Goal: Task Accomplishment & Management: Use online tool/utility

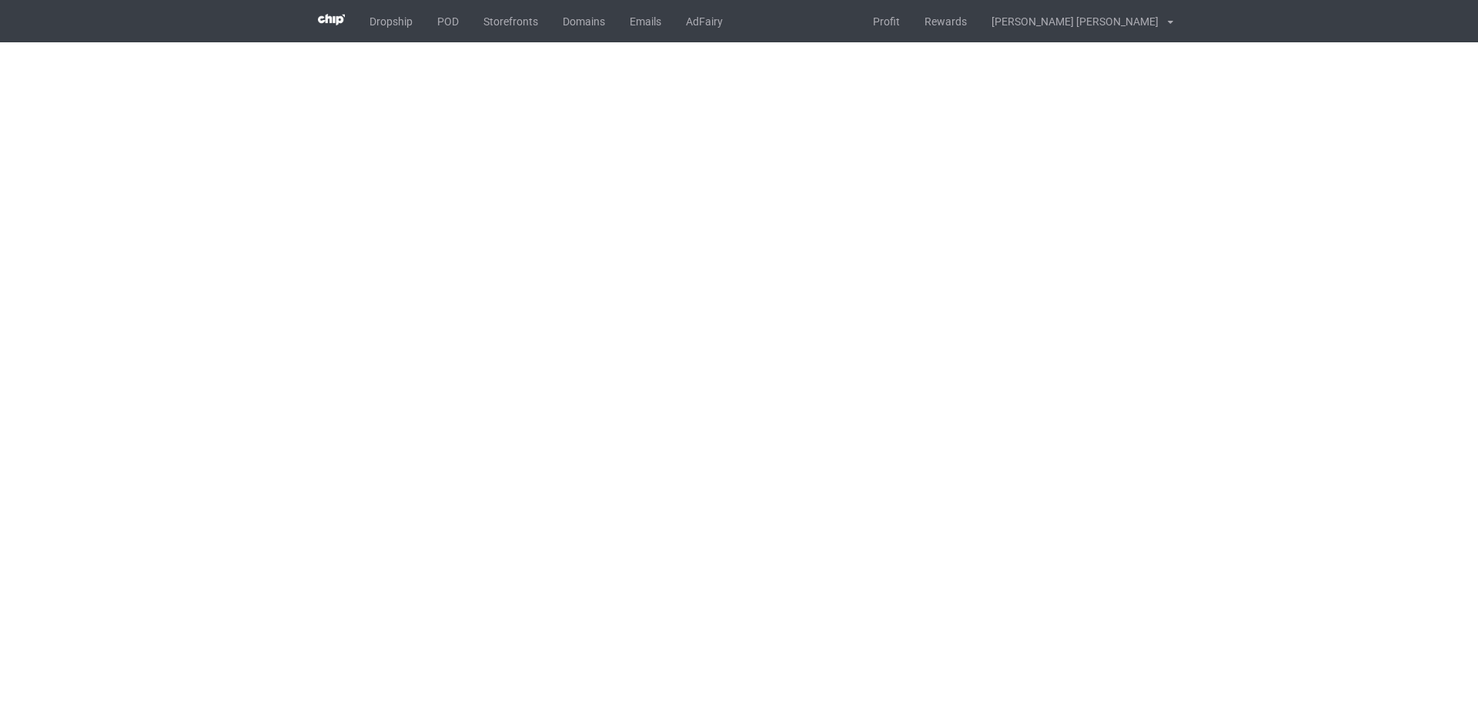
click at [1408, 412] on body "Dropship POD Storefronts Domains Emails AdFairy Profit Rewards [PERSON_NAME] [P…" at bounding box center [739, 353] width 1478 height 707
click at [1323, 328] on body "Dropship POD Storefronts Domains Emails AdFairy Profit Rewards [PERSON_NAME] [P…" at bounding box center [739, 353] width 1478 height 707
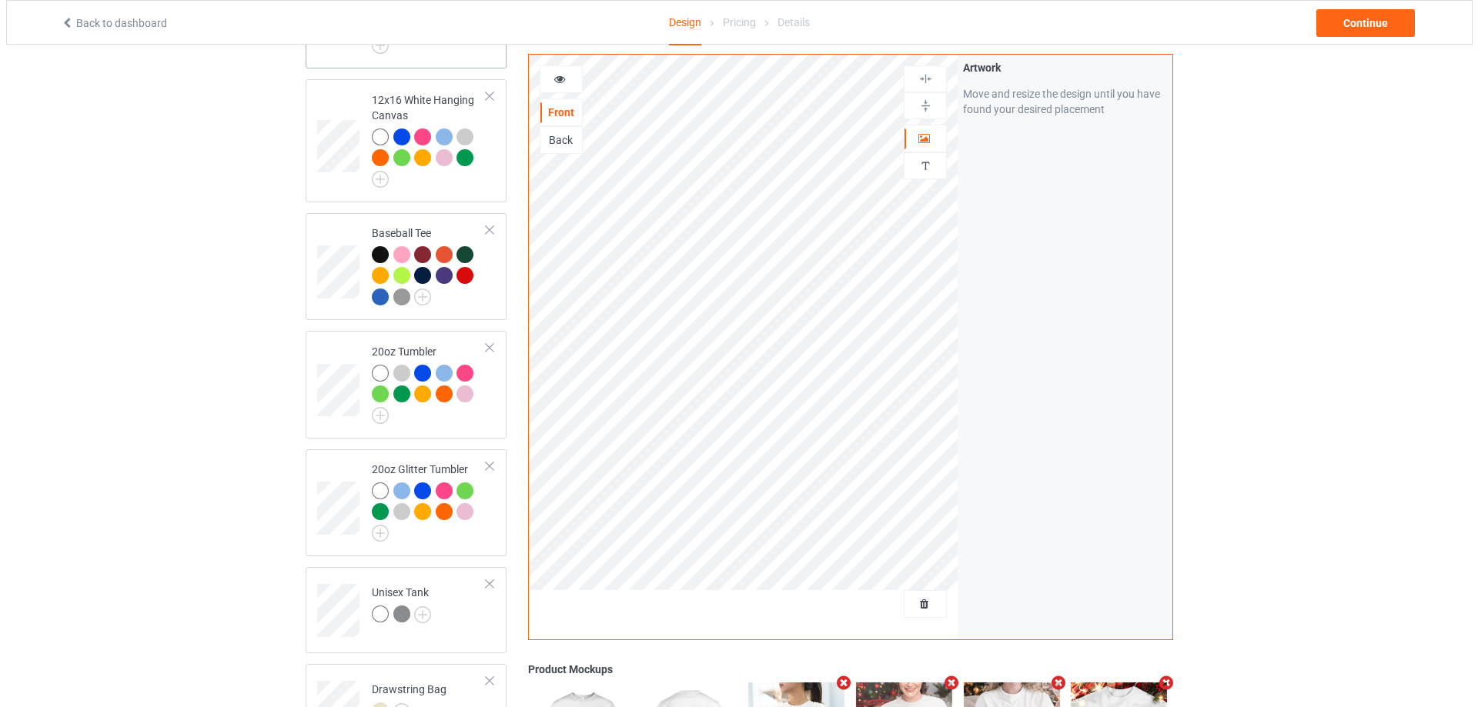
scroll to position [2232, 0]
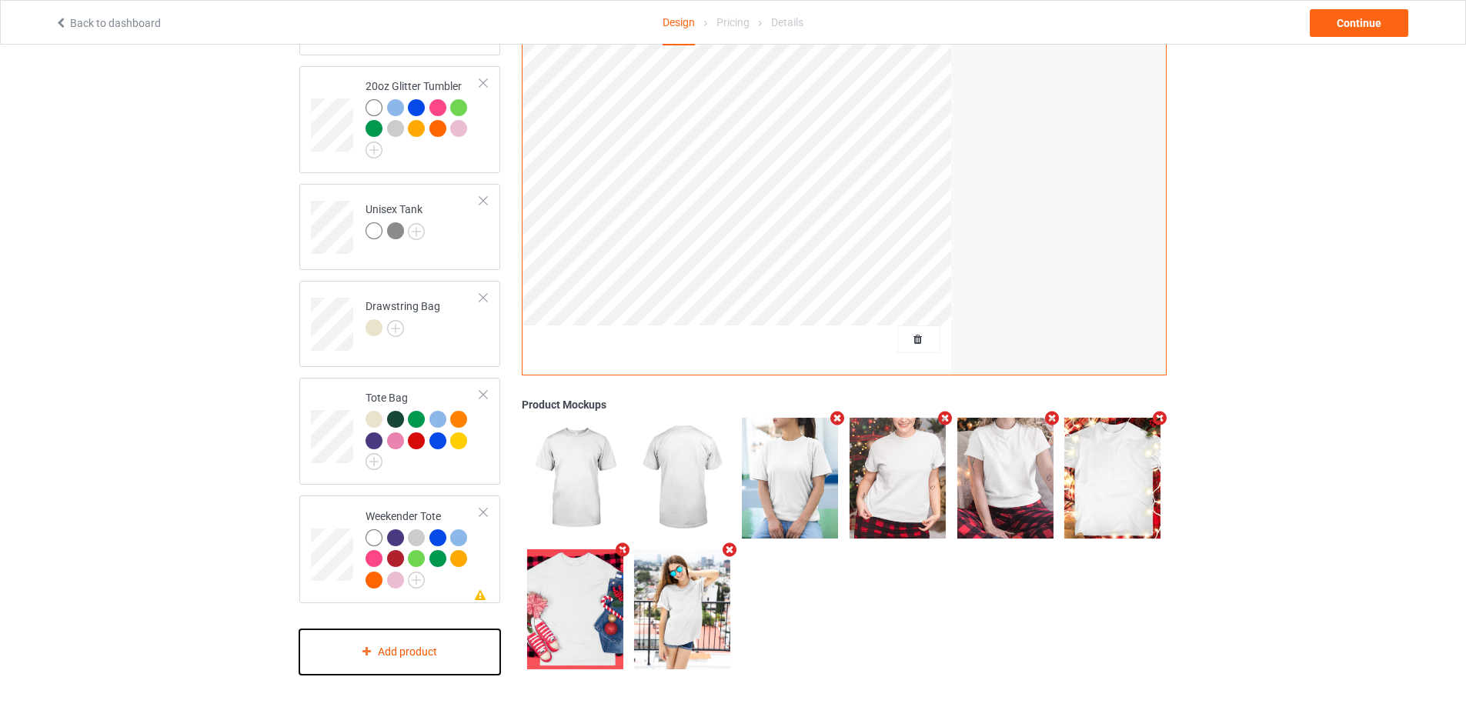
click at [413, 654] on div "Add product" at bounding box center [399, 652] width 201 height 45
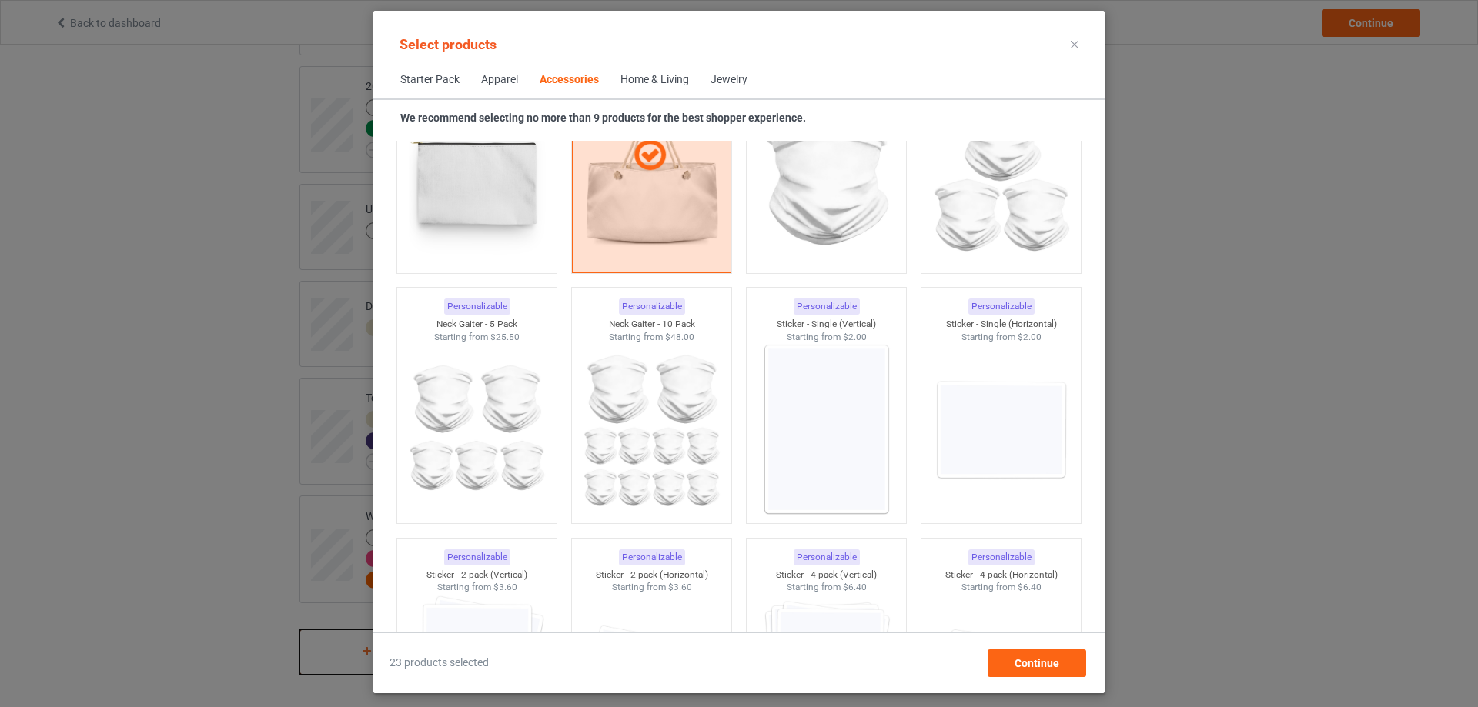
scroll to position [5100, 0]
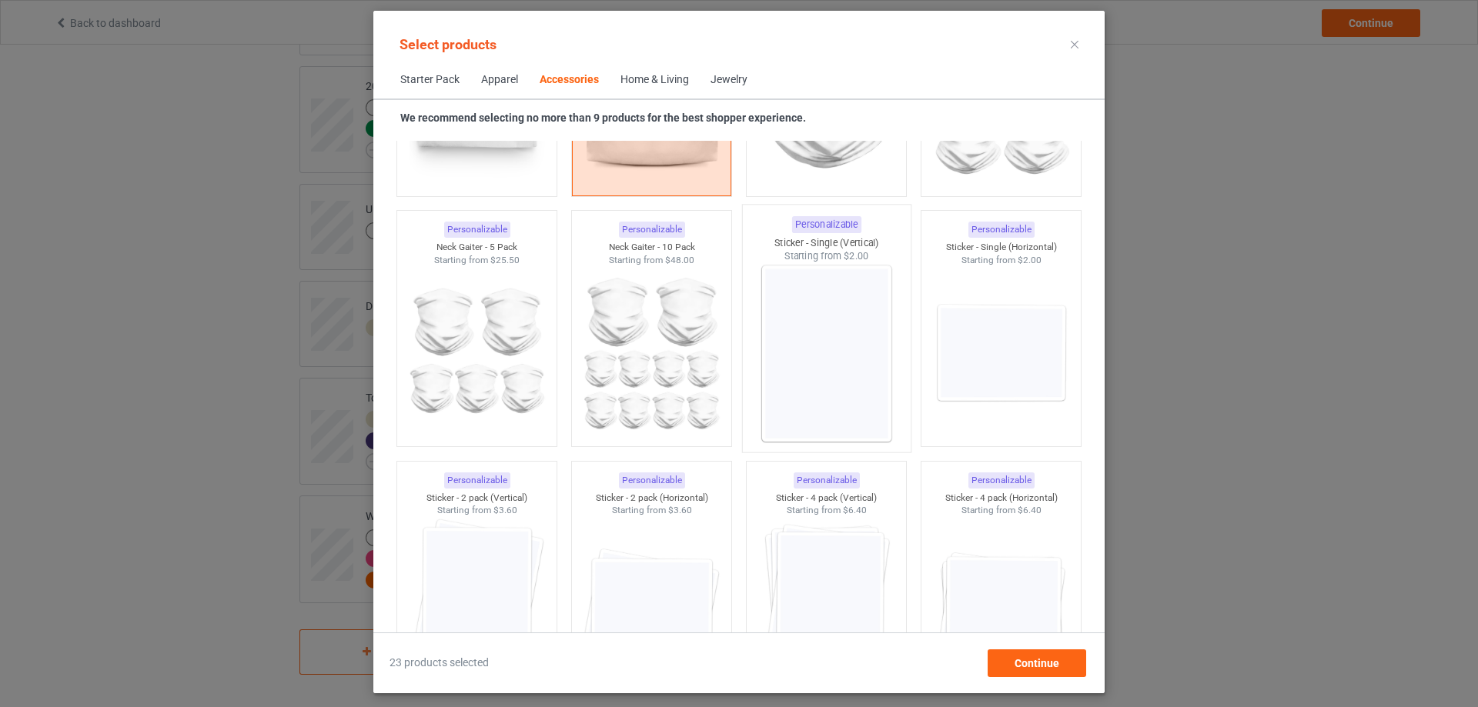
click at [820, 322] on img at bounding box center [825, 353] width 145 height 181
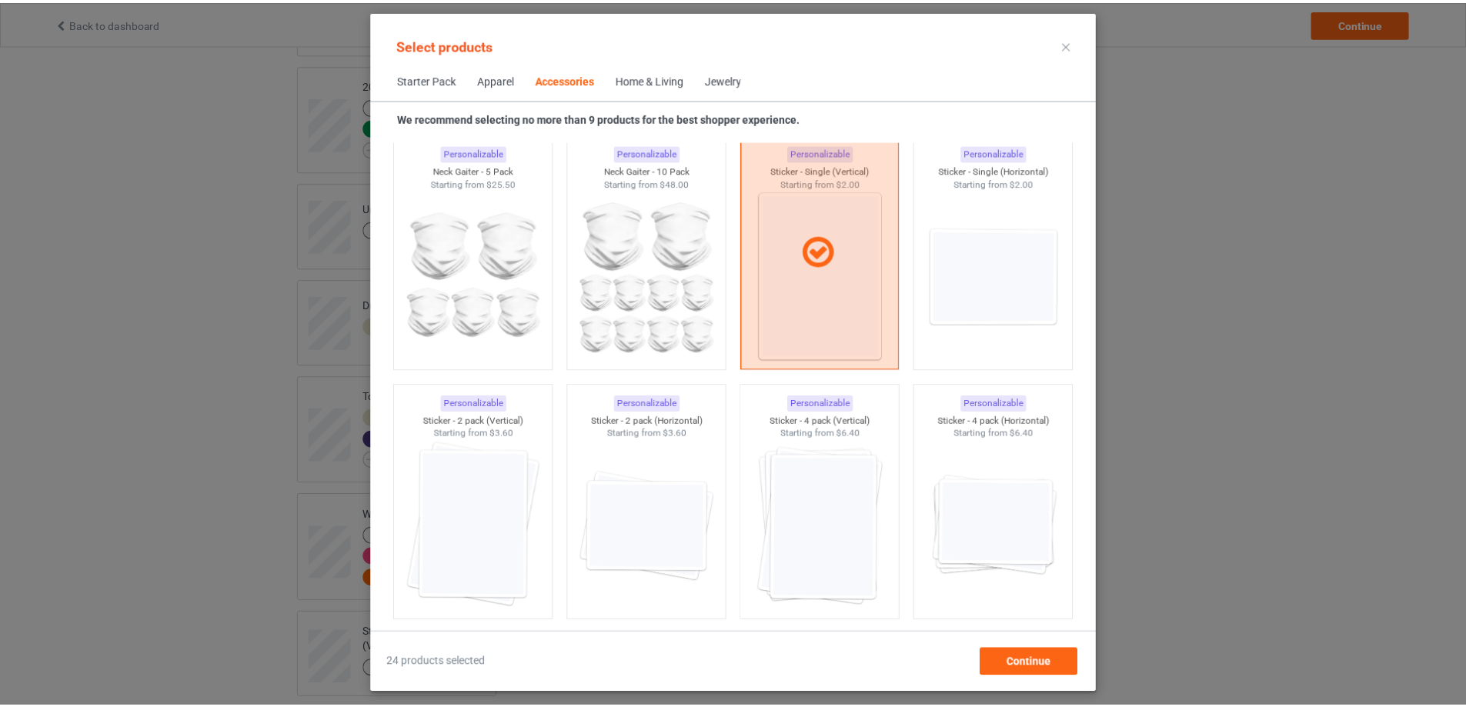
scroll to position [5330, 0]
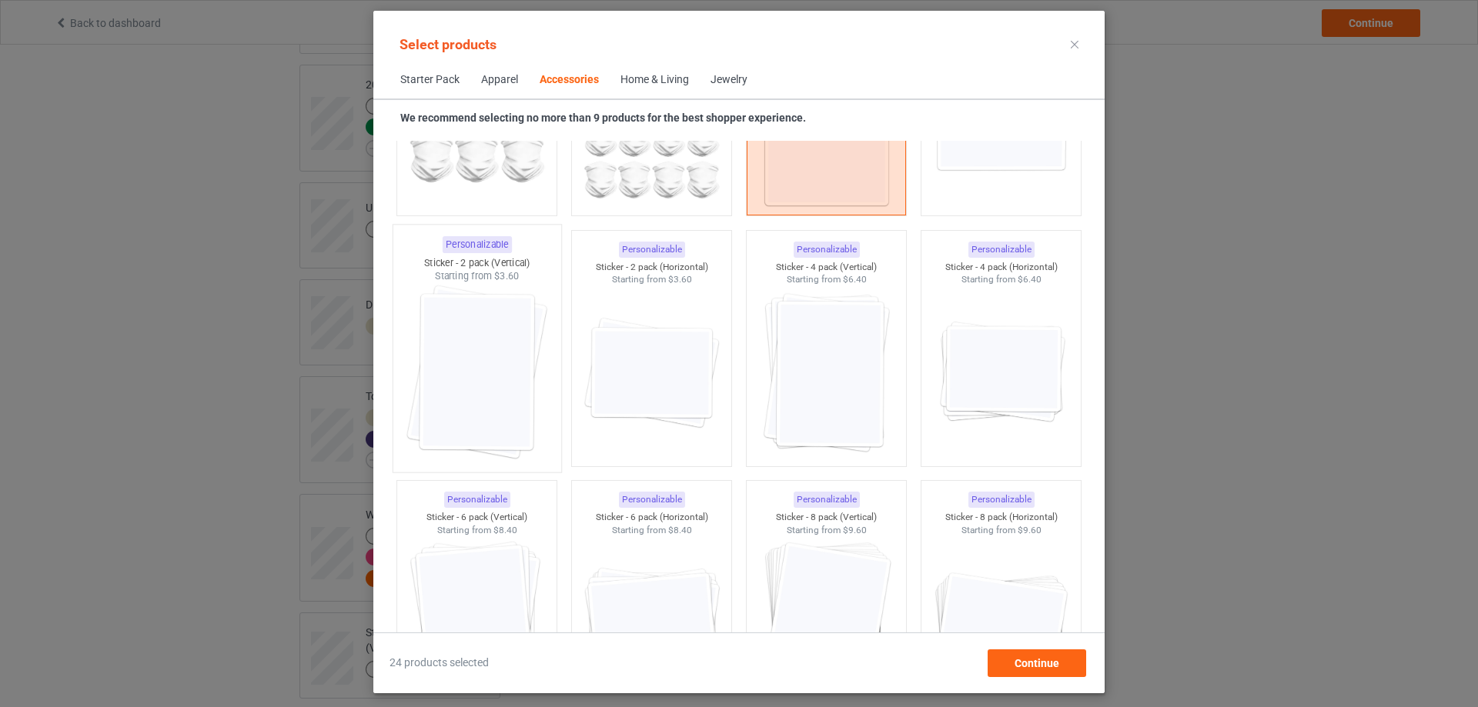
click at [462, 368] on img at bounding box center [476, 373] width 145 height 181
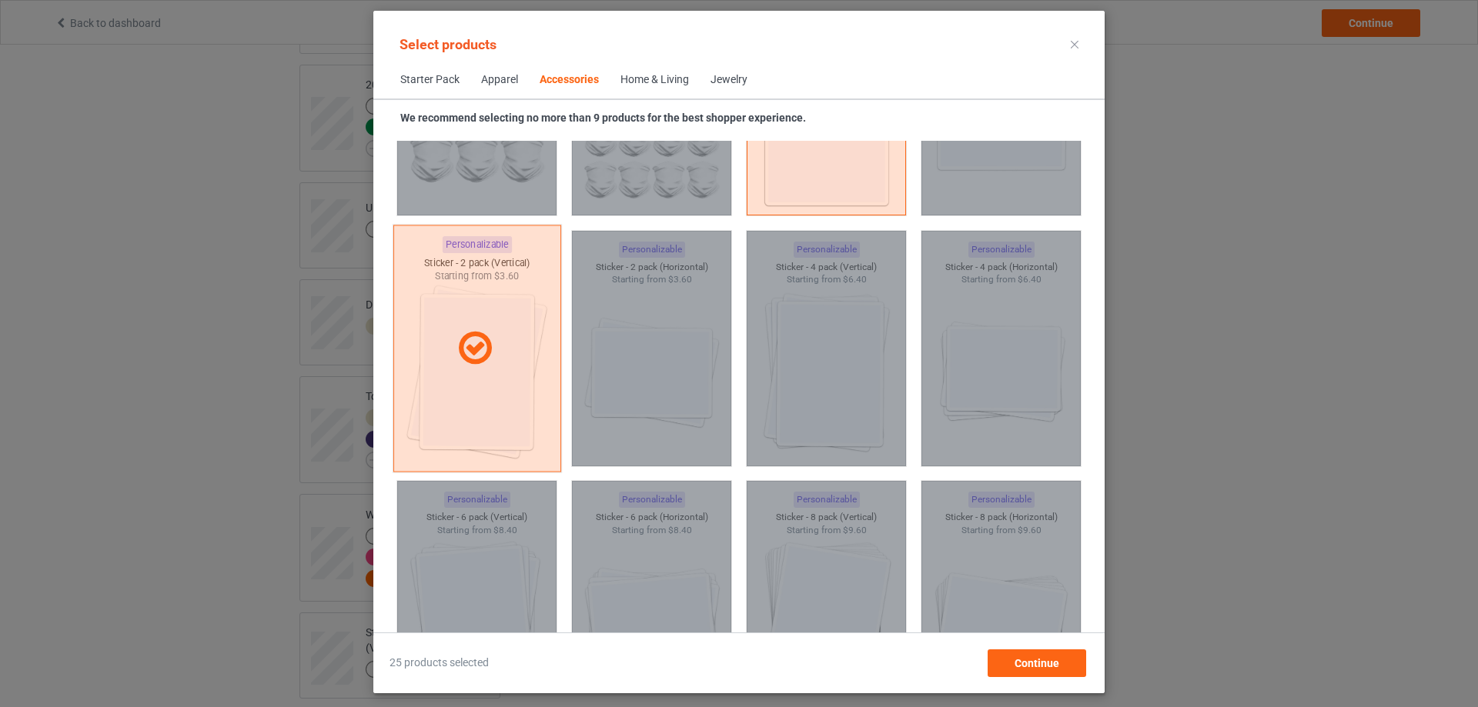
click at [485, 373] on div at bounding box center [477, 348] width 168 height 247
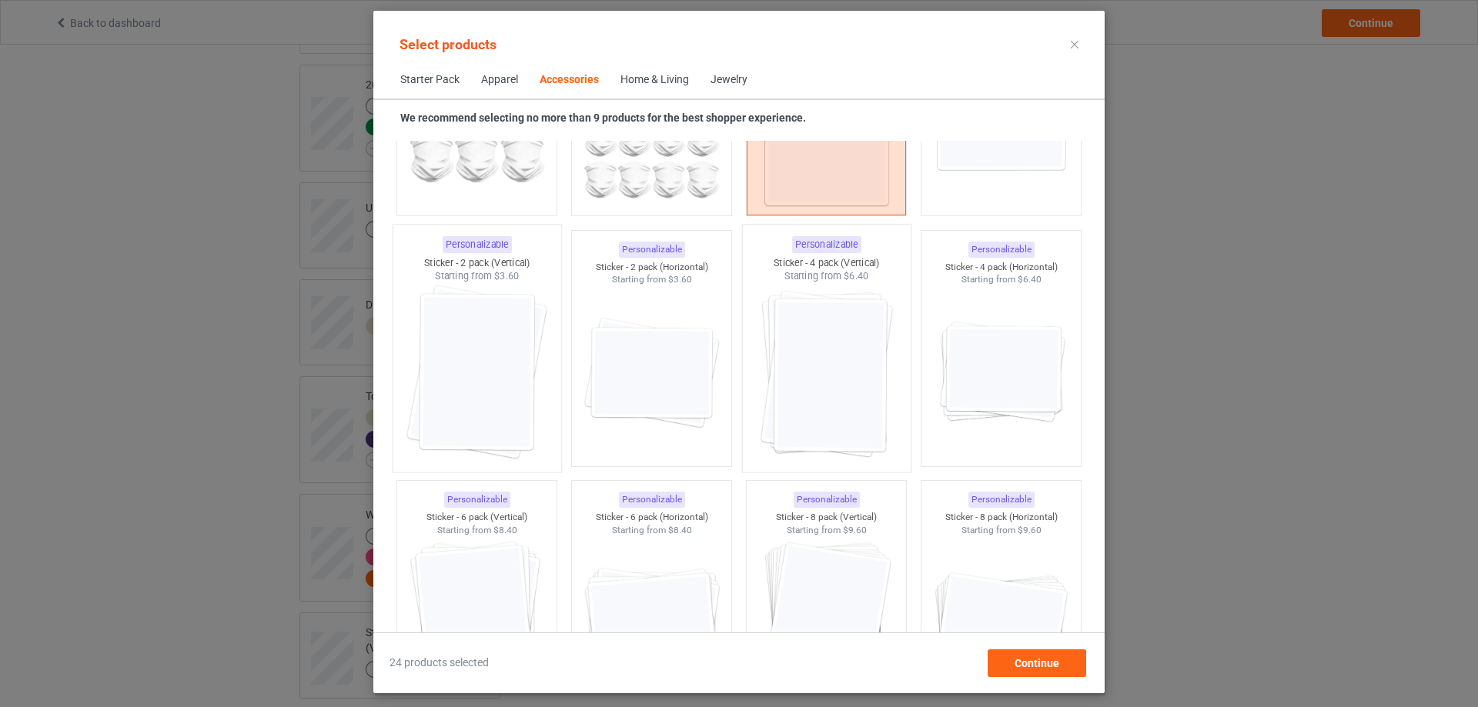
click at [840, 384] on img at bounding box center [825, 373] width 145 height 181
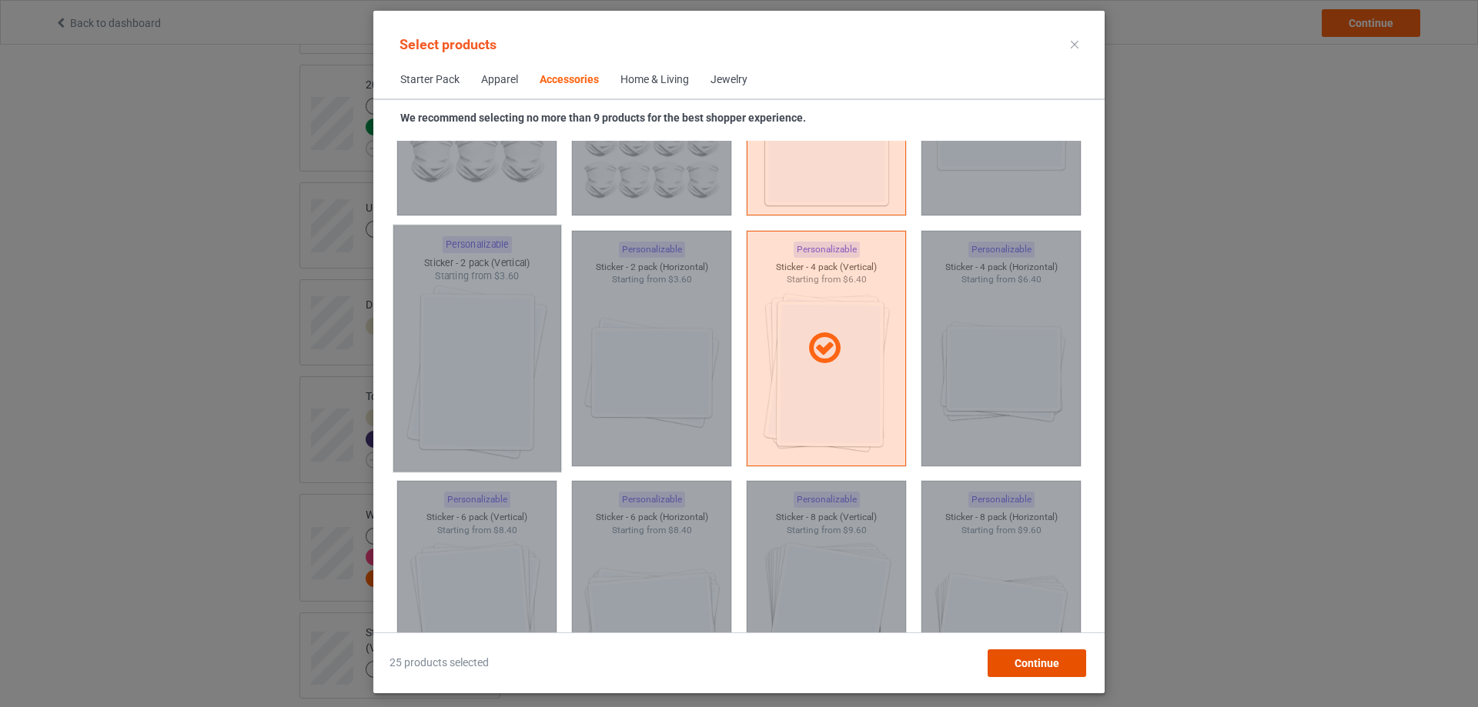
click at [1041, 670] on div "Continue" at bounding box center [1036, 664] width 99 height 28
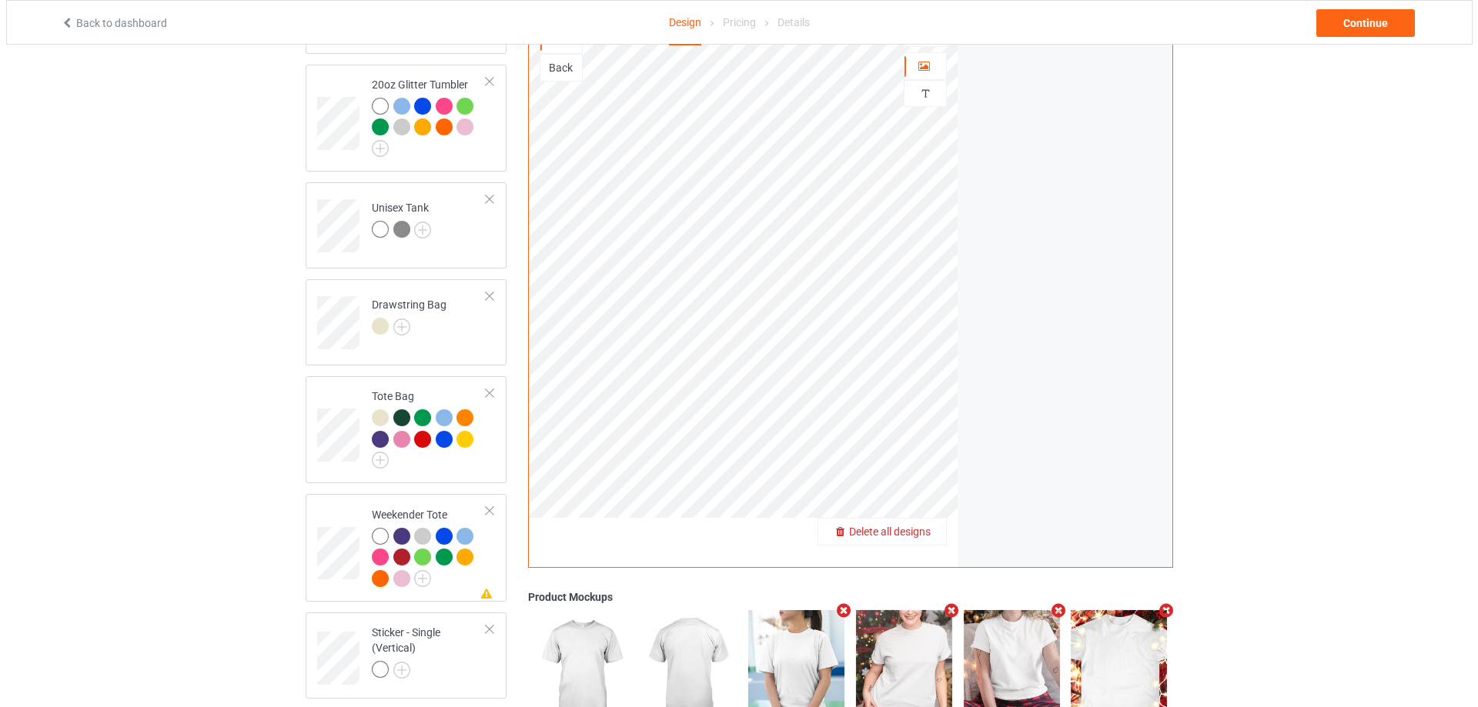
scroll to position [2426, 0]
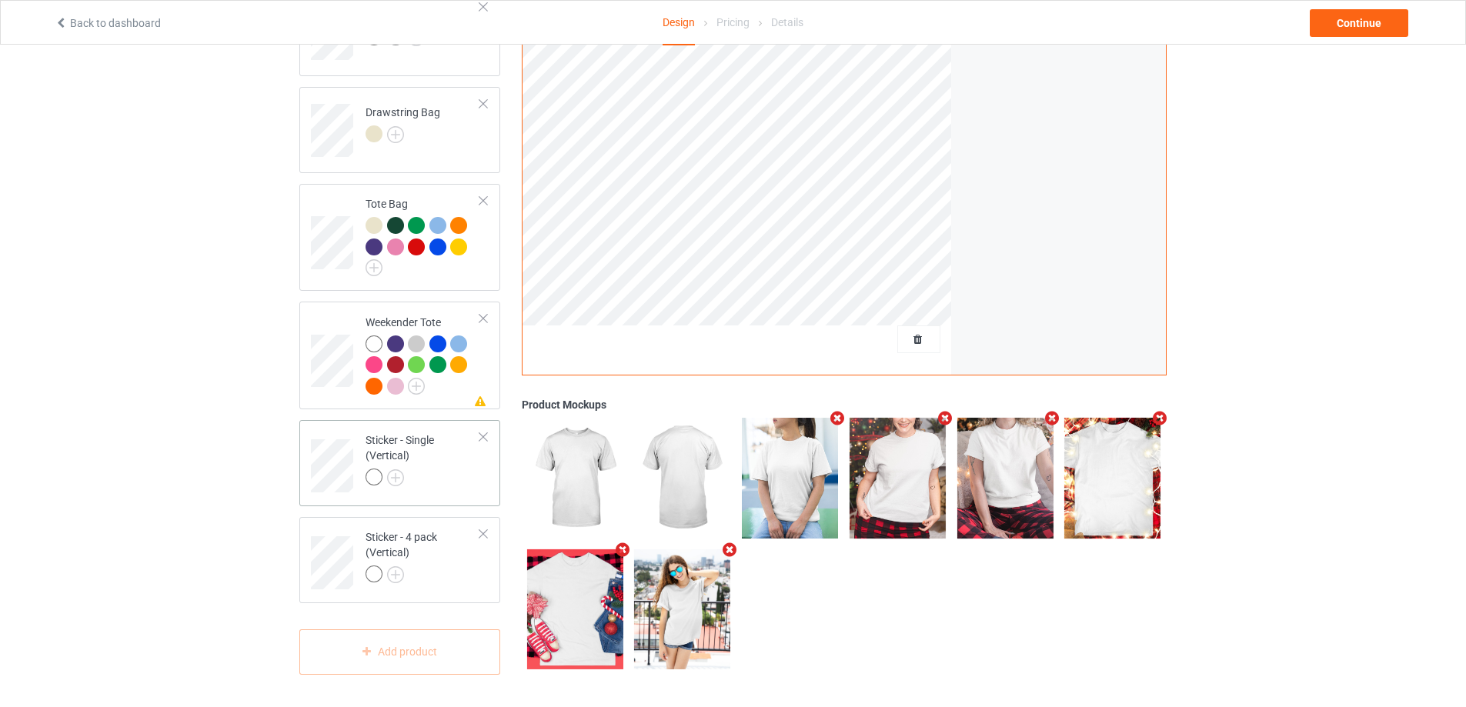
click at [475, 489] on div at bounding box center [423, 480] width 115 height 22
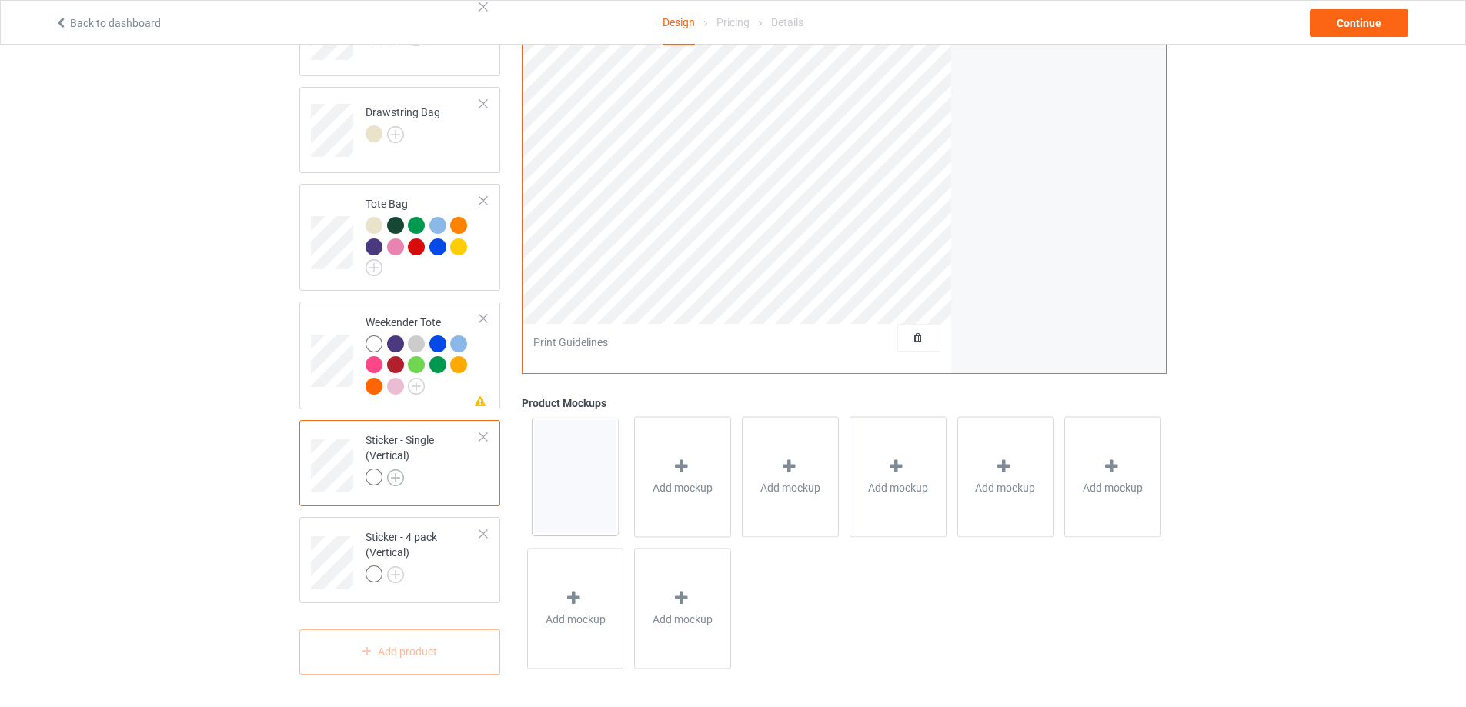
click at [397, 479] on img at bounding box center [395, 477] width 17 height 17
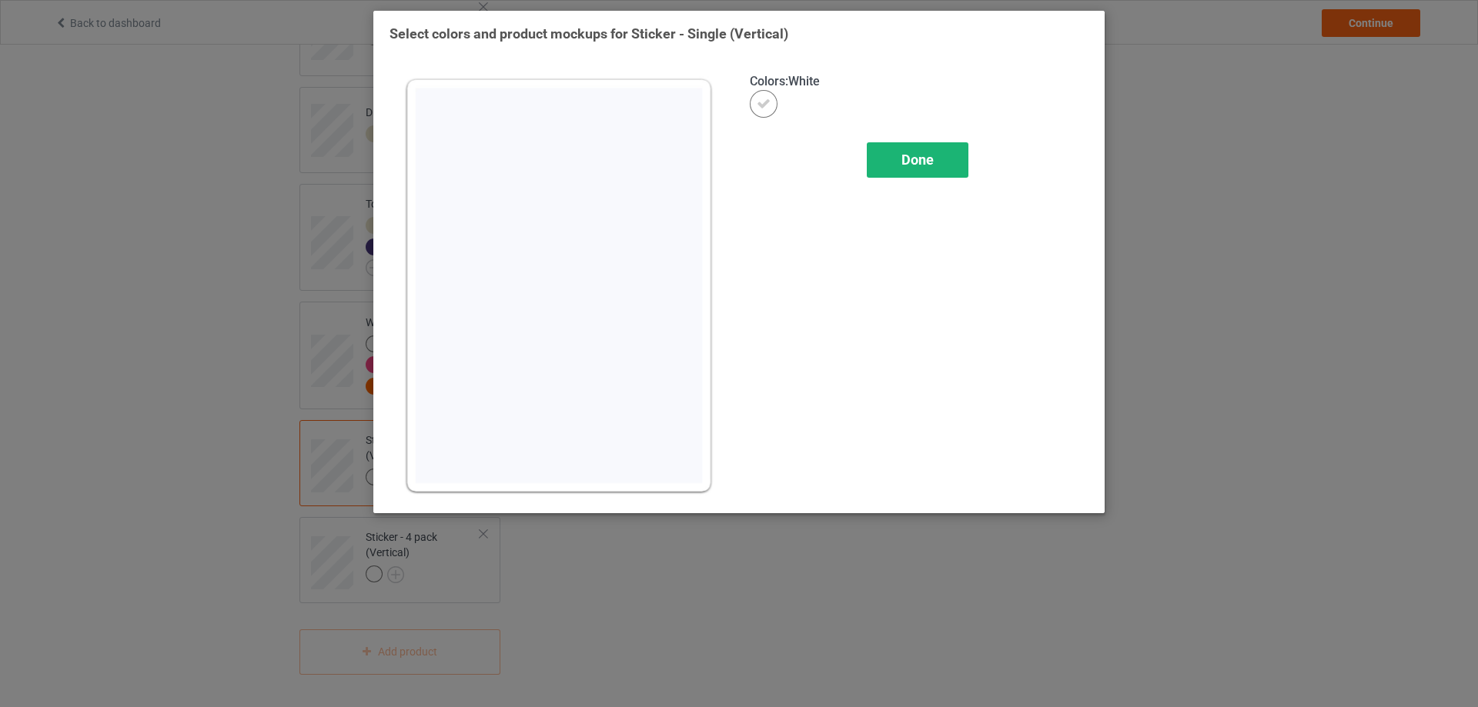
click at [922, 165] on span "Done" at bounding box center [917, 160] width 32 height 16
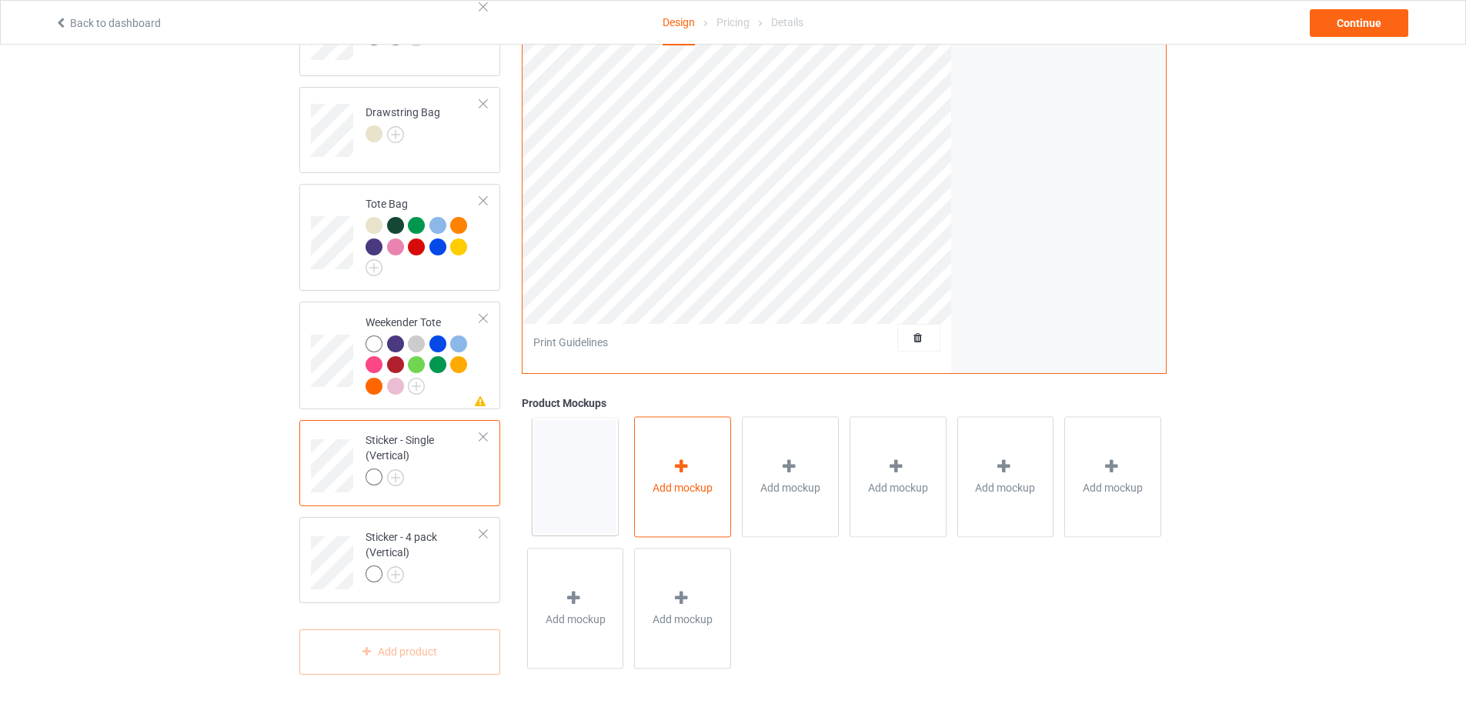
click at [704, 478] on div "Add mockup" at bounding box center [682, 477] width 97 height 121
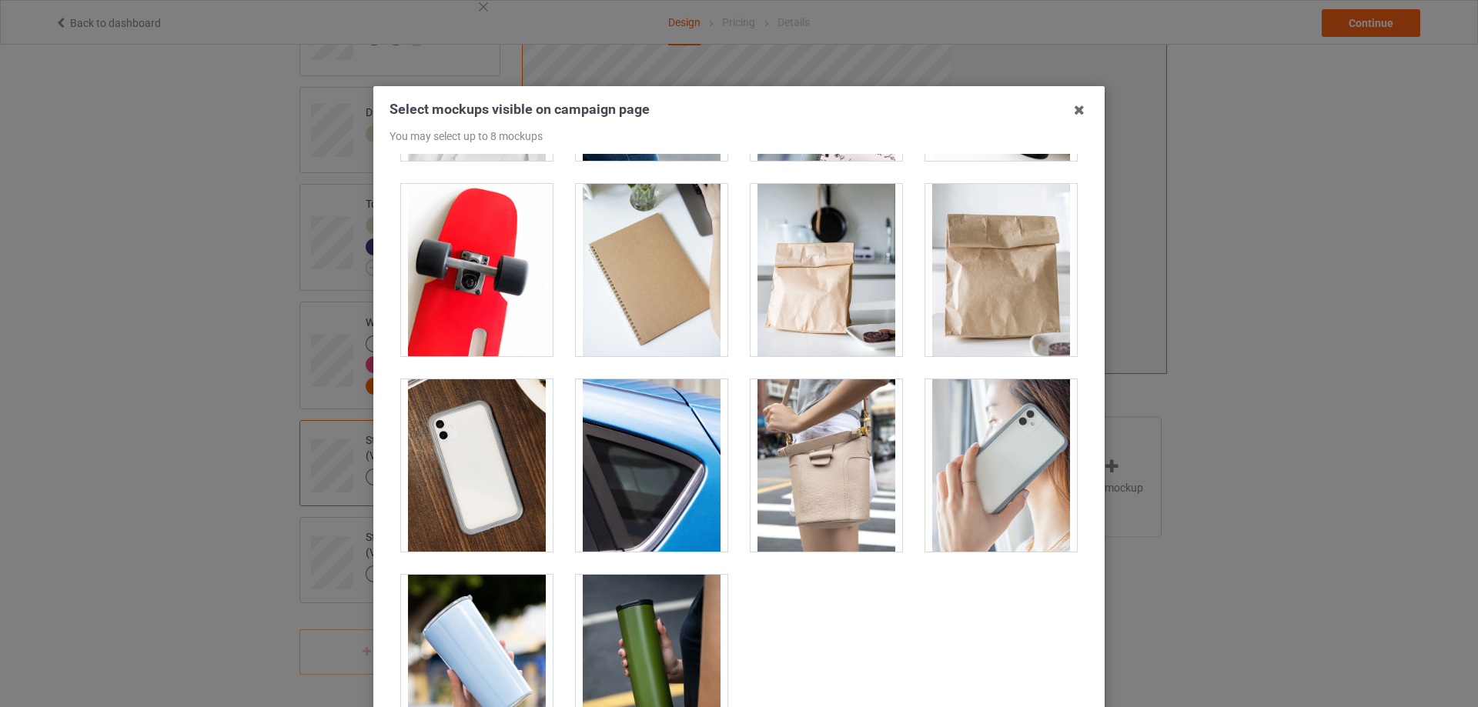
scroll to position [1194, 0]
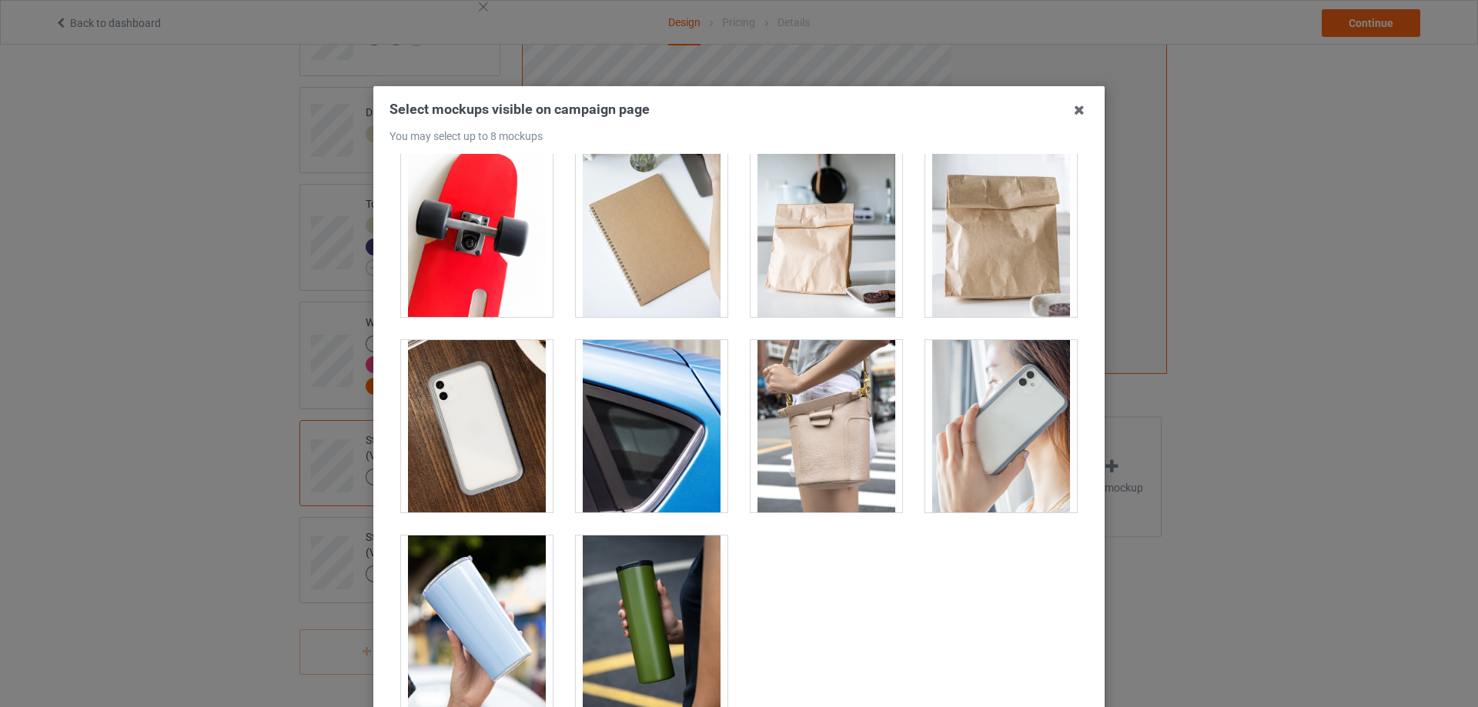
click at [657, 450] on div at bounding box center [652, 426] width 152 height 172
click at [496, 456] on div at bounding box center [477, 426] width 152 height 172
click at [611, 624] on div at bounding box center [652, 622] width 152 height 172
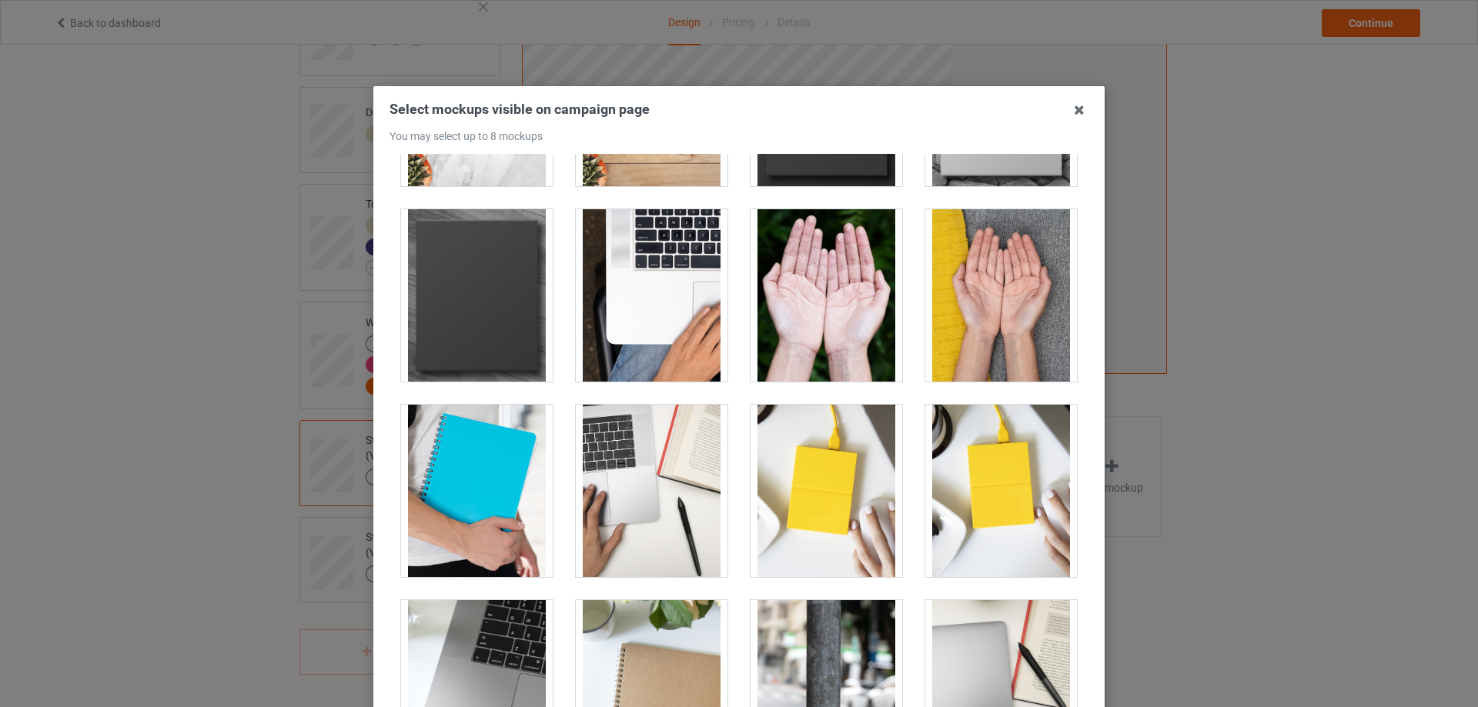
scroll to position [270, 0]
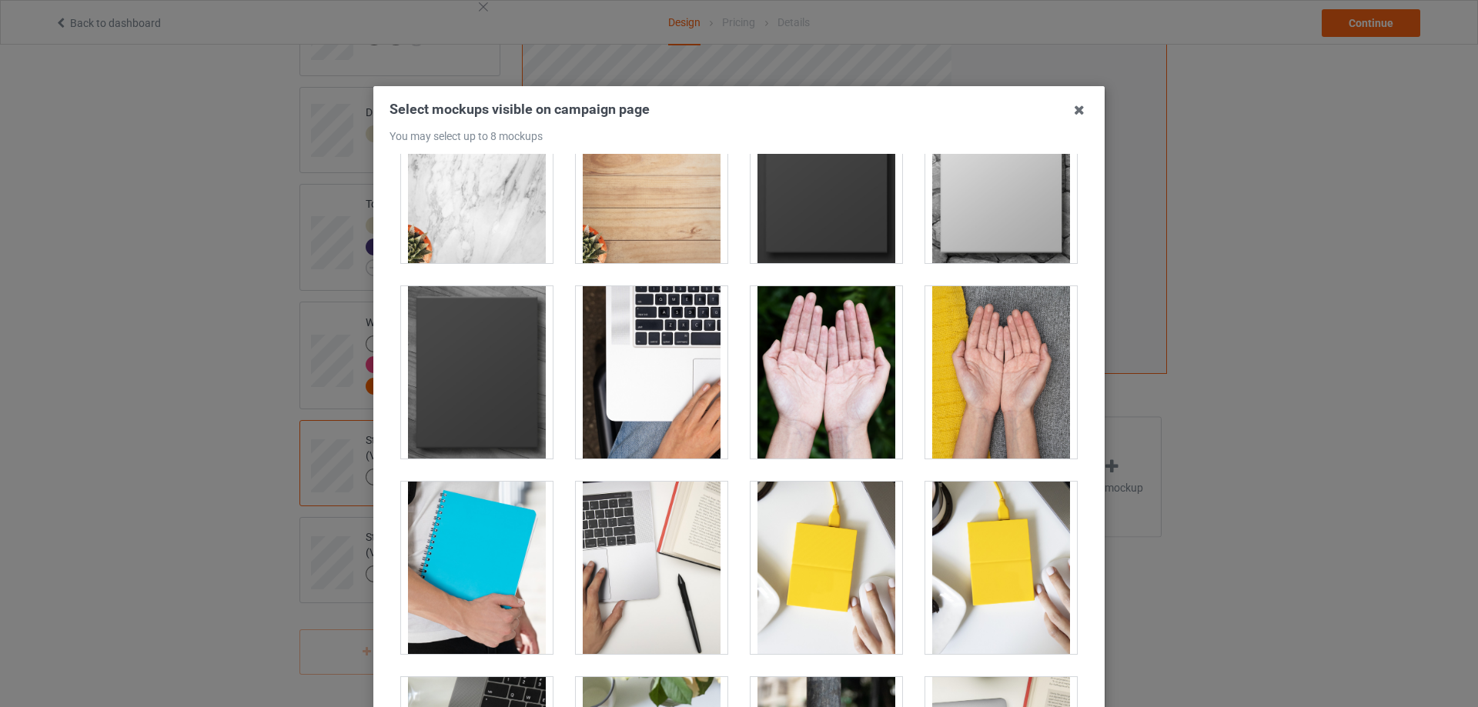
click at [830, 384] on div at bounding box center [826, 372] width 152 height 172
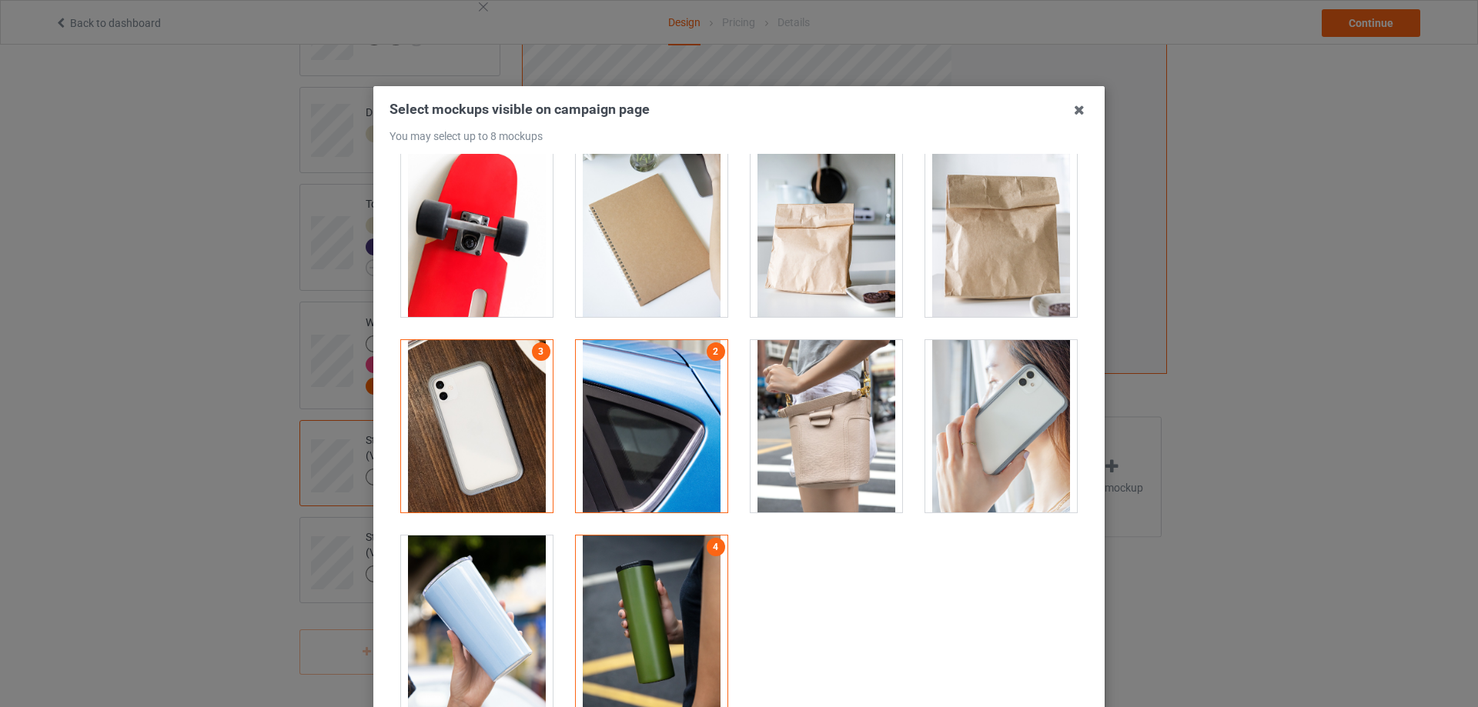
scroll to position [169, 0]
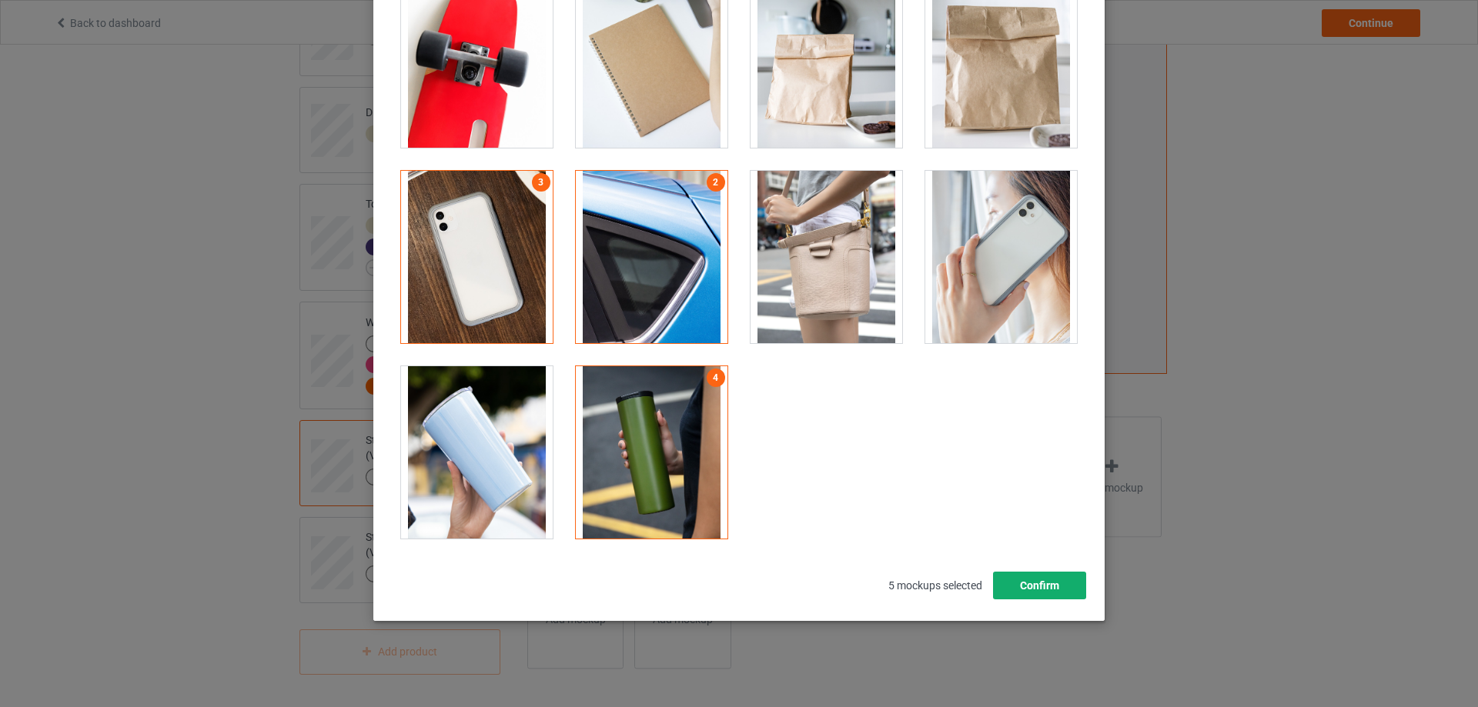
click at [1054, 581] on button "Confirm" at bounding box center [1039, 586] width 93 height 28
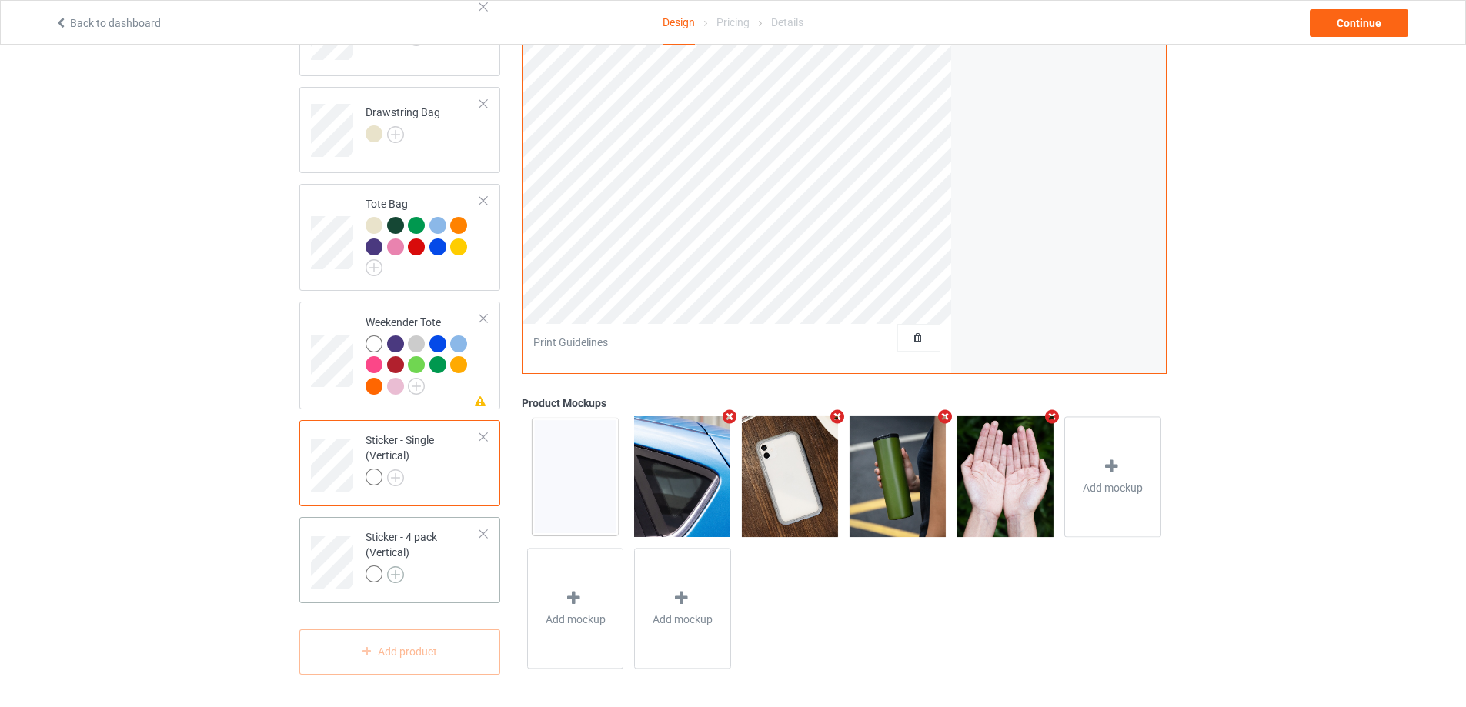
click at [394, 576] on img at bounding box center [395, 574] width 17 height 17
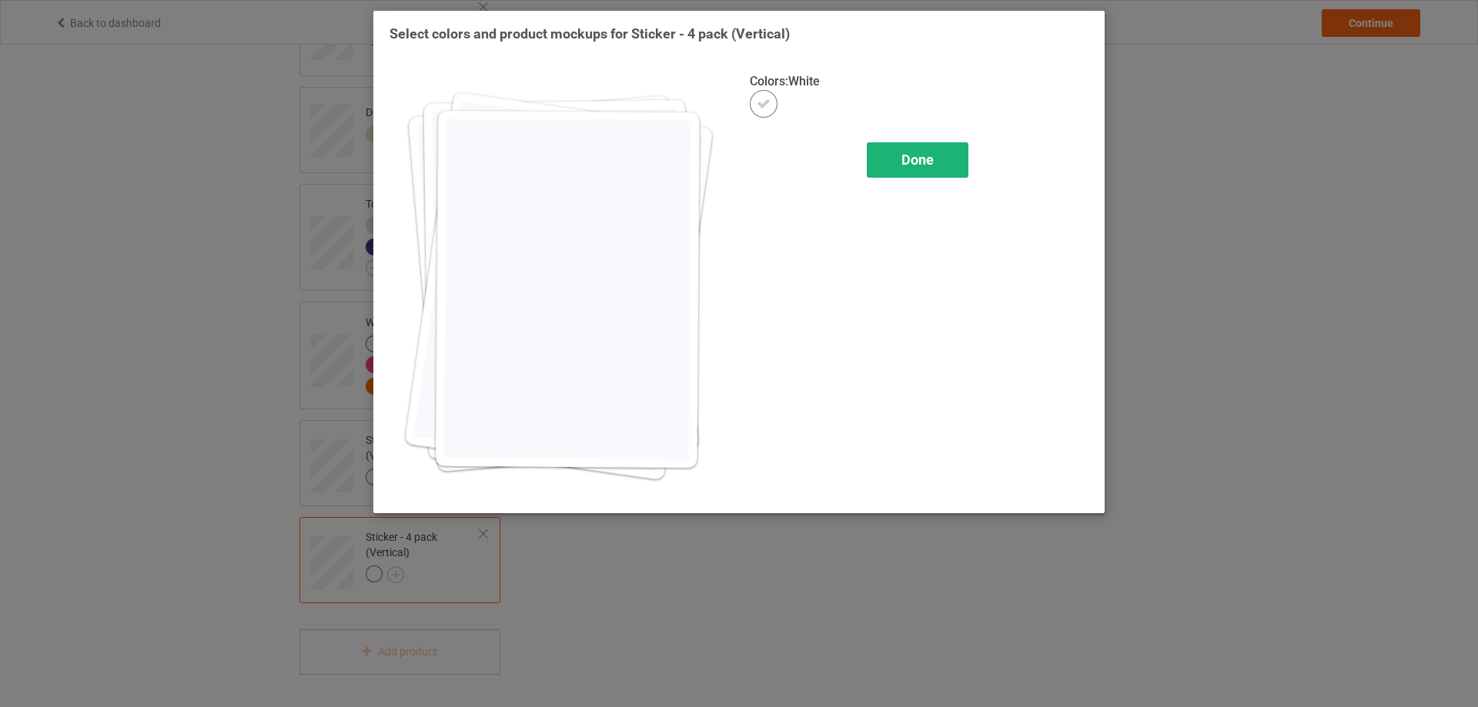
click at [947, 155] on div "Done" at bounding box center [918, 159] width 102 height 35
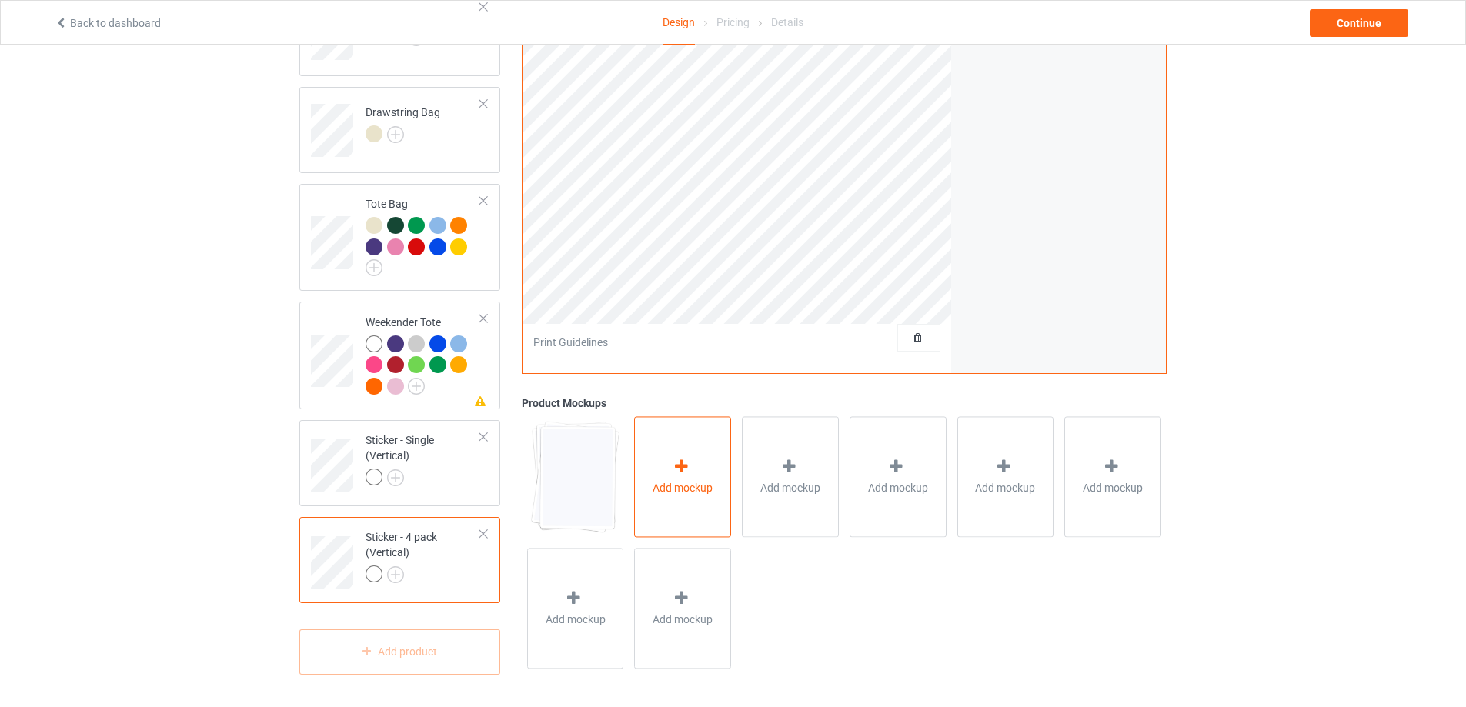
click at [720, 469] on div "Add mockup" at bounding box center [682, 477] width 97 height 121
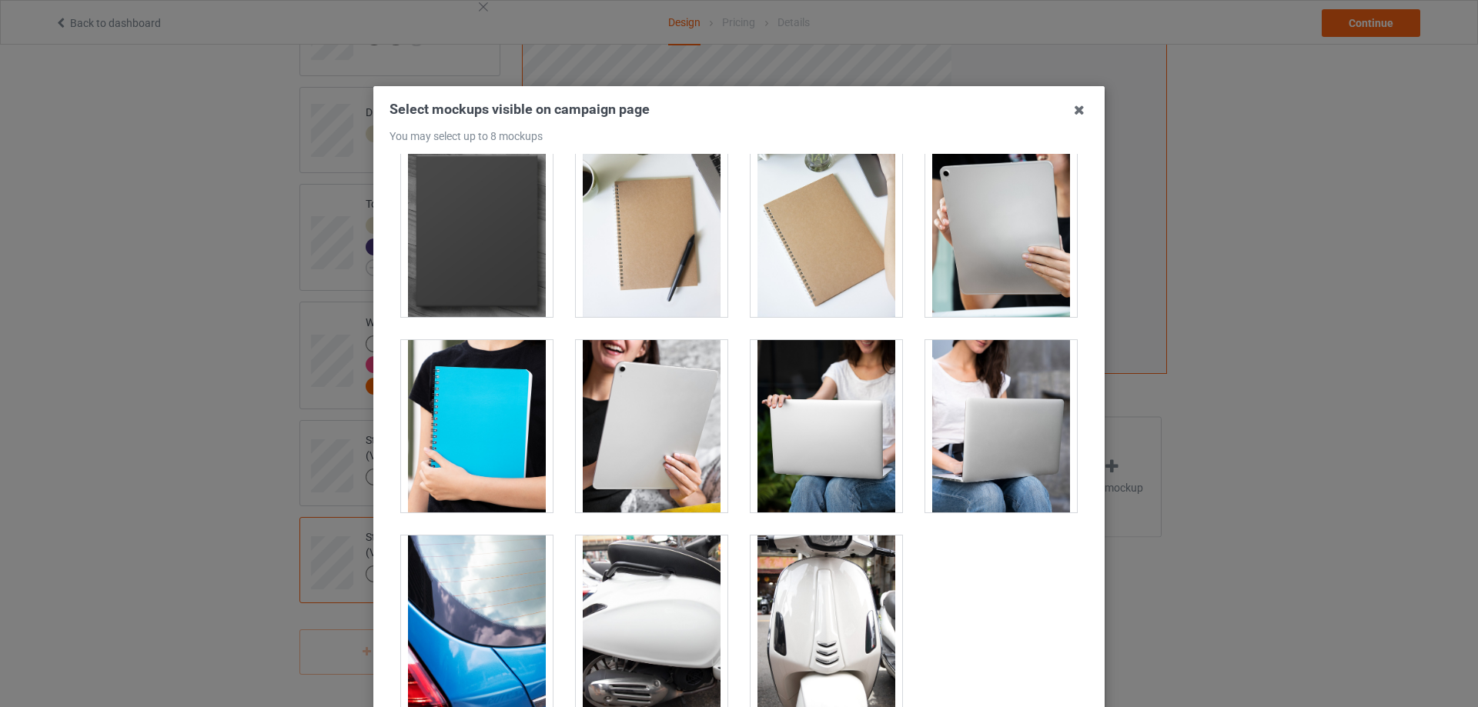
scroll to position [154, 0]
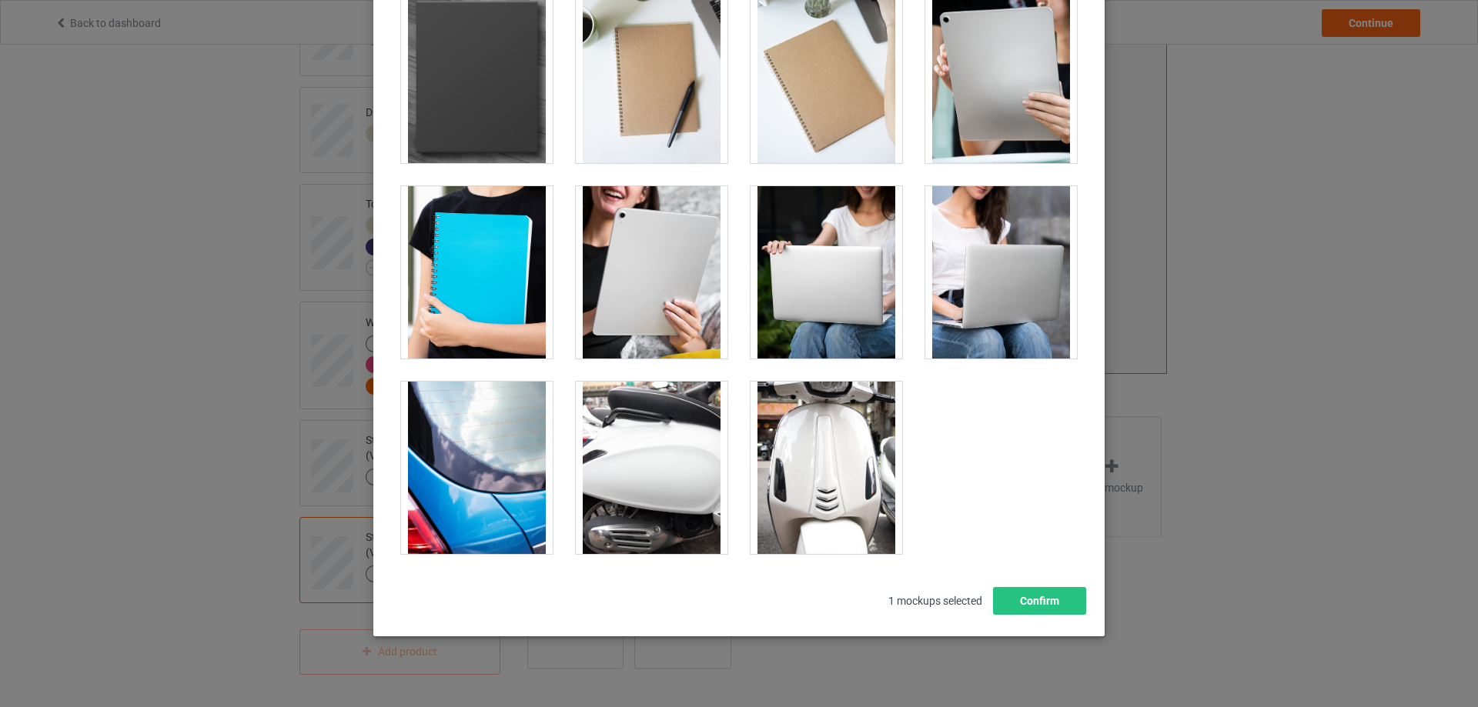
click at [467, 448] on div at bounding box center [477, 468] width 152 height 172
click at [681, 467] on div at bounding box center [652, 468] width 152 height 172
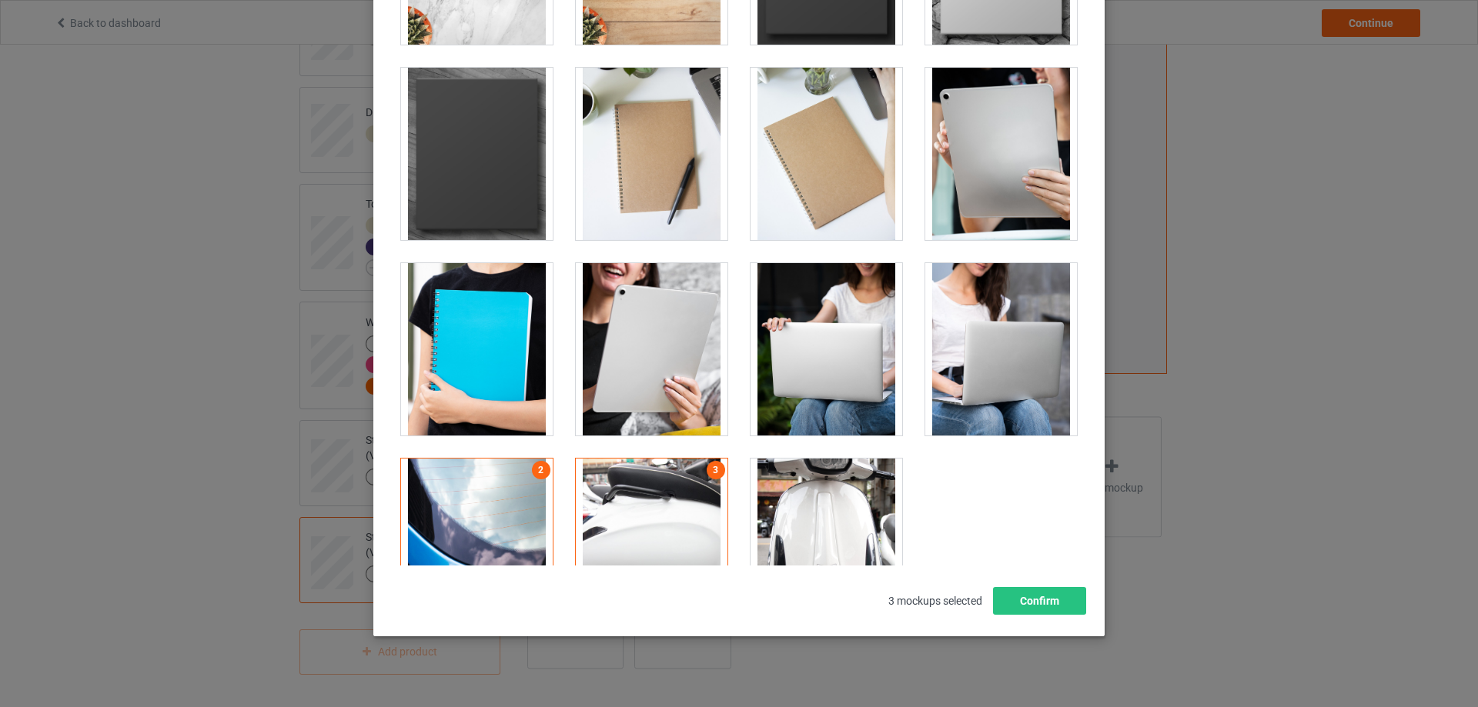
scroll to position [258, 0]
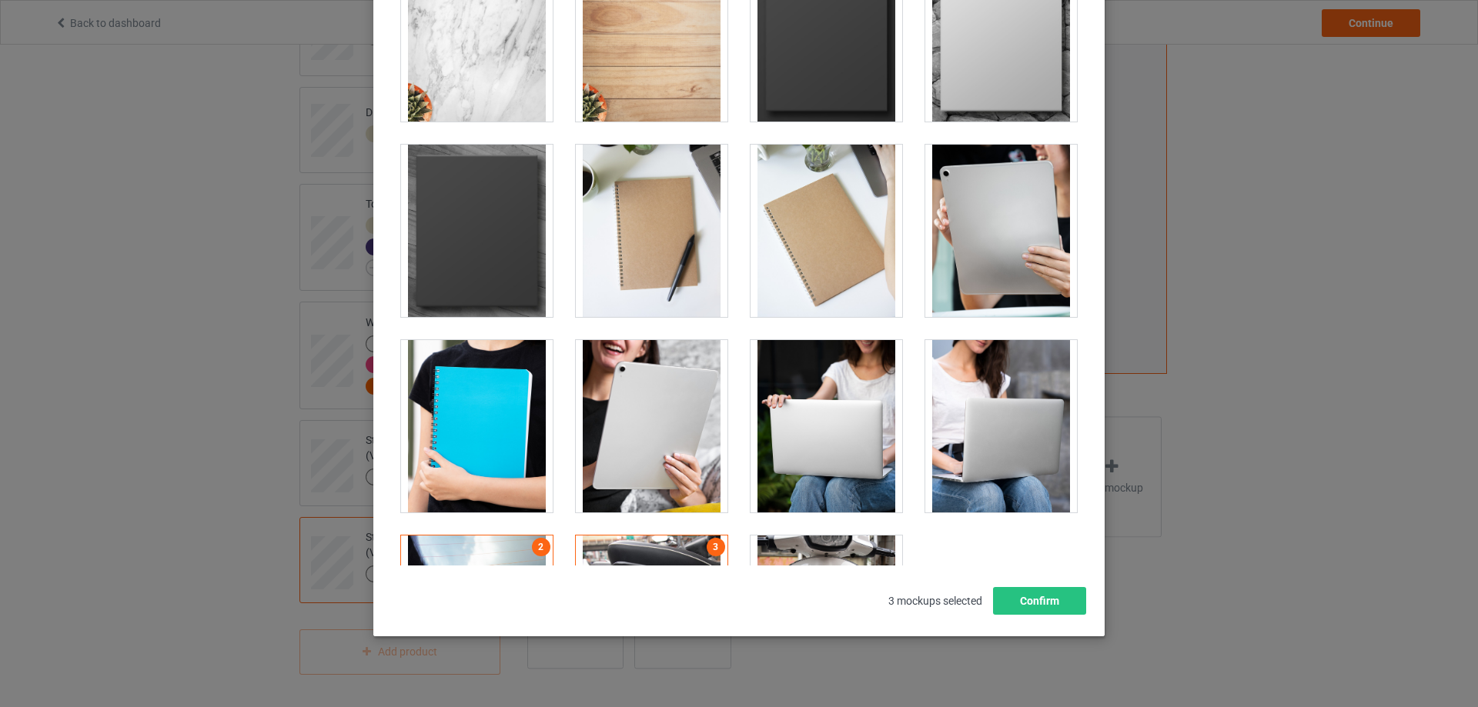
click at [672, 413] on div at bounding box center [652, 426] width 152 height 172
click at [844, 436] on div at bounding box center [826, 426] width 152 height 172
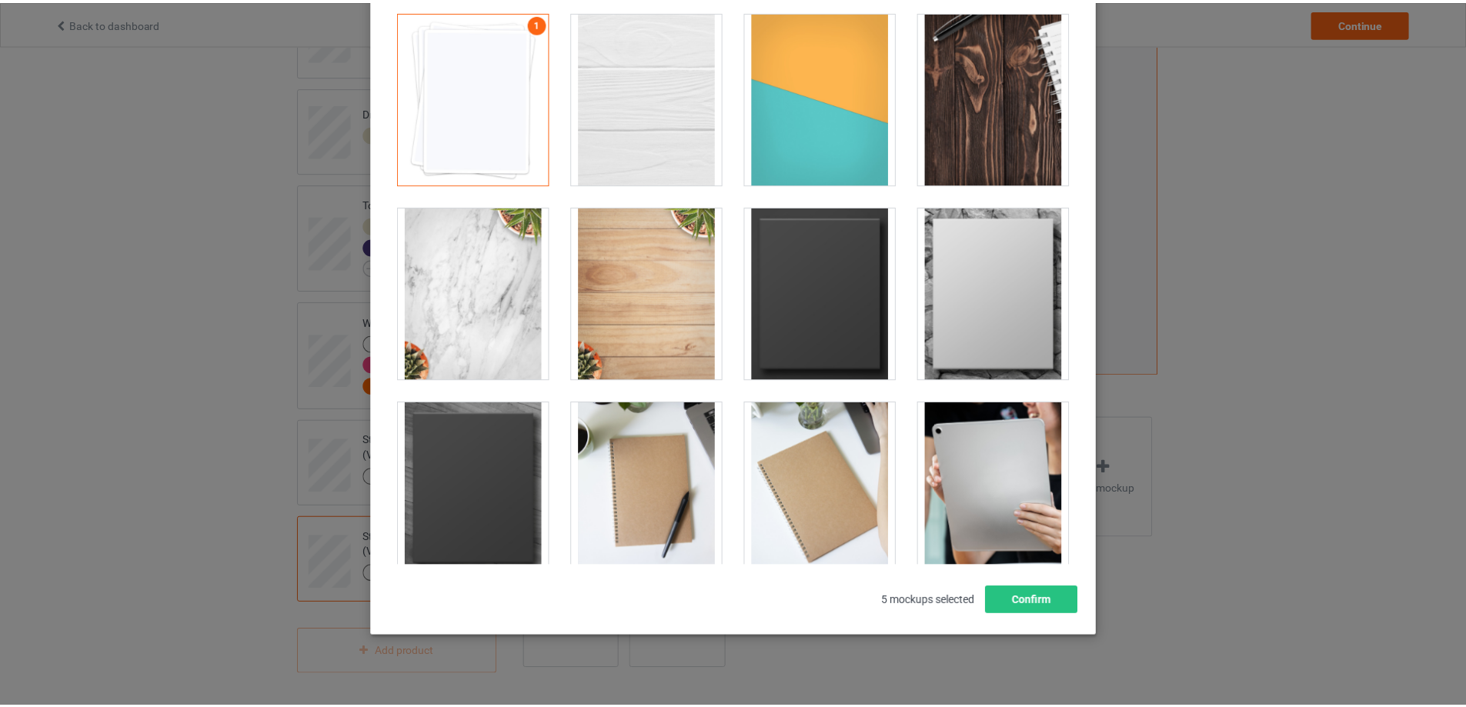
scroll to position [154, 0]
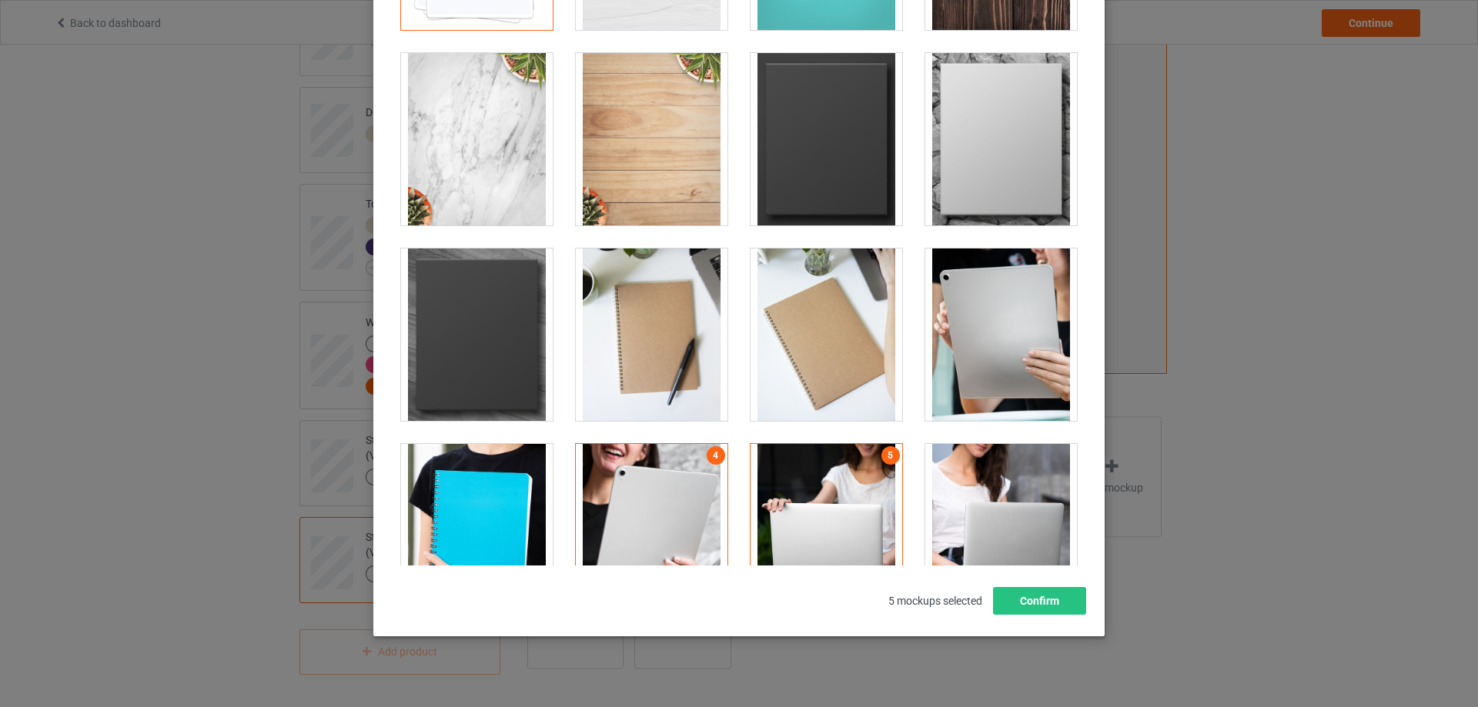
click at [663, 344] on div at bounding box center [652, 335] width 152 height 172
click at [1014, 605] on button "Confirm" at bounding box center [1039, 601] width 93 height 28
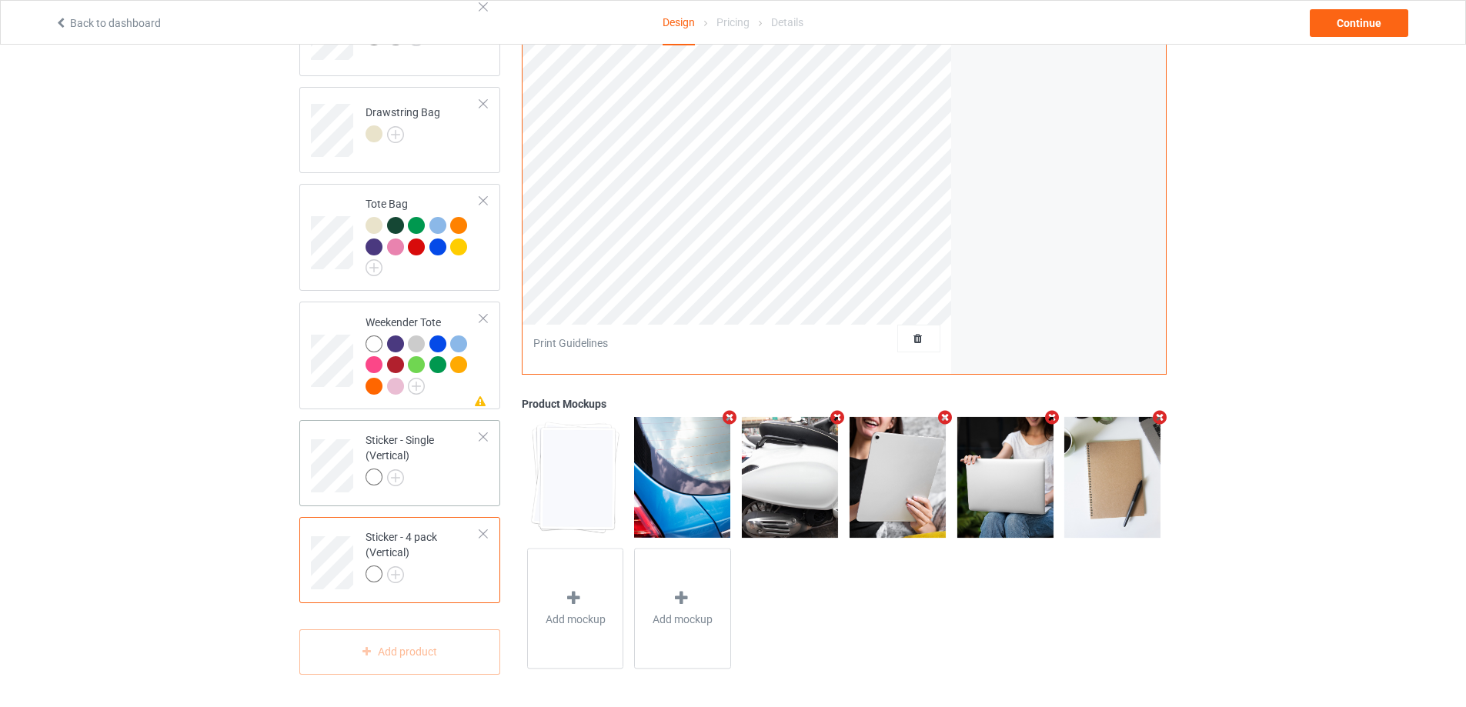
click at [447, 462] on div "Sticker - Single (Vertical)" at bounding box center [423, 459] width 115 height 52
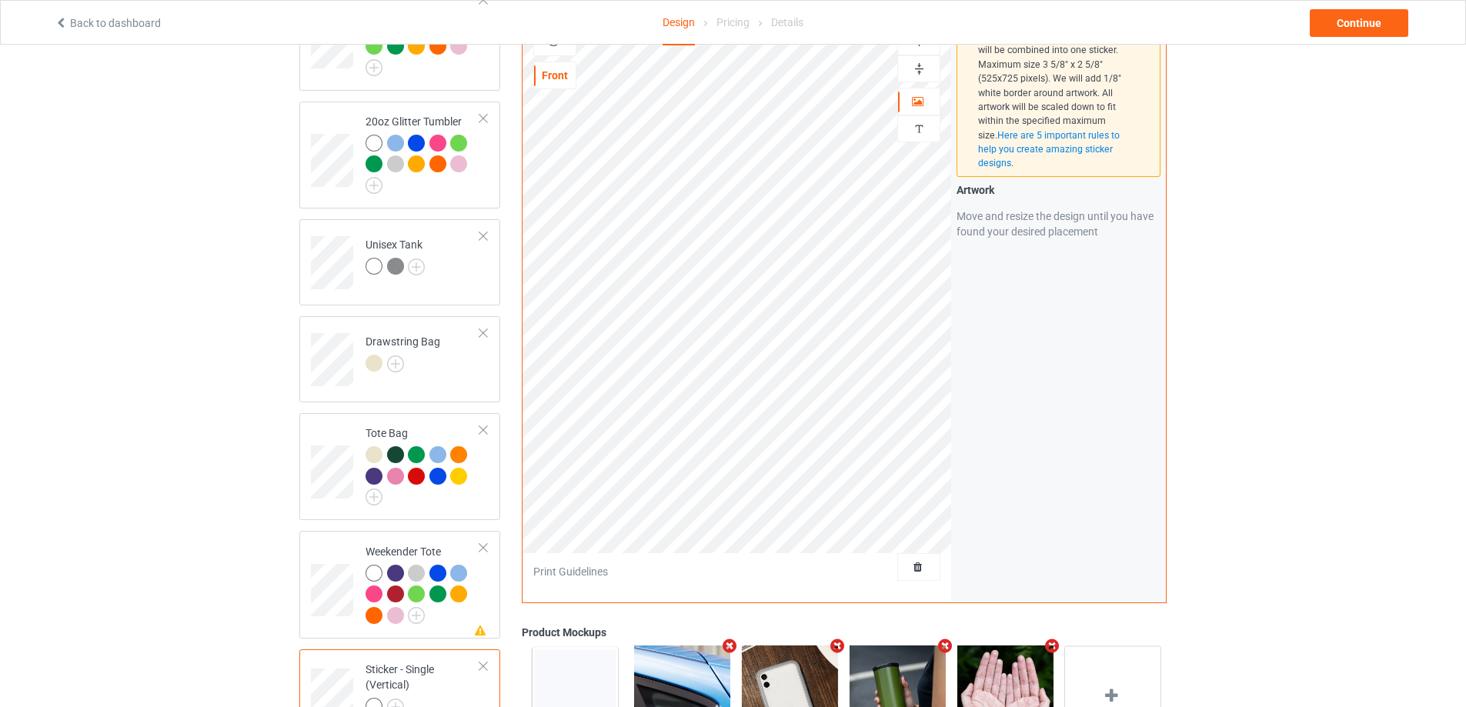
scroll to position [2041, 0]
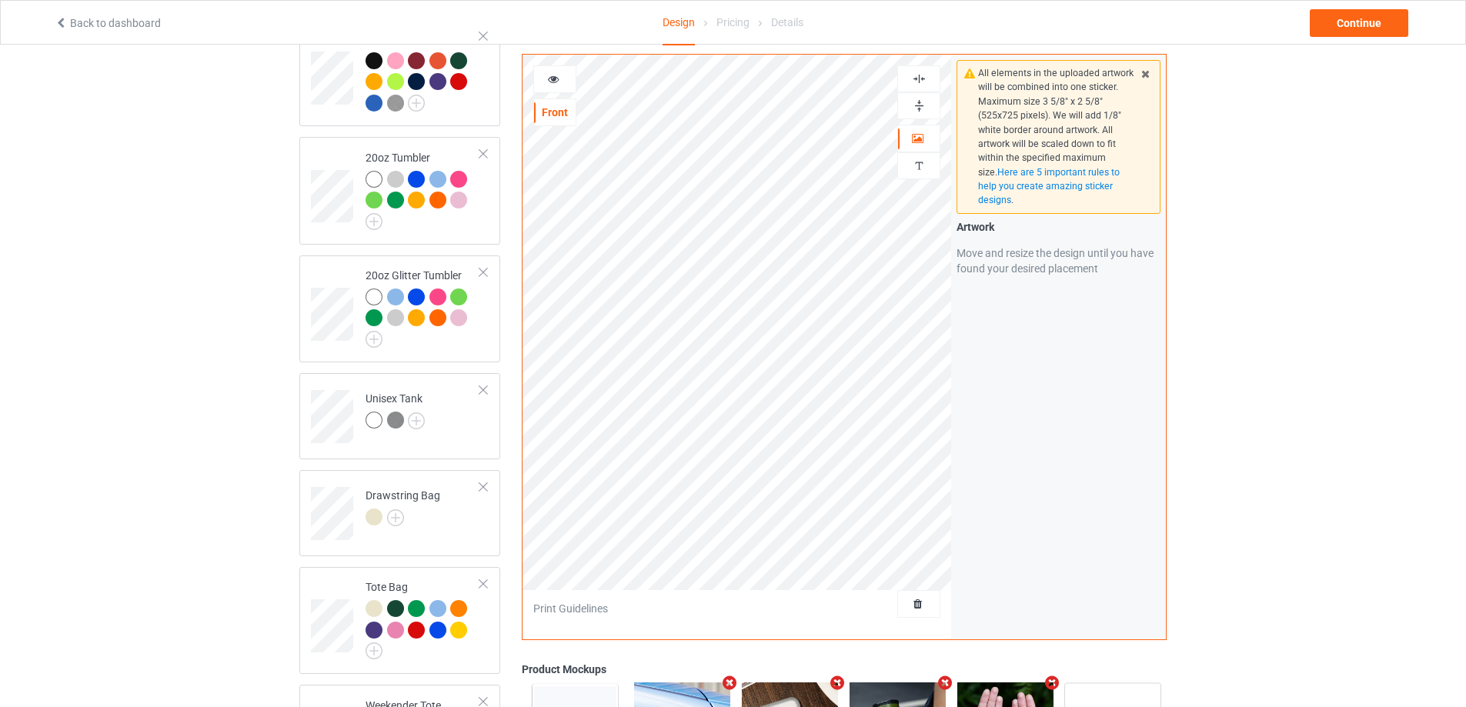
click at [924, 83] on img at bounding box center [919, 79] width 15 height 15
click at [921, 109] on img at bounding box center [919, 106] width 15 height 15
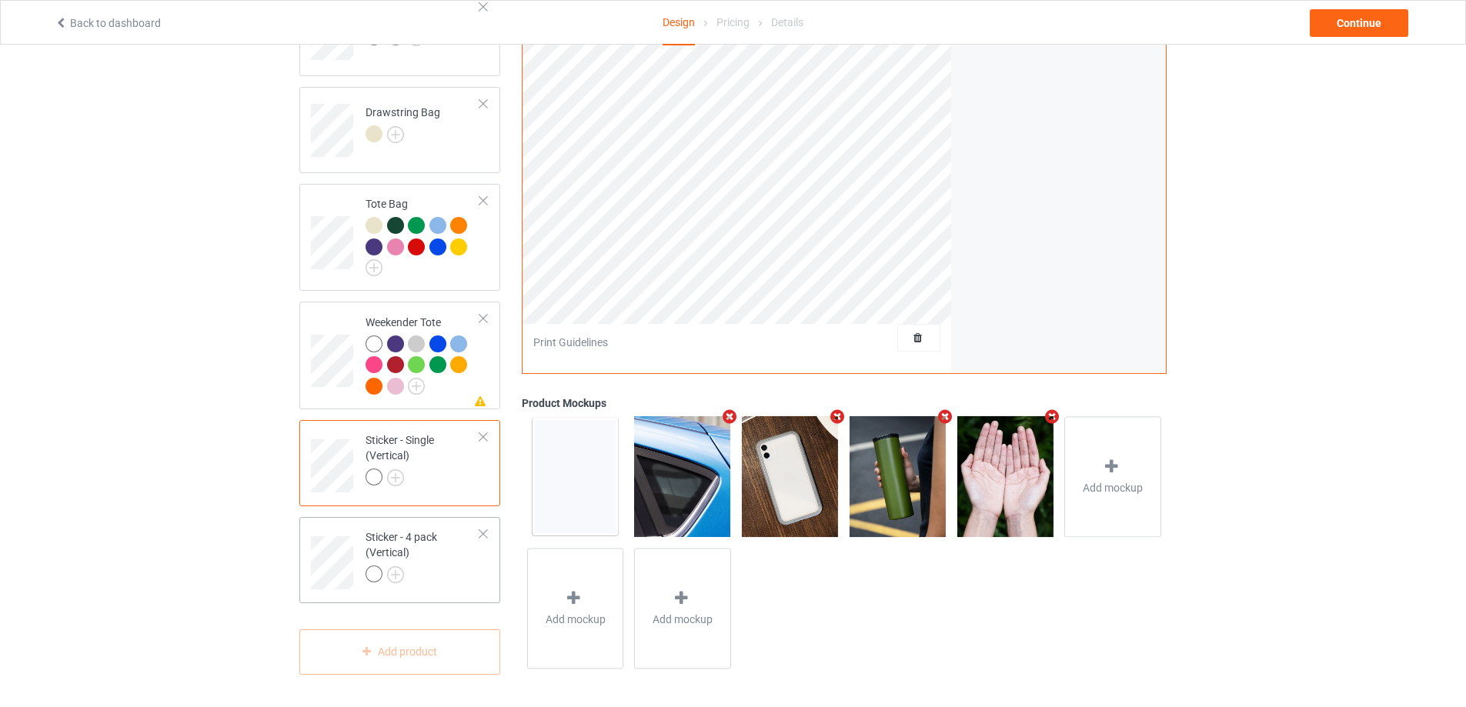
click at [457, 573] on div at bounding box center [423, 577] width 115 height 22
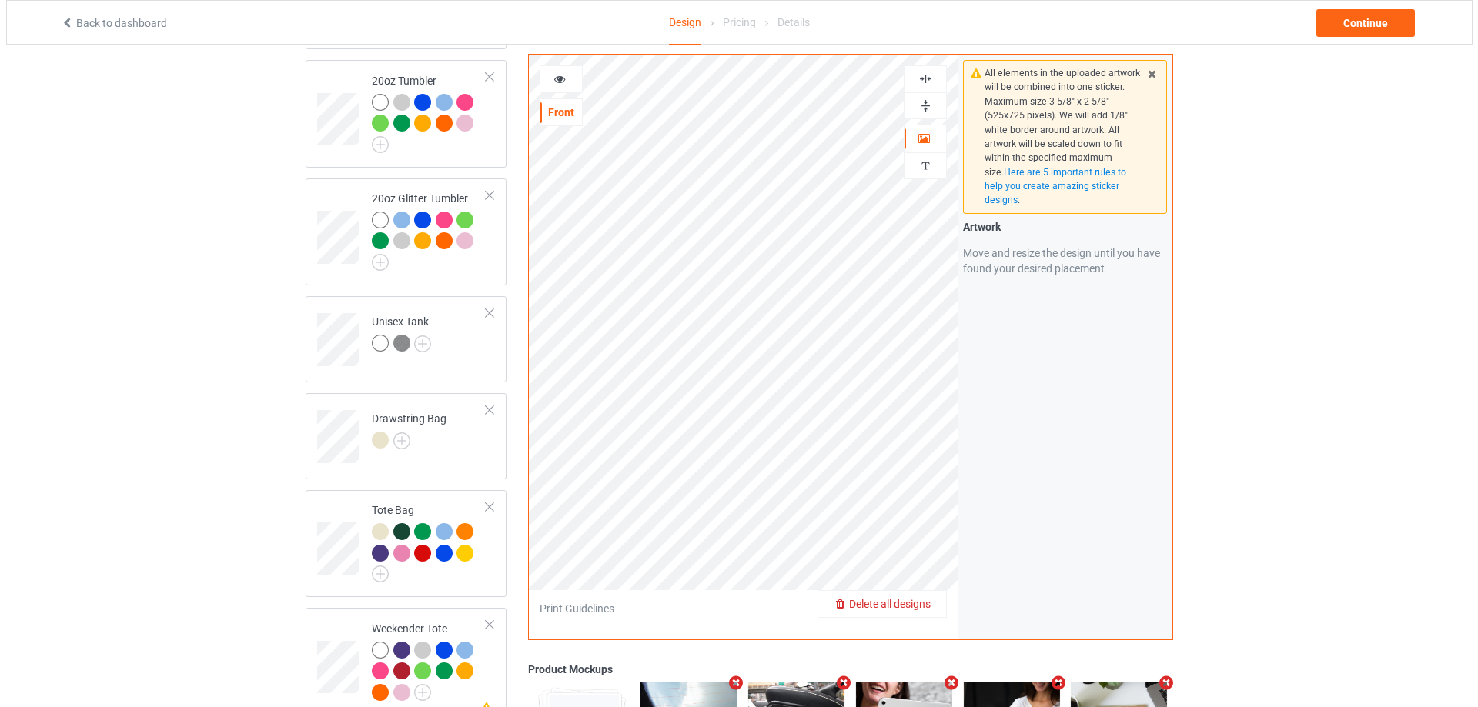
scroll to position [2426, 0]
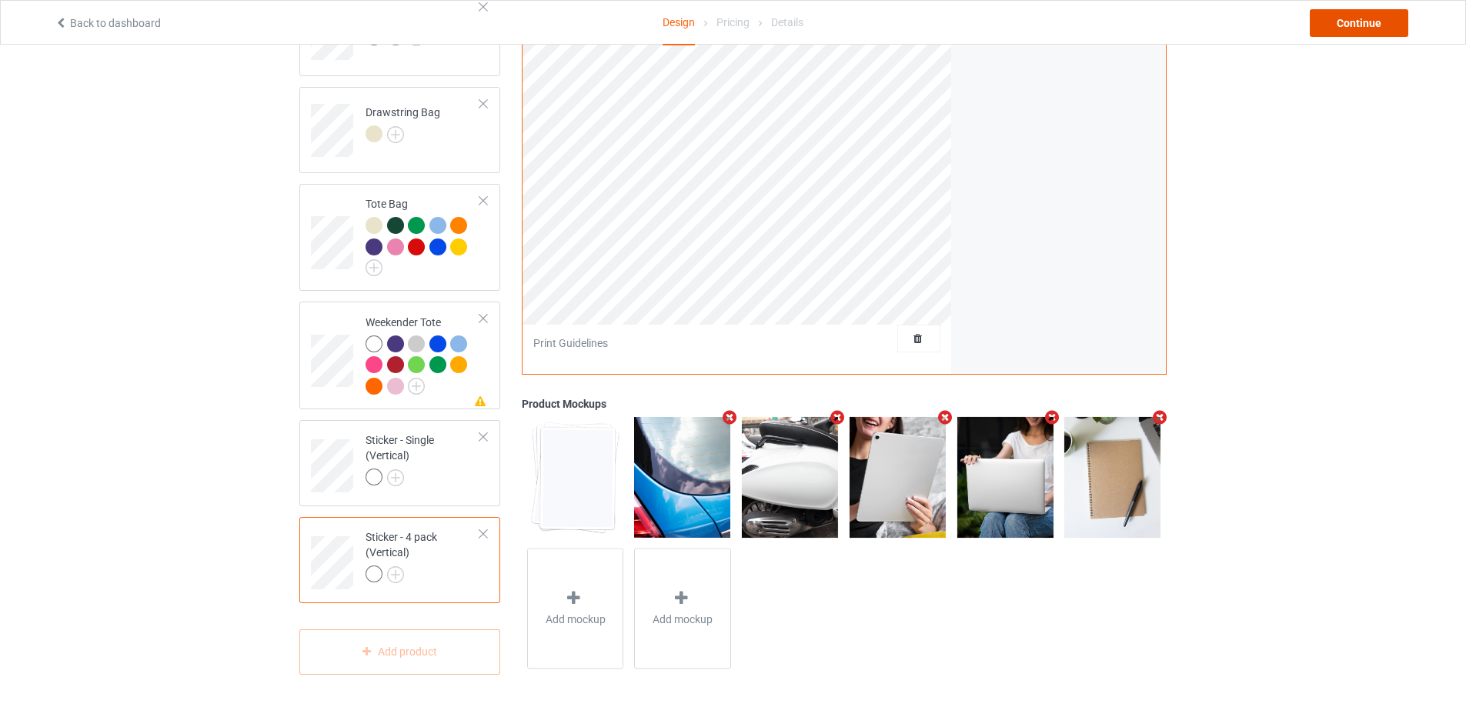
click at [1363, 22] on div "Continue" at bounding box center [1359, 23] width 99 height 28
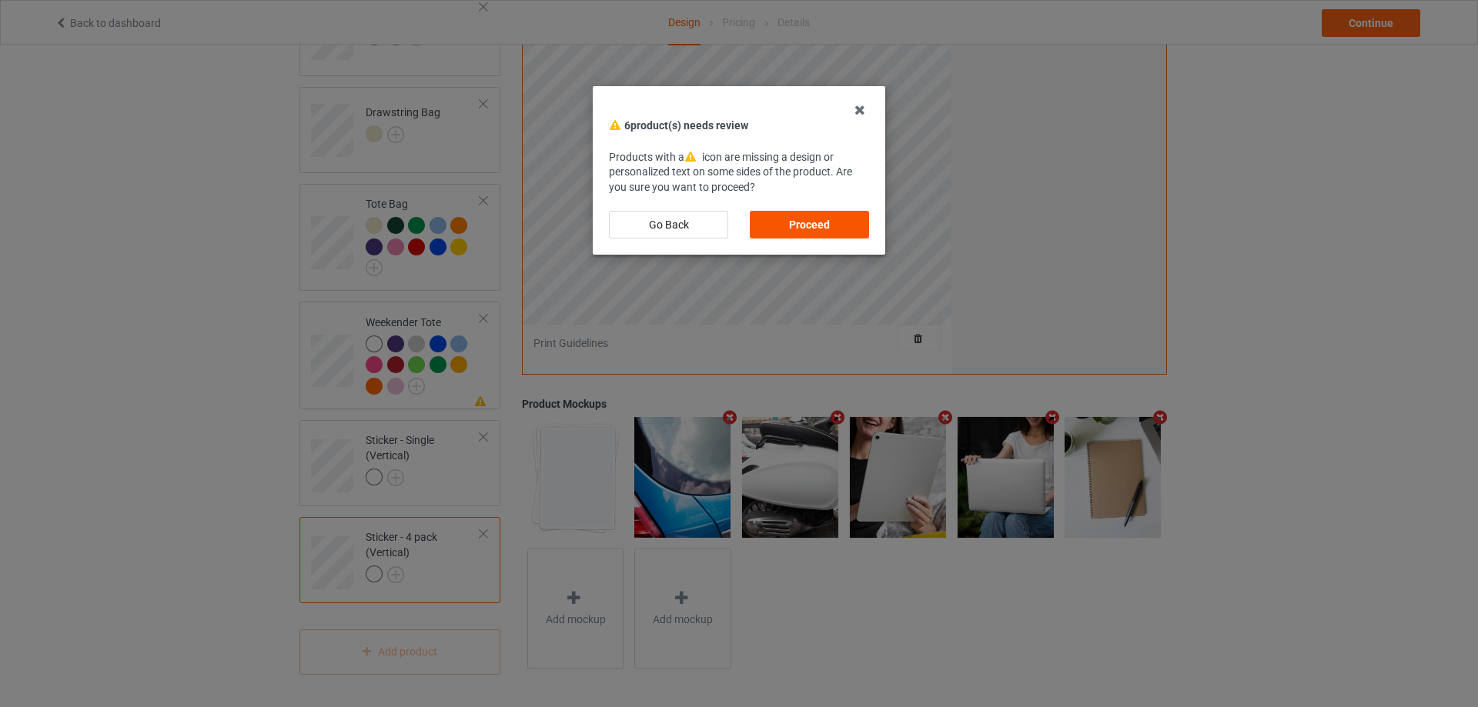
click at [820, 222] on div "Proceed" at bounding box center [809, 225] width 119 height 28
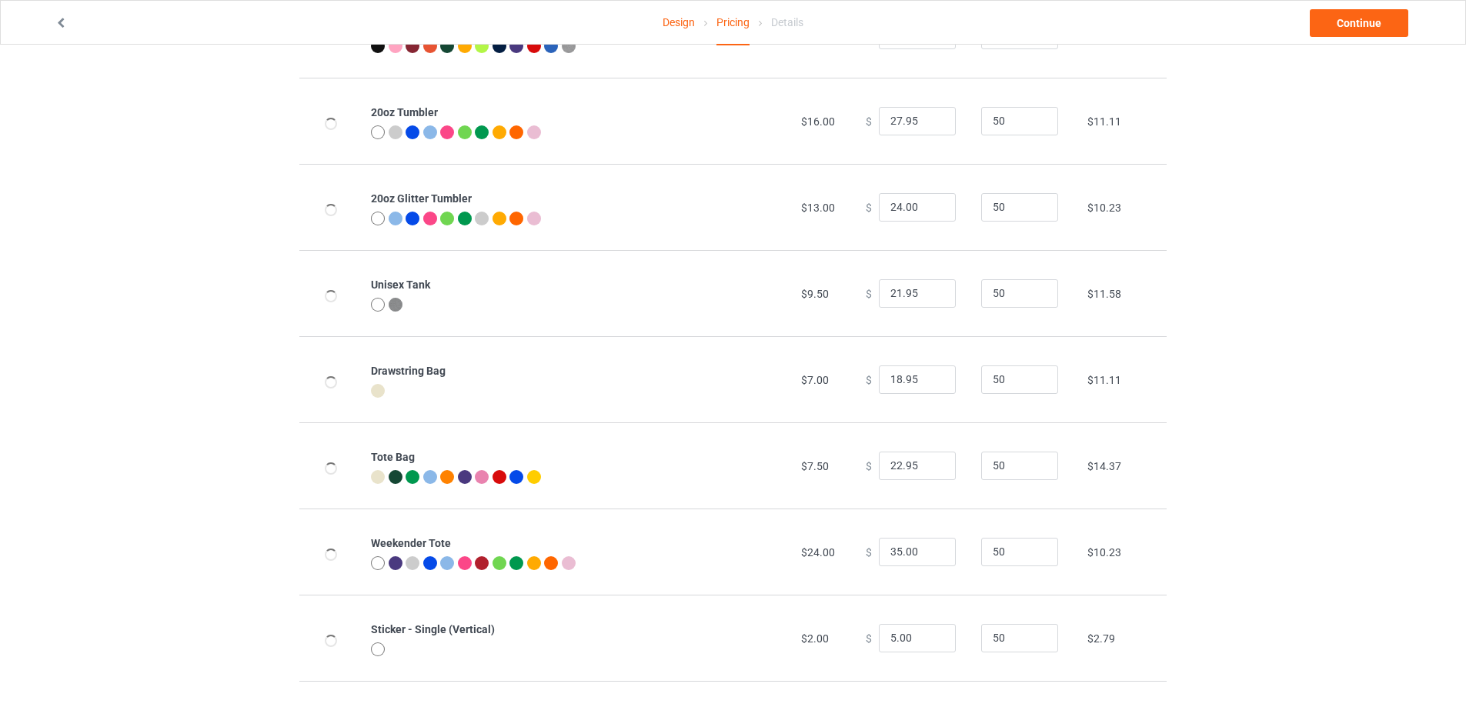
scroll to position [1632, 0]
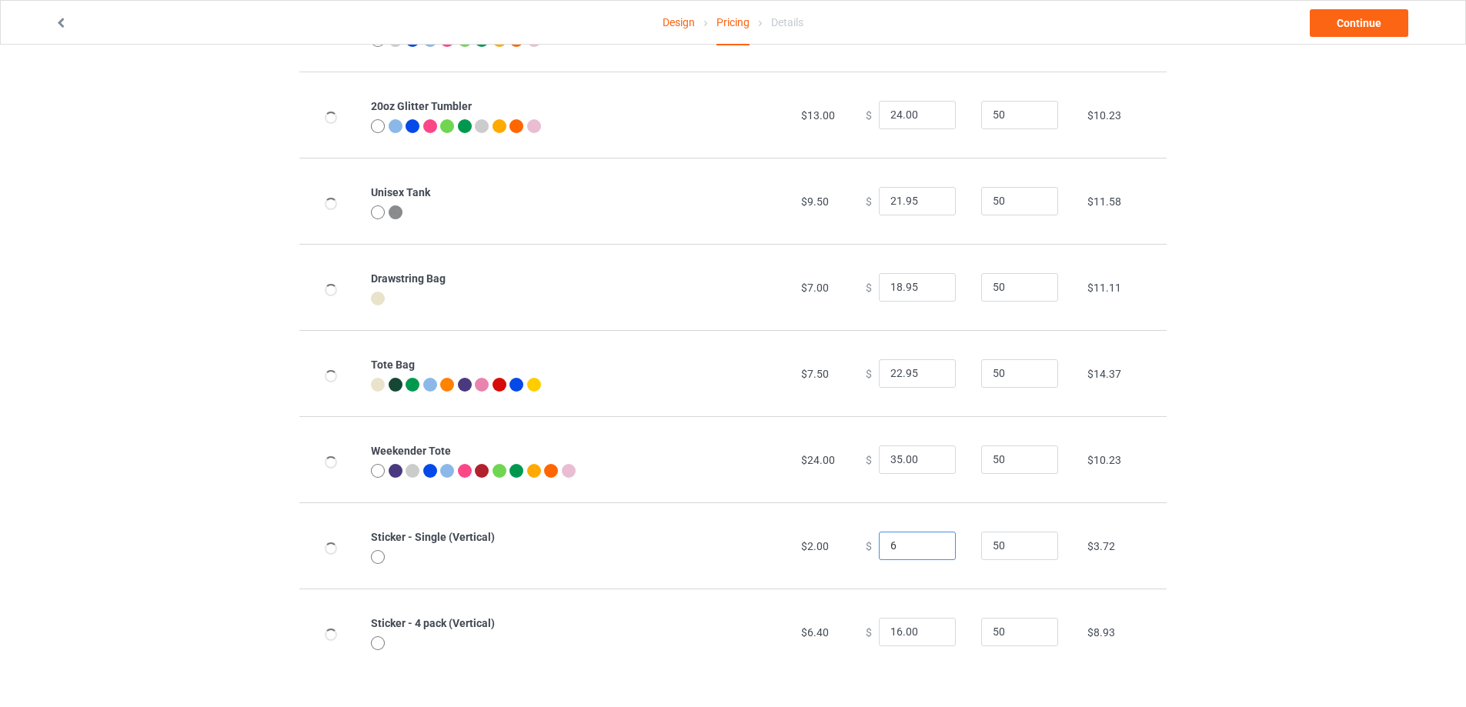
click at [930, 543] on input "6" at bounding box center [917, 546] width 77 height 29
click at [930, 543] on input "7" at bounding box center [917, 546] width 77 height 29
click at [930, 543] on input "8" at bounding box center [917, 546] width 77 height 29
click at [930, 543] on input "9" at bounding box center [917, 546] width 77 height 29
click at [930, 543] on input "10" at bounding box center [917, 546] width 77 height 29
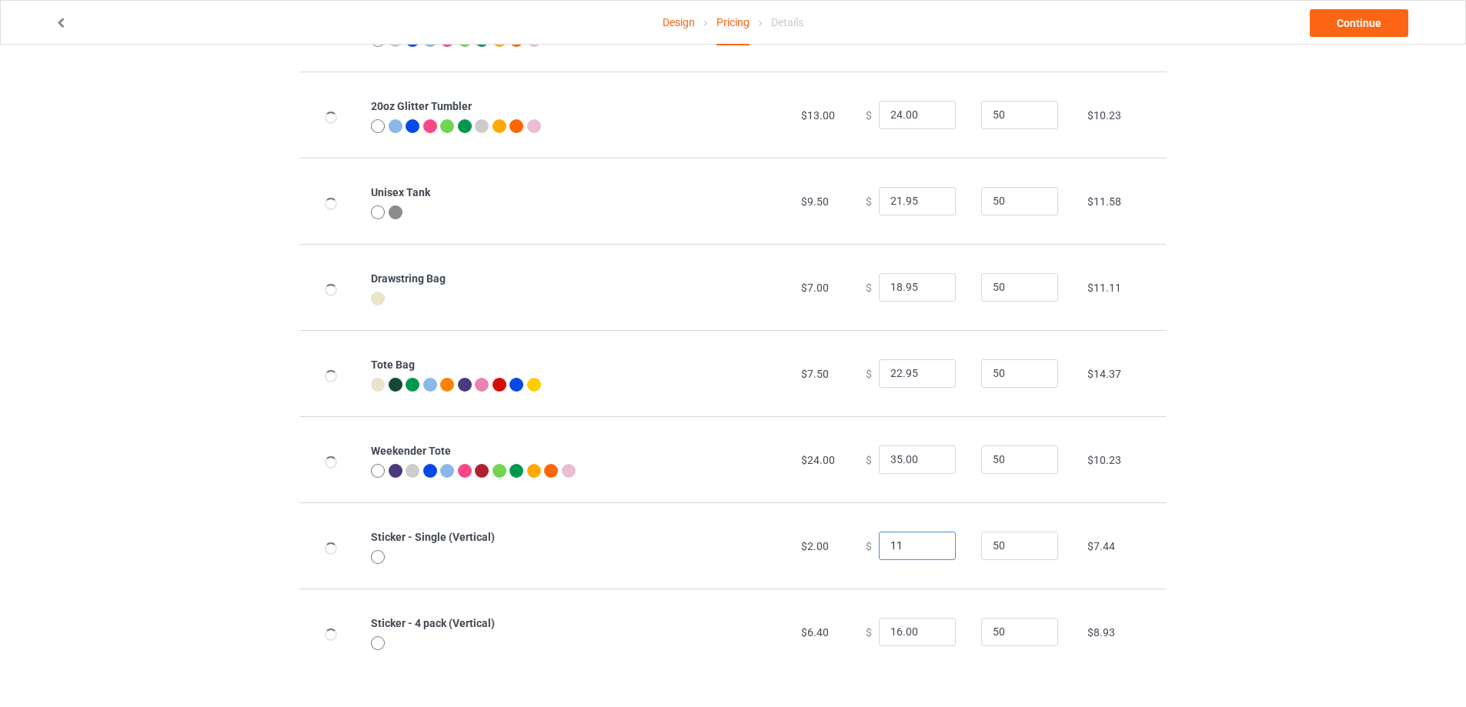
click at [930, 543] on input "11" at bounding box center [917, 546] width 77 height 29
click at [930, 543] on input "12" at bounding box center [917, 546] width 77 height 29
click at [930, 543] on input "13" at bounding box center [917, 546] width 77 height 29
type input "13.00"
click at [931, 629] on input "17" at bounding box center [917, 632] width 77 height 29
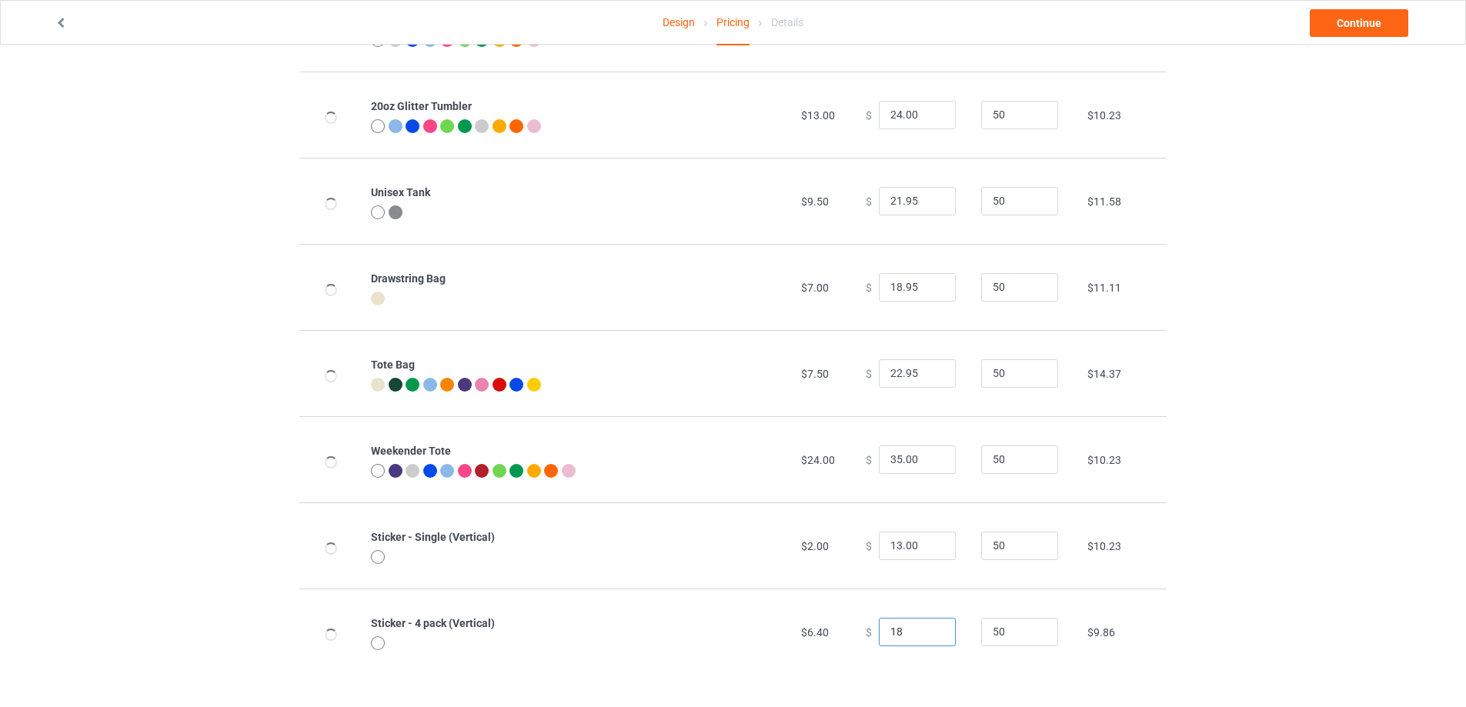
click at [931, 629] on input "18" at bounding box center [917, 632] width 77 height 29
click at [930, 636] on input "17" at bounding box center [917, 632] width 77 height 29
drag, startPoint x: 905, startPoint y: 631, endPoint x: 864, endPoint y: 626, distance: 41.1
click at [866, 626] on div "$ 0.01" at bounding box center [915, 632] width 99 height 29
drag, startPoint x: 891, startPoint y: 634, endPoint x: 910, endPoint y: 633, distance: 19.3
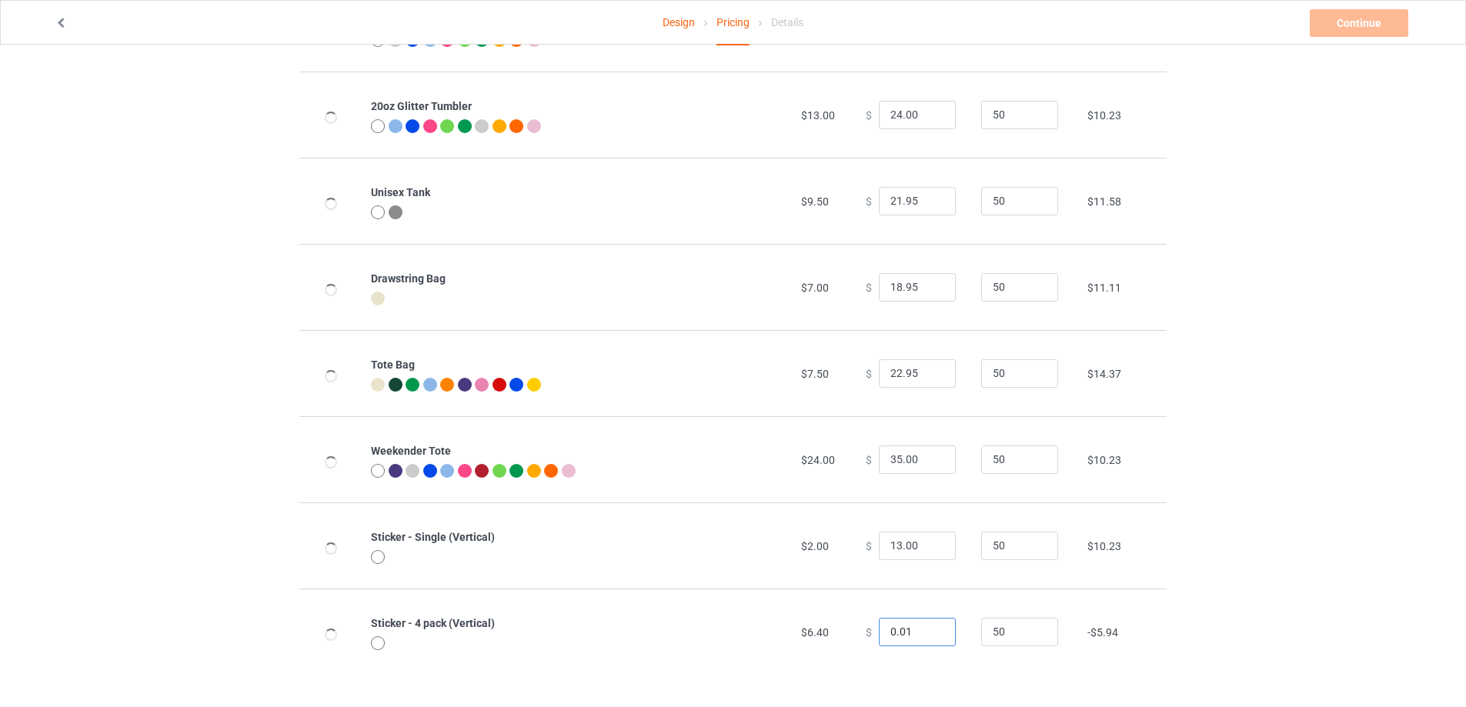
click at [910, 633] on input "0.01" at bounding box center [917, 632] width 77 height 29
type input "17.35"
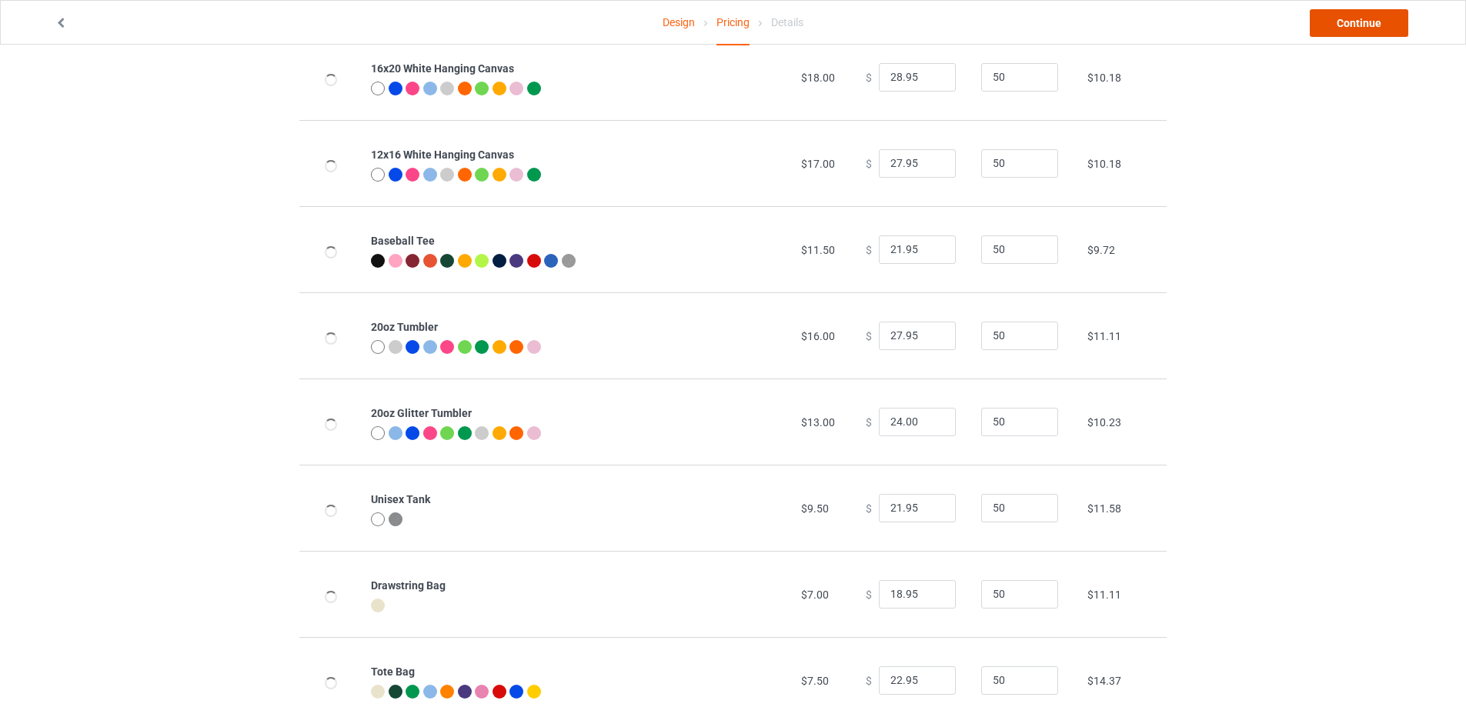
click at [1371, 25] on link "Continue" at bounding box center [1359, 23] width 99 height 28
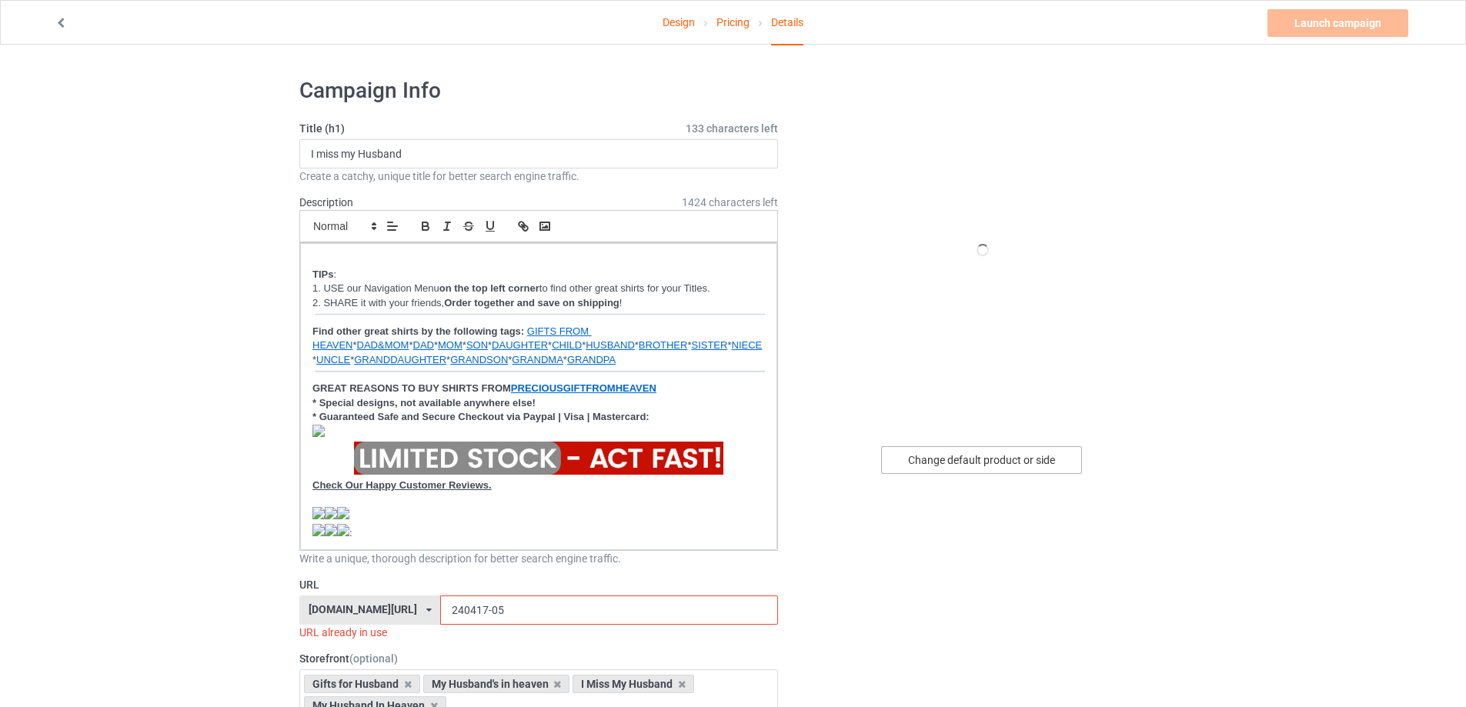
click at [976, 459] on div "Change default product or side" at bounding box center [981, 460] width 201 height 28
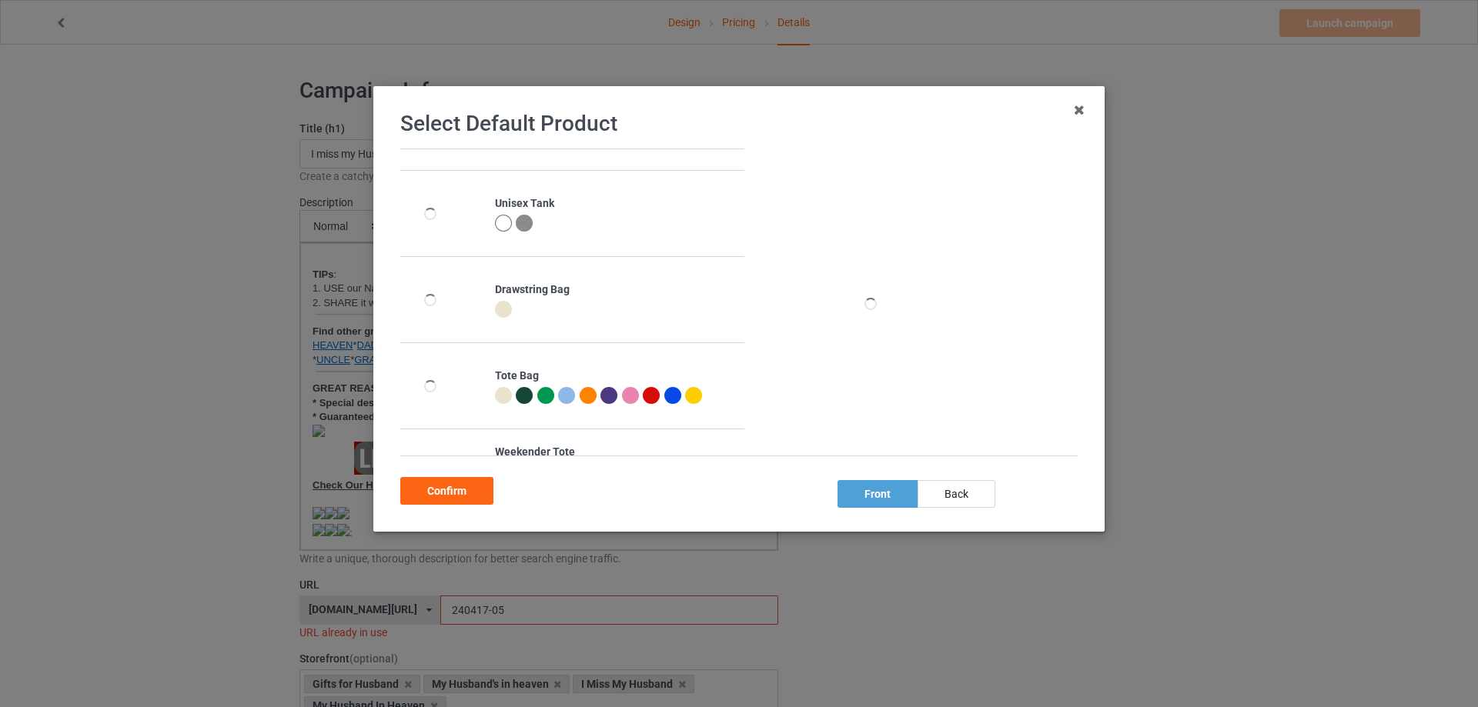
scroll to position [1853, 0]
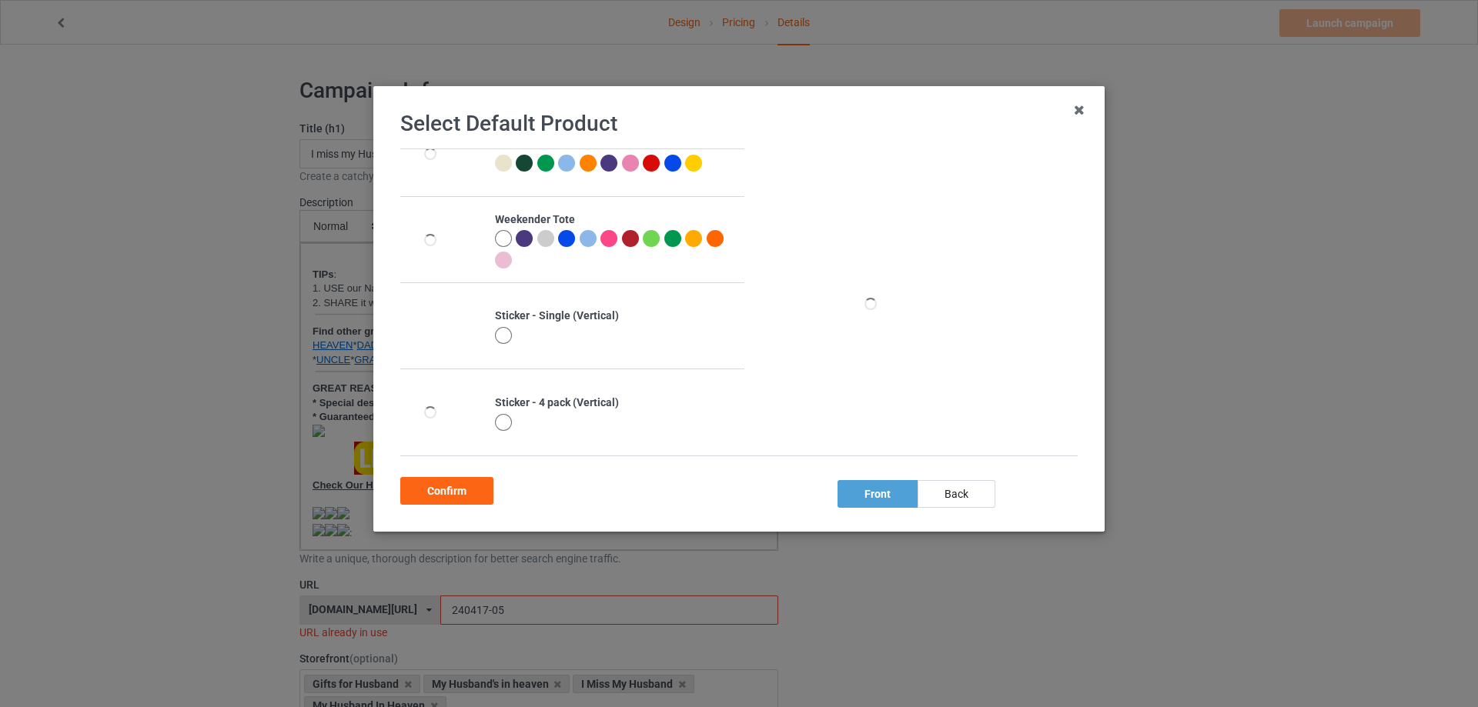
click at [499, 338] on div at bounding box center [503, 335] width 17 height 17
click at [450, 495] on div "Confirm" at bounding box center [446, 491] width 93 height 28
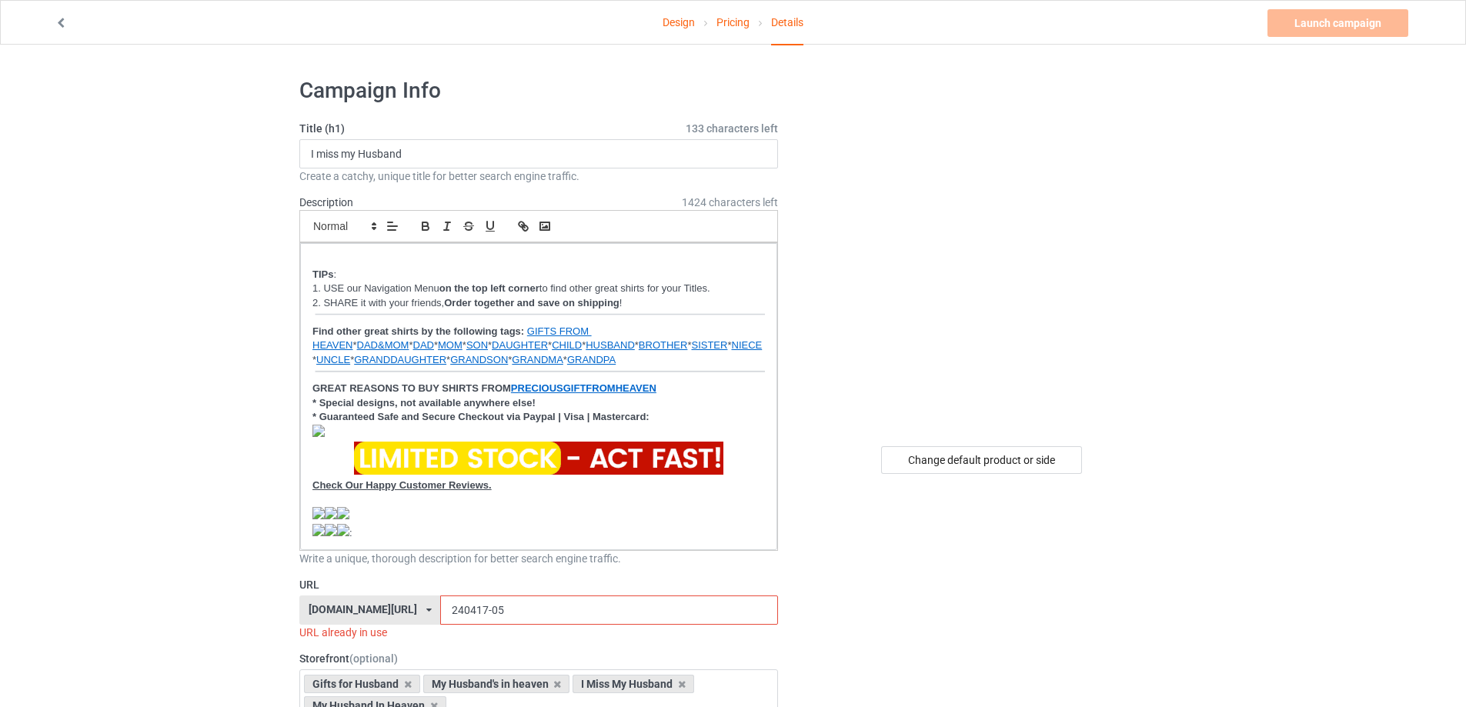
click at [553, 608] on input "240417-05" at bounding box center [608, 610] width 337 height 29
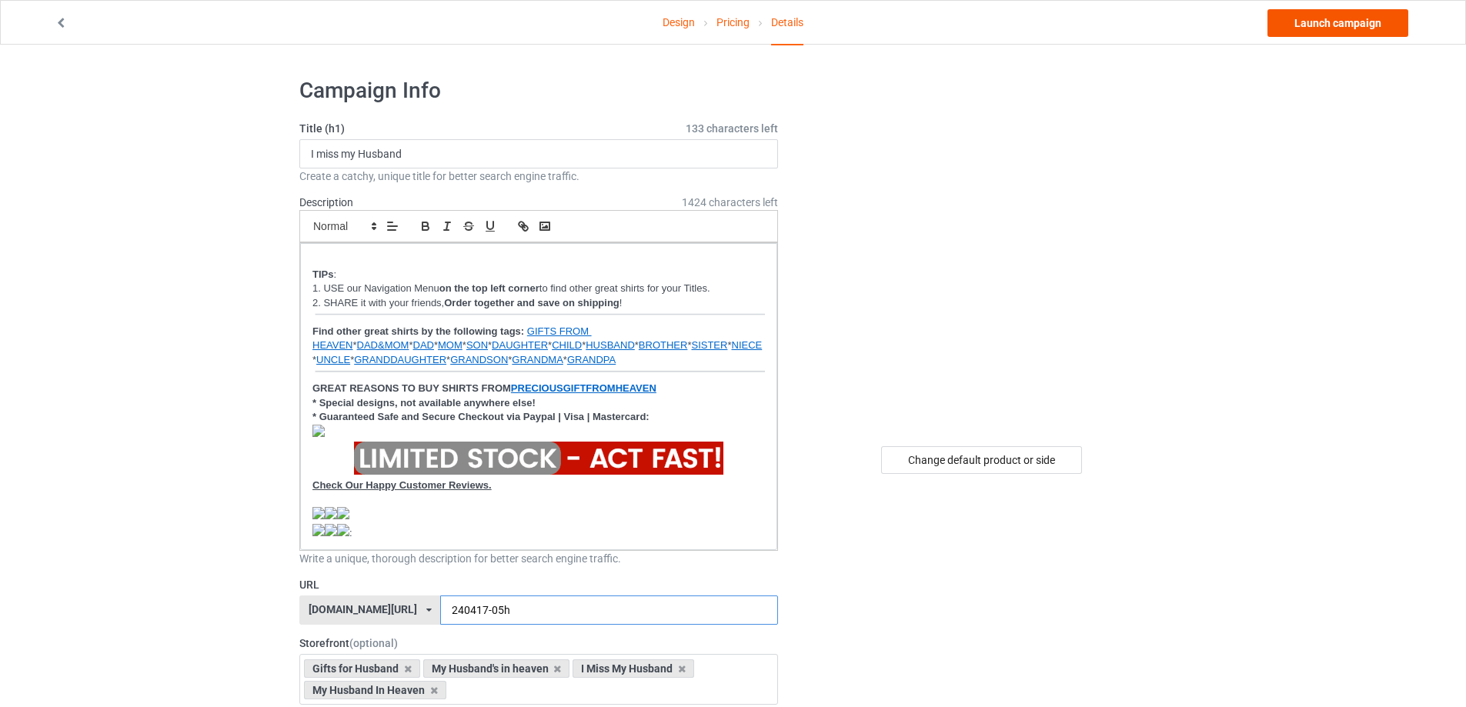
type input "240417-05h"
click at [1355, 28] on link "Launch campaign" at bounding box center [1338, 23] width 141 height 28
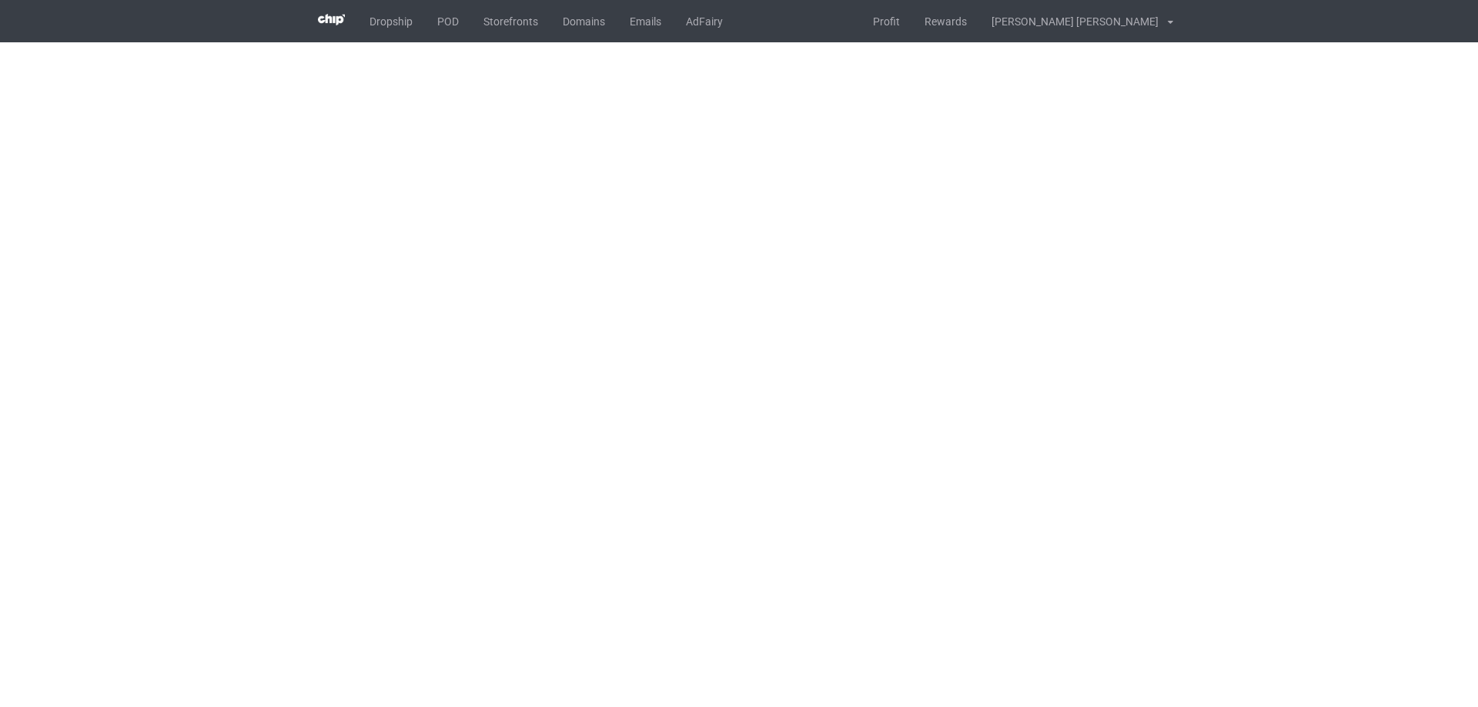
click at [1312, 300] on body "Dropship POD Storefronts Domains Emails AdFairy Profit Rewards [PERSON_NAME] [P…" at bounding box center [739, 353] width 1478 height 707
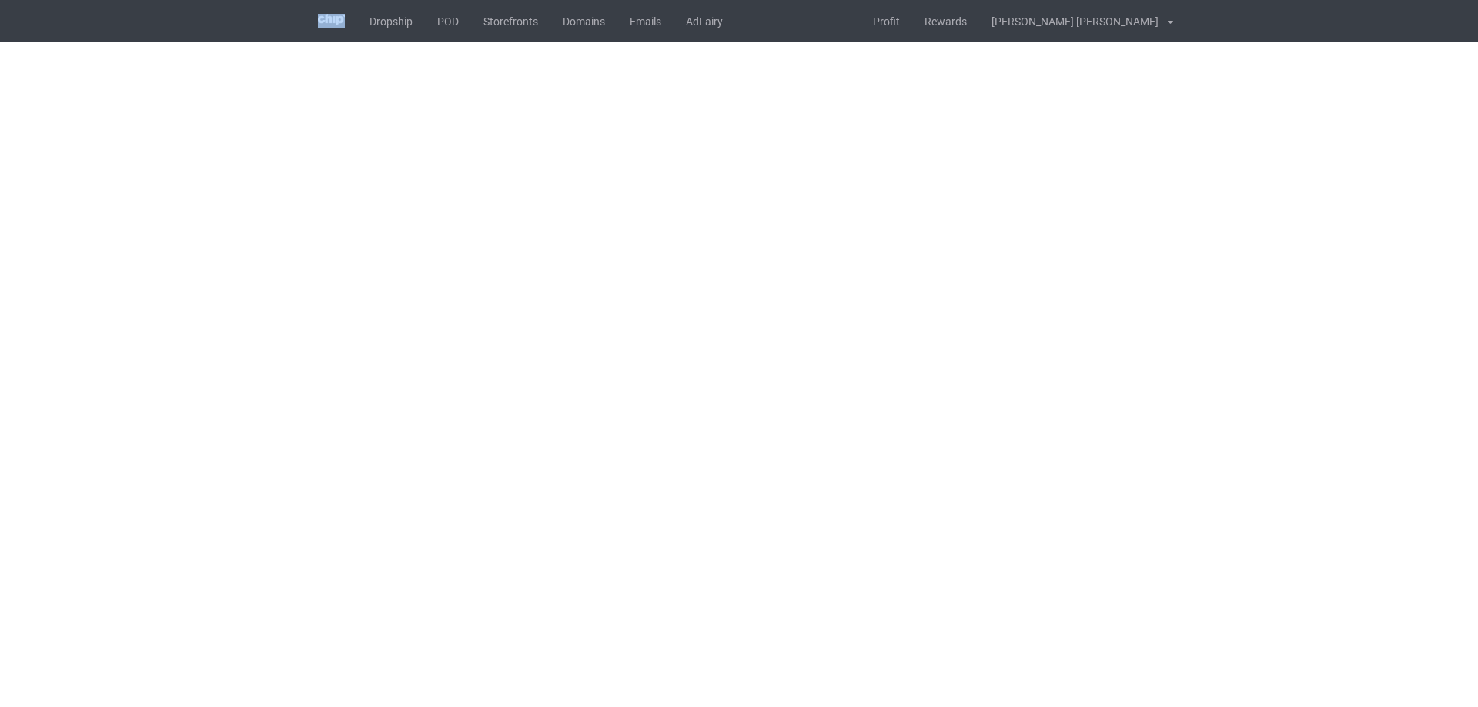
click at [1312, 300] on body "Dropship POD Storefronts Domains Emails AdFairy Profit Rewards [PERSON_NAME] [P…" at bounding box center [739, 353] width 1478 height 707
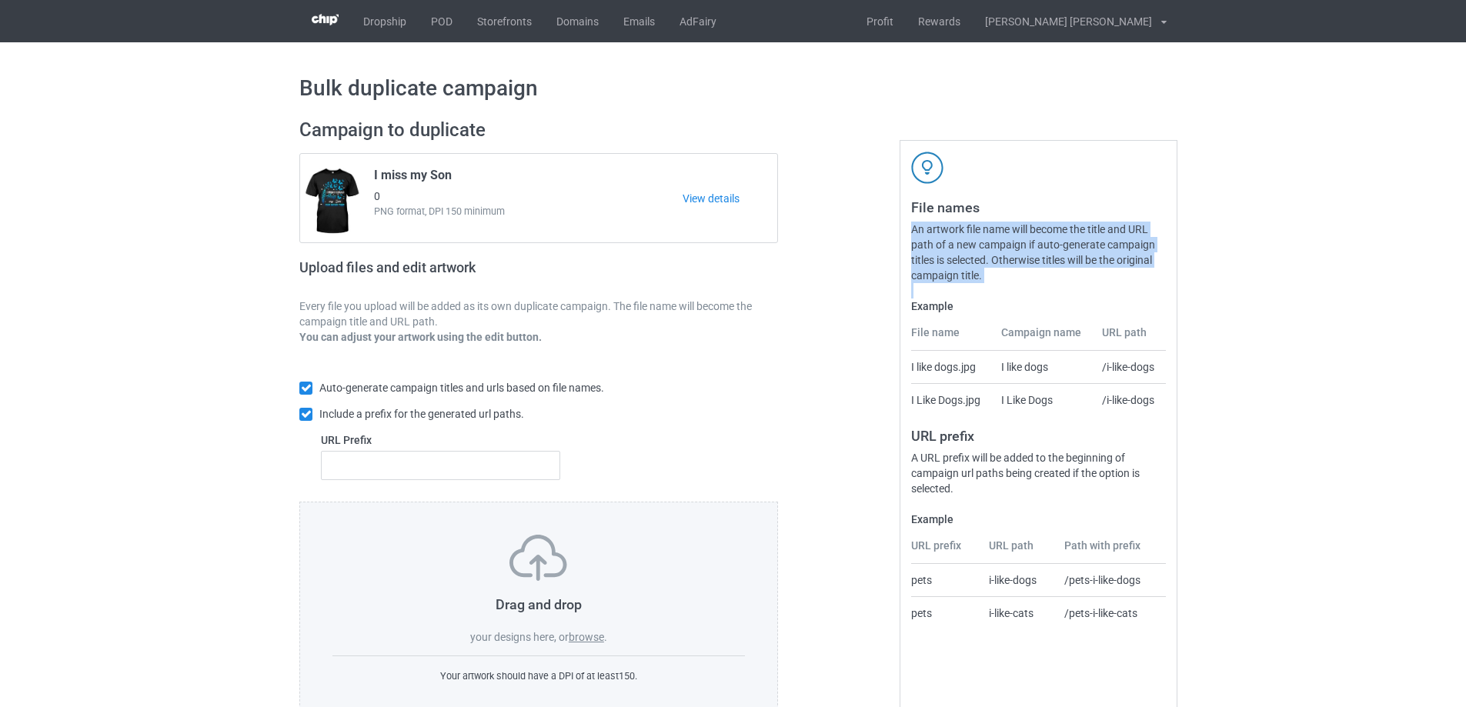
click at [1312, 300] on div "Bulk duplicate campaign Campaign to duplicate I miss my Son [DEMOGRAPHIC_DATA] …" at bounding box center [733, 395] width 1466 height 707
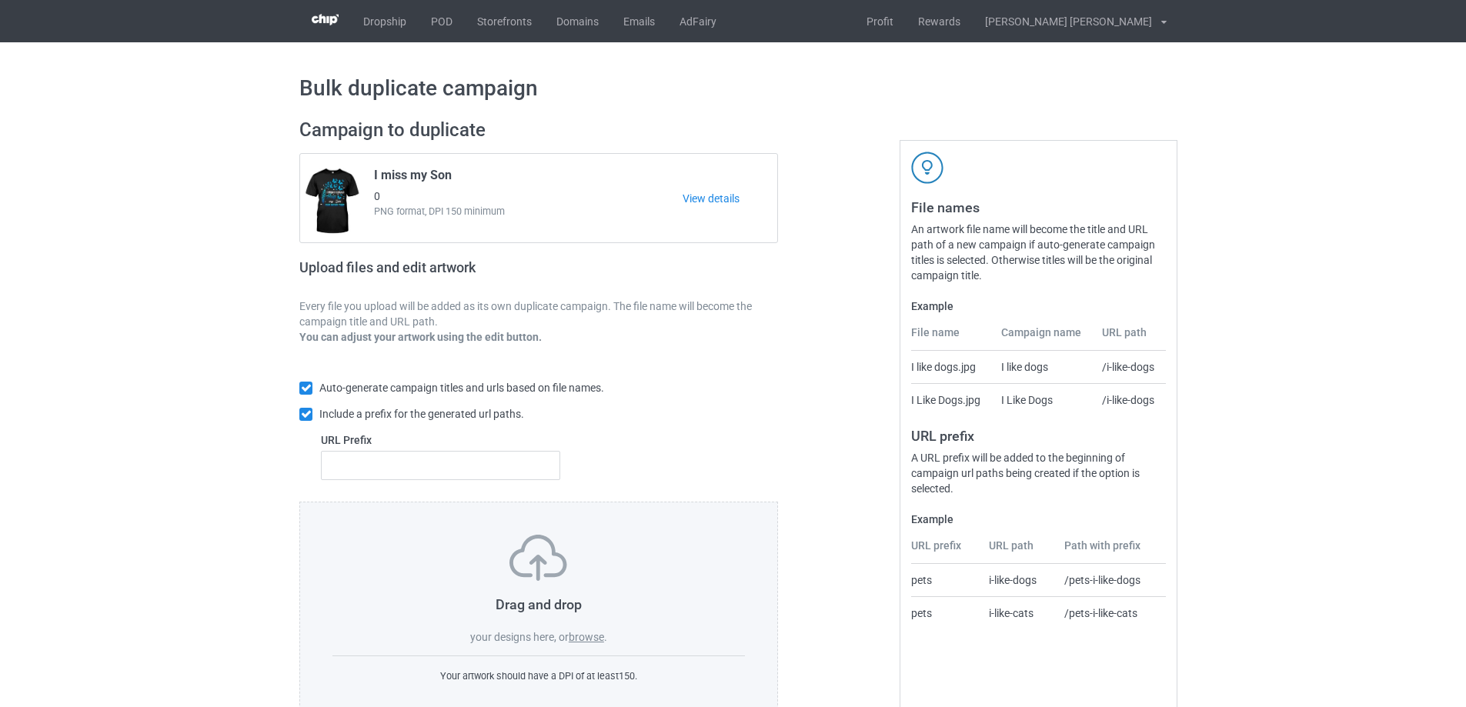
click at [593, 636] on label "browse" at bounding box center [586, 637] width 35 height 12
click at [0, 0] on input "browse" at bounding box center [0, 0] width 0 height 0
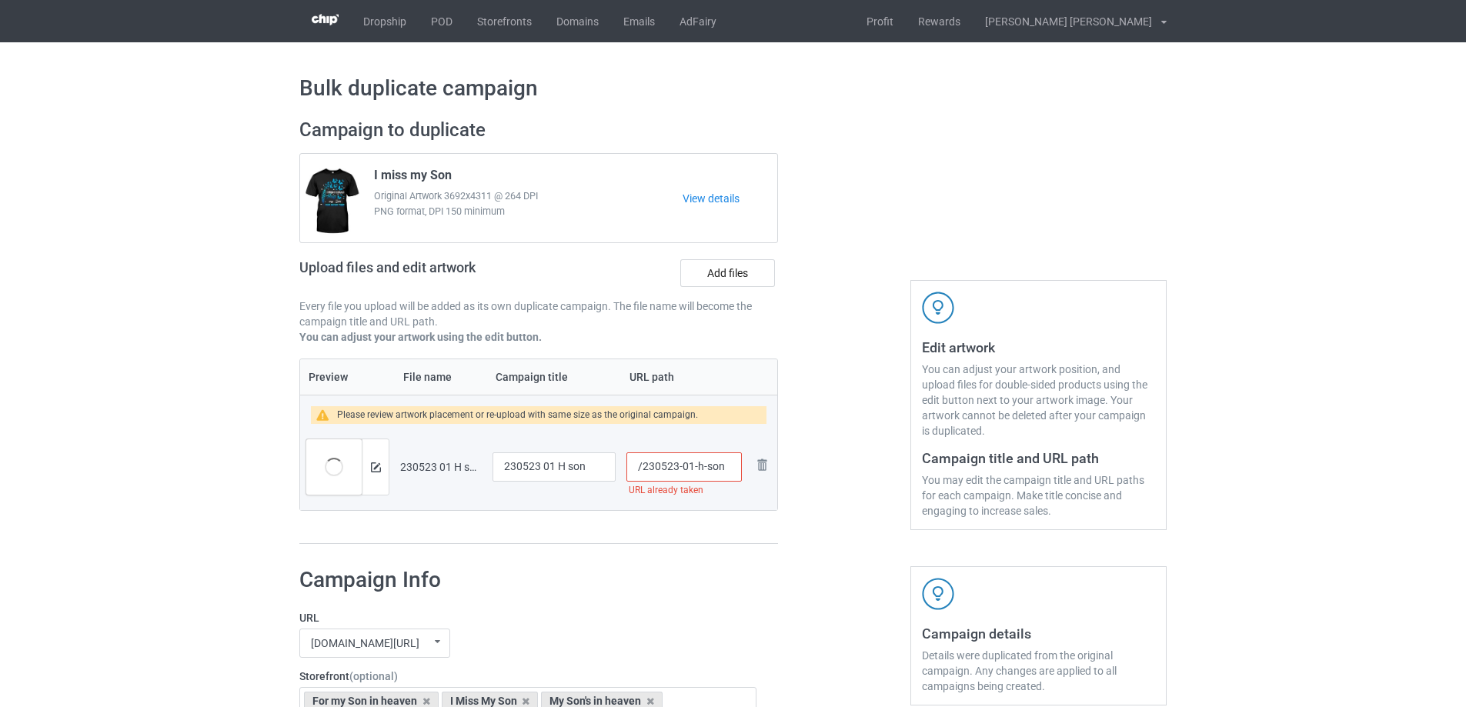
drag, startPoint x: 694, startPoint y: 470, endPoint x: 733, endPoint y: 471, distance: 39.3
click at [733, 471] on input "/230523-01-h-son" at bounding box center [683, 467] width 115 height 29
click at [690, 467] on input "/230523-01s" at bounding box center [683, 467] width 115 height 29
click at [688, 467] on input "/230523-01s" at bounding box center [683, 467] width 115 height 29
type input "/230523-1s"
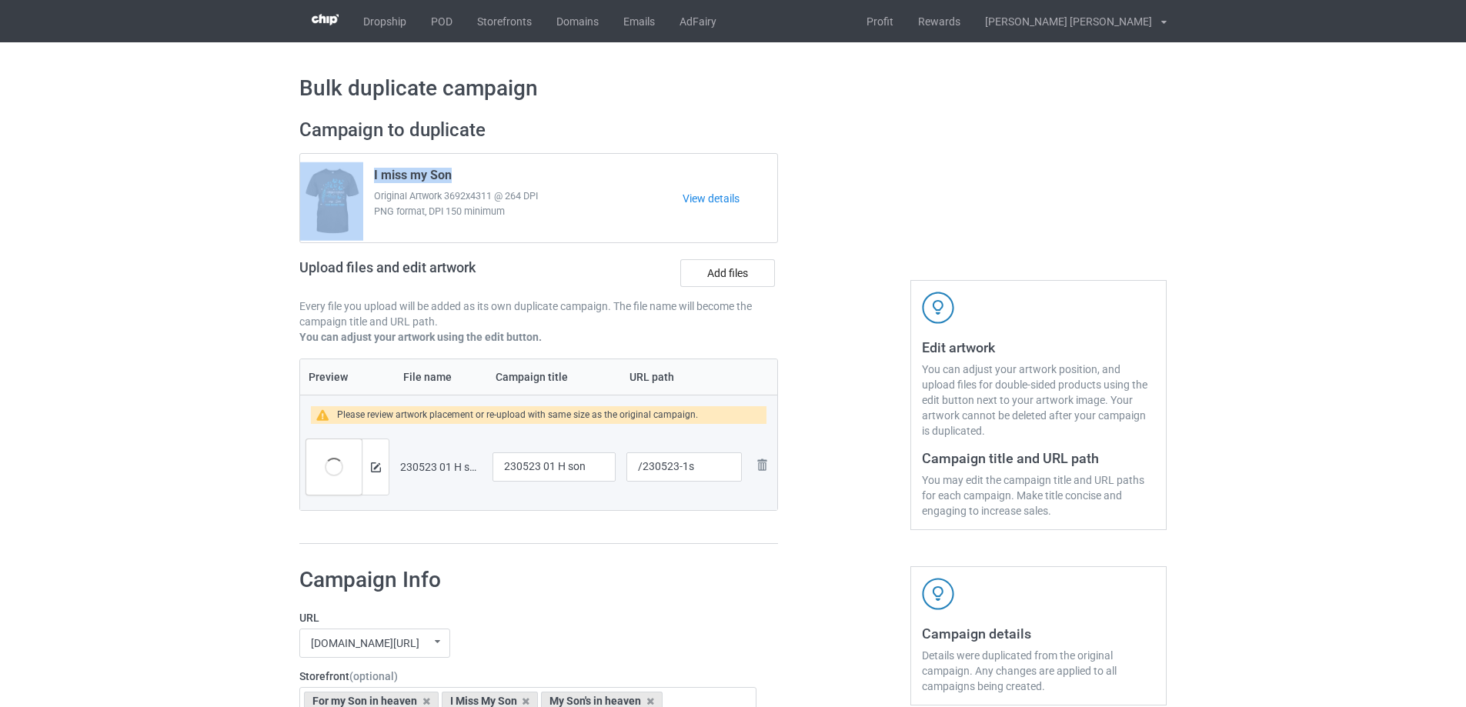
drag, startPoint x: 462, startPoint y: 175, endPoint x: 351, endPoint y: 175, distance: 110.8
click at [351, 175] on div "I miss my Son Original Artwork 3692x4311 @ 264 DPI PNG format, DPI 150 minimum …" at bounding box center [538, 198] width 477 height 89
copy div "I miss my Son"
click at [550, 467] on input "230523 01 H son" at bounding box center [554, 467] width 123 height 29
paste input "I miss my S"
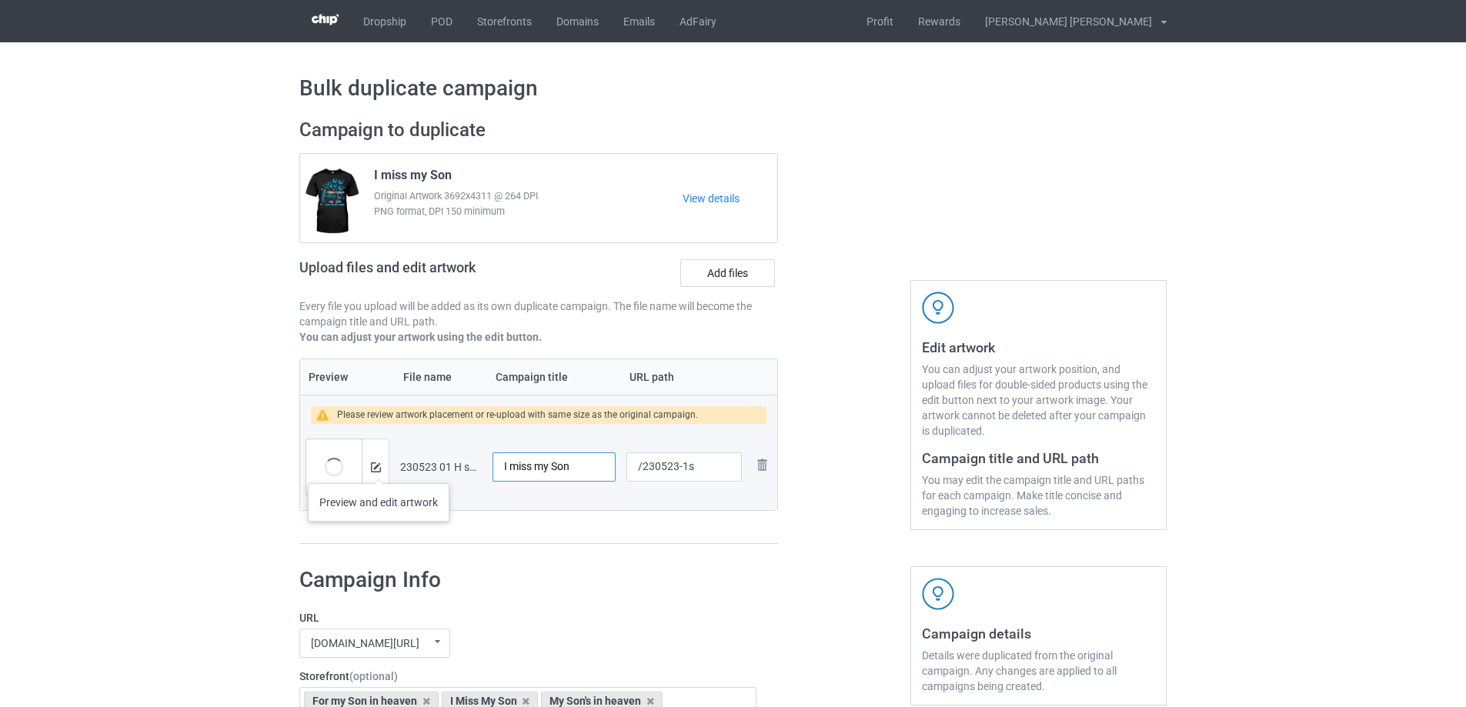
type input "I miss my Son"
click at [379, 468] on img at bounding box center [376, 468] width 10 height 10
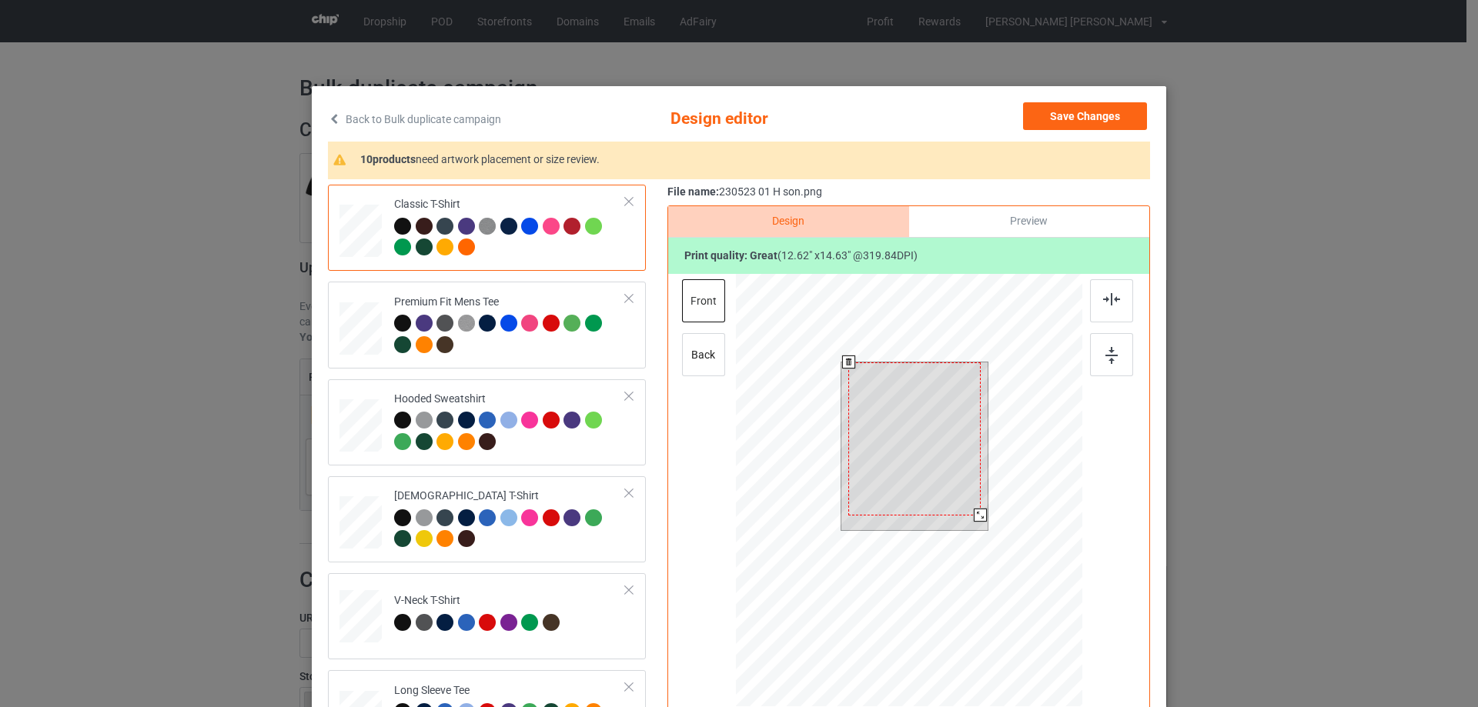
click at [945, 463] on div at bounding box center [914, 438] width 132 height 153
click at [948, 481] on div at bounding box center [914, 438] width 132 height 153
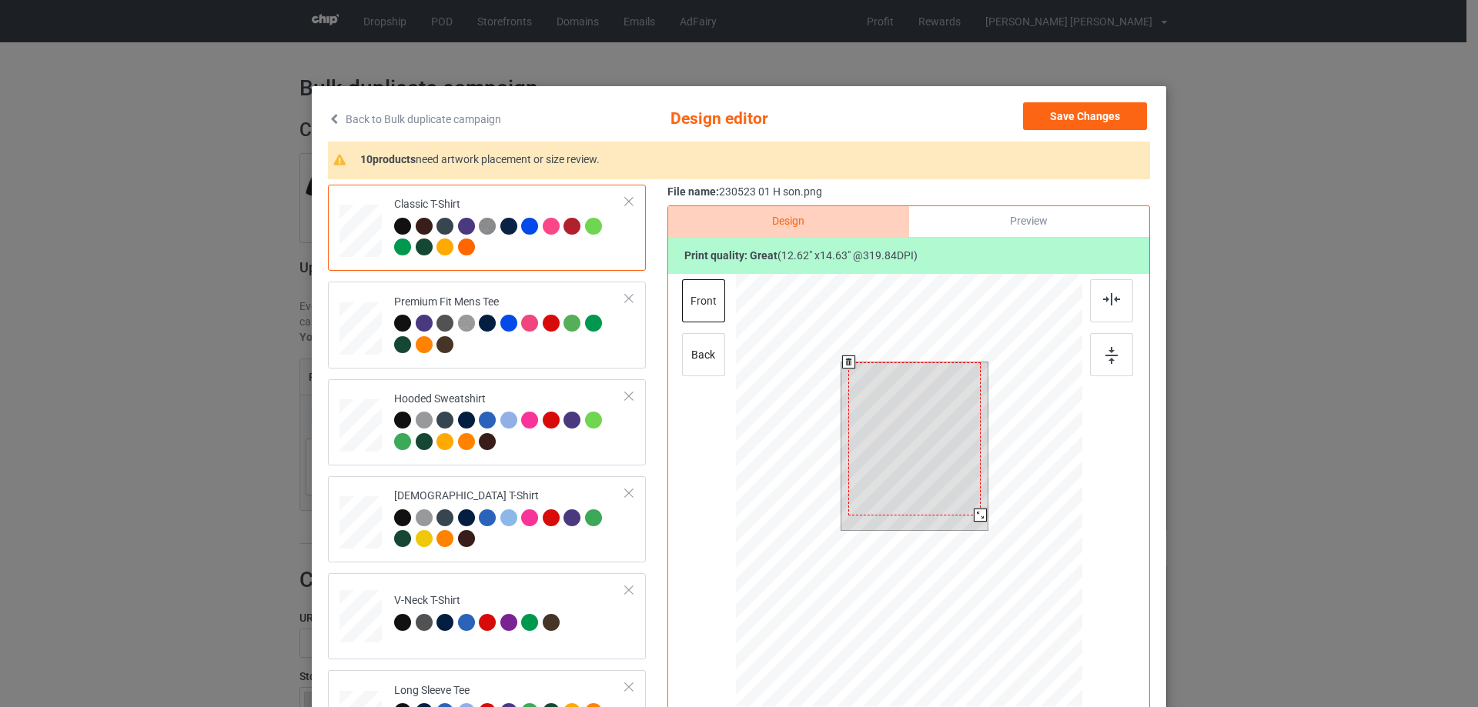
click at [948, 481] on div at bounding box center [914, 438] width 132 height 153
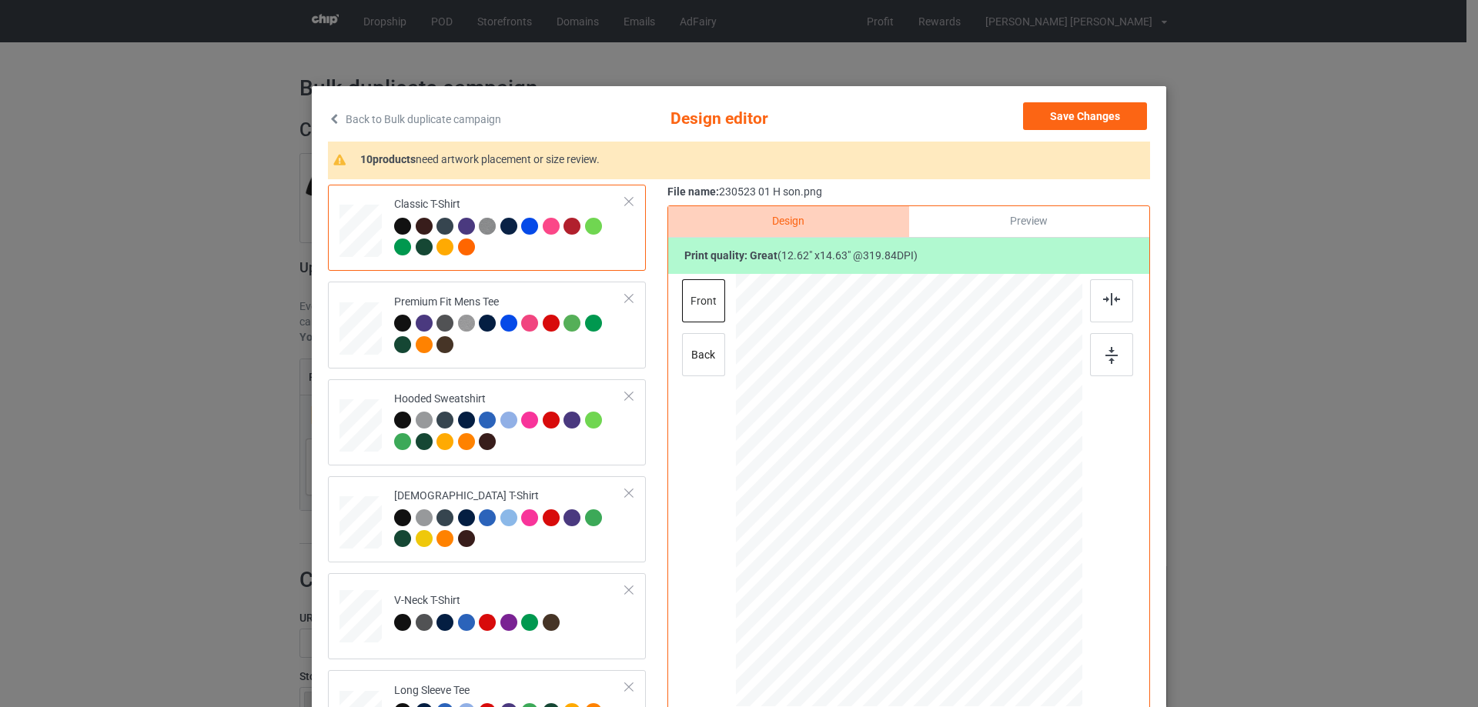
click at [1144, 521] on div "Back to Bulk duplicate campaign Design editor Save Changes 10 products need art…" at bounding box center [739, 443] width 854 height 715
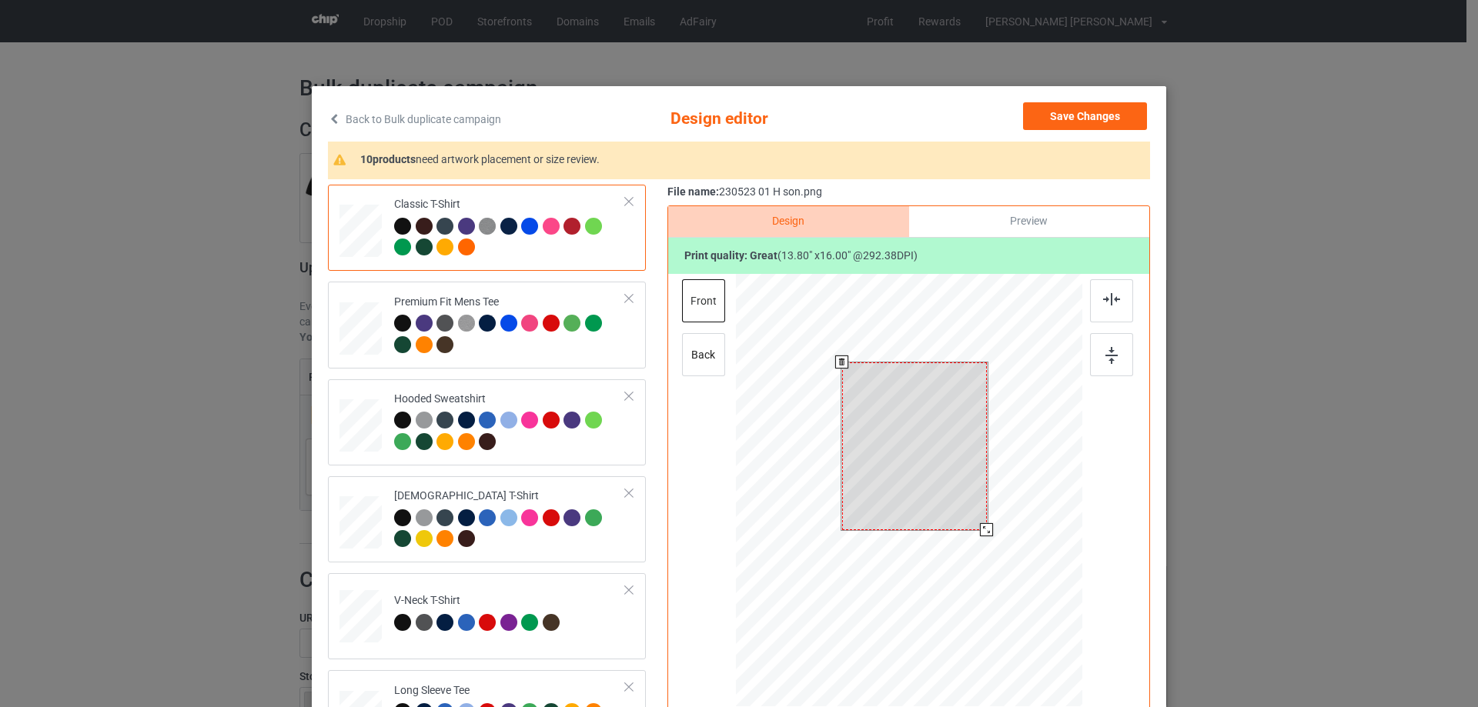
click at [976, 520] on div at bounding box center [914, 446] width 145 height 168
click at [979, 528] on div at bounding box center [984, 528] width 13 height 13
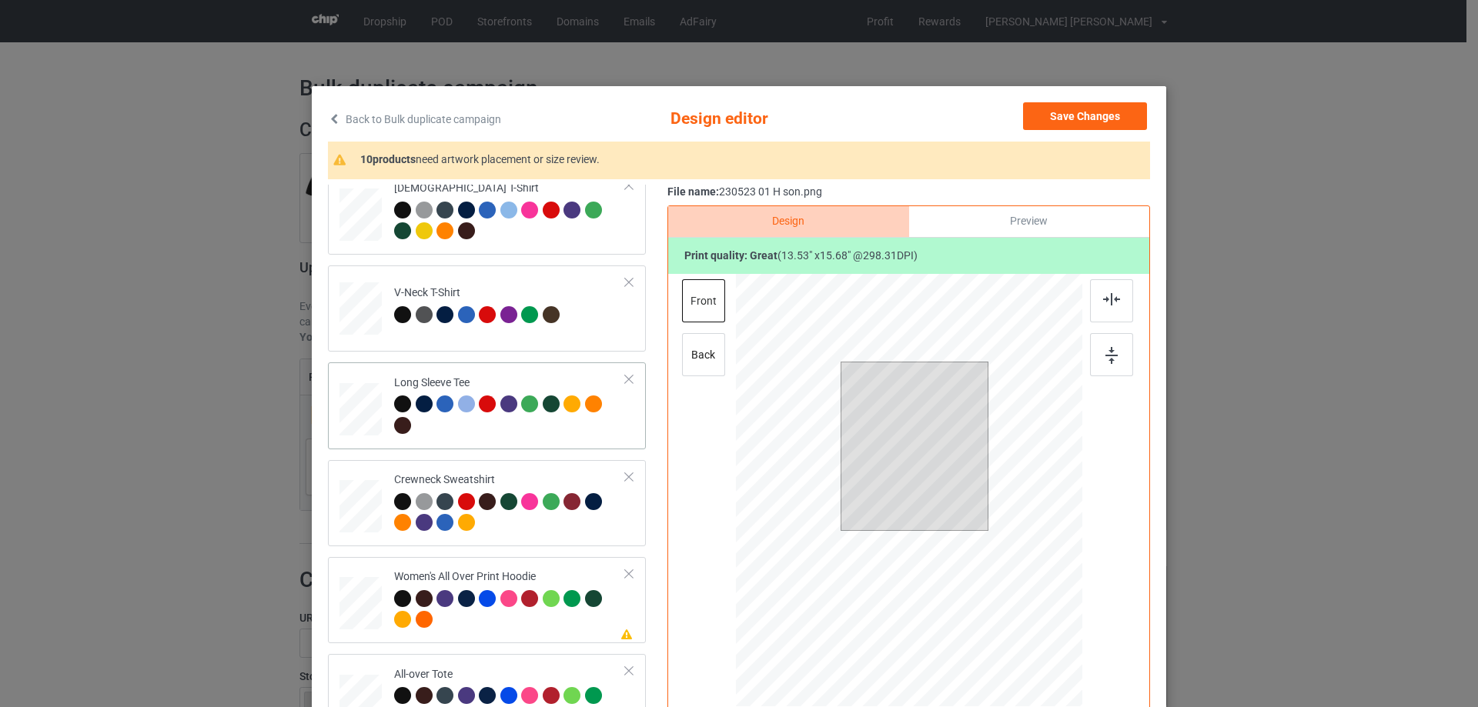
scroll to position [385, 0]
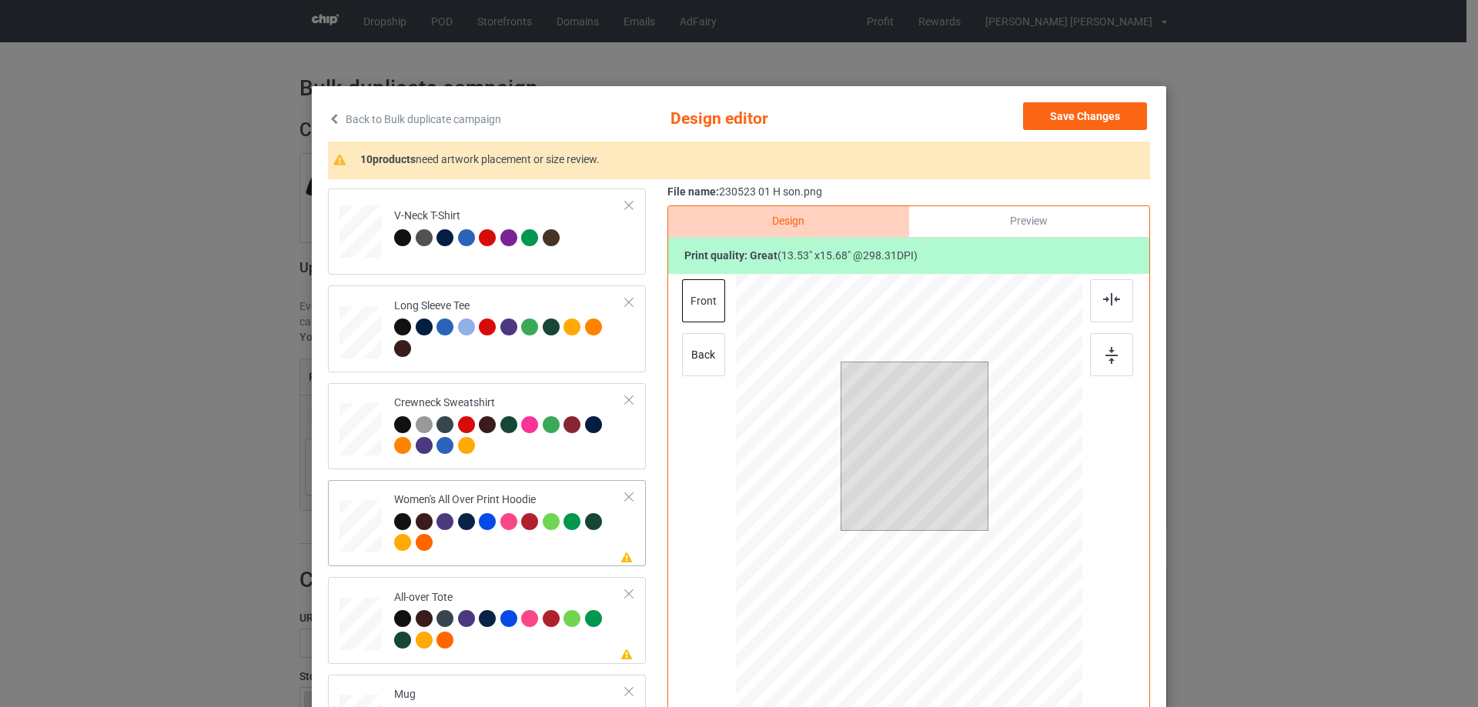
click at [379, 535] on td at bounding box center [362, 523] width 46 height 74
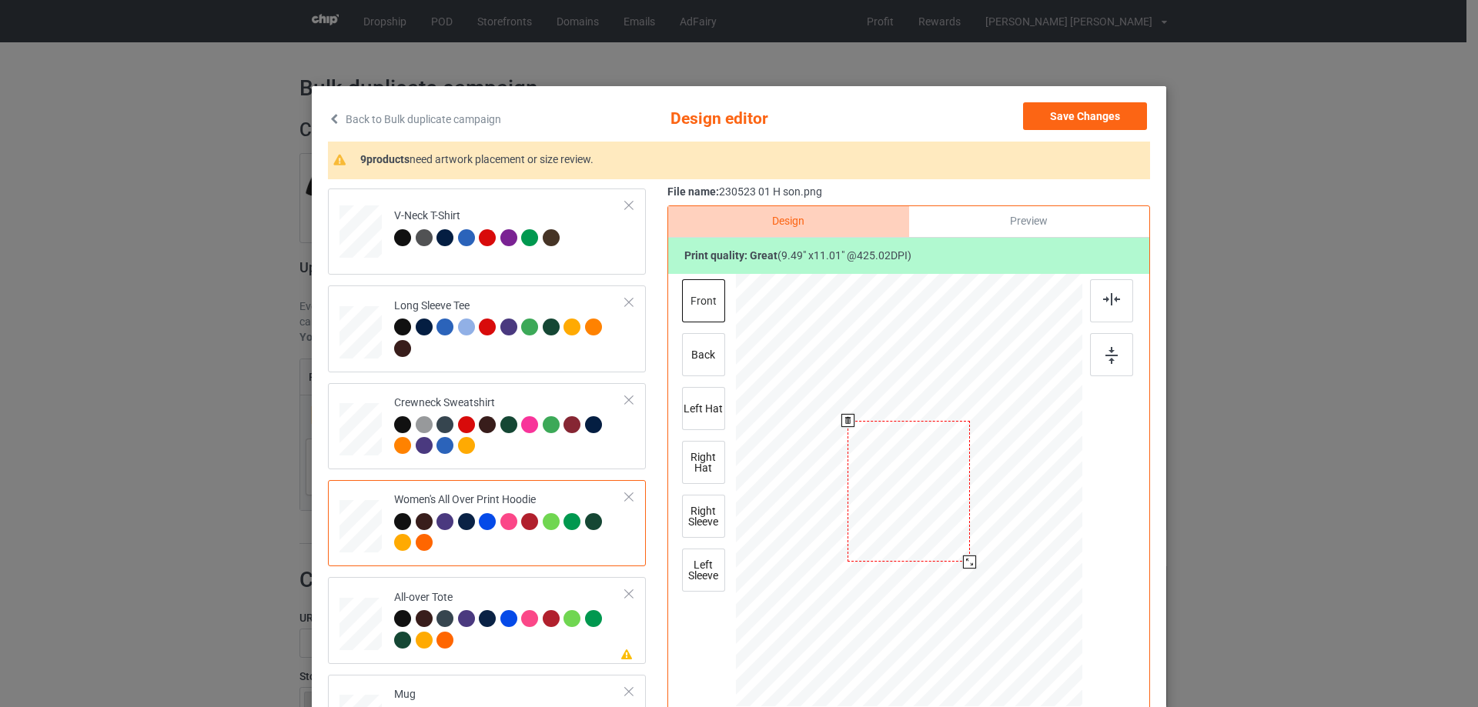
drag, startPoint x: 1009, startPoint y: 609, endPoint x: 984, endPoint y: 538, distance: 75.2
click at [984, 538] on div at bounding box center [909, 492] width 346 height 392
click at [916, 479] on div at bounding box center [907, 435] width 122 height 142
click at [965, 511] on div at bounding box center [971, 509] width 13 height 13
click at [1103, 301] on img at bounding box center [1111, 299] width 17 height 12
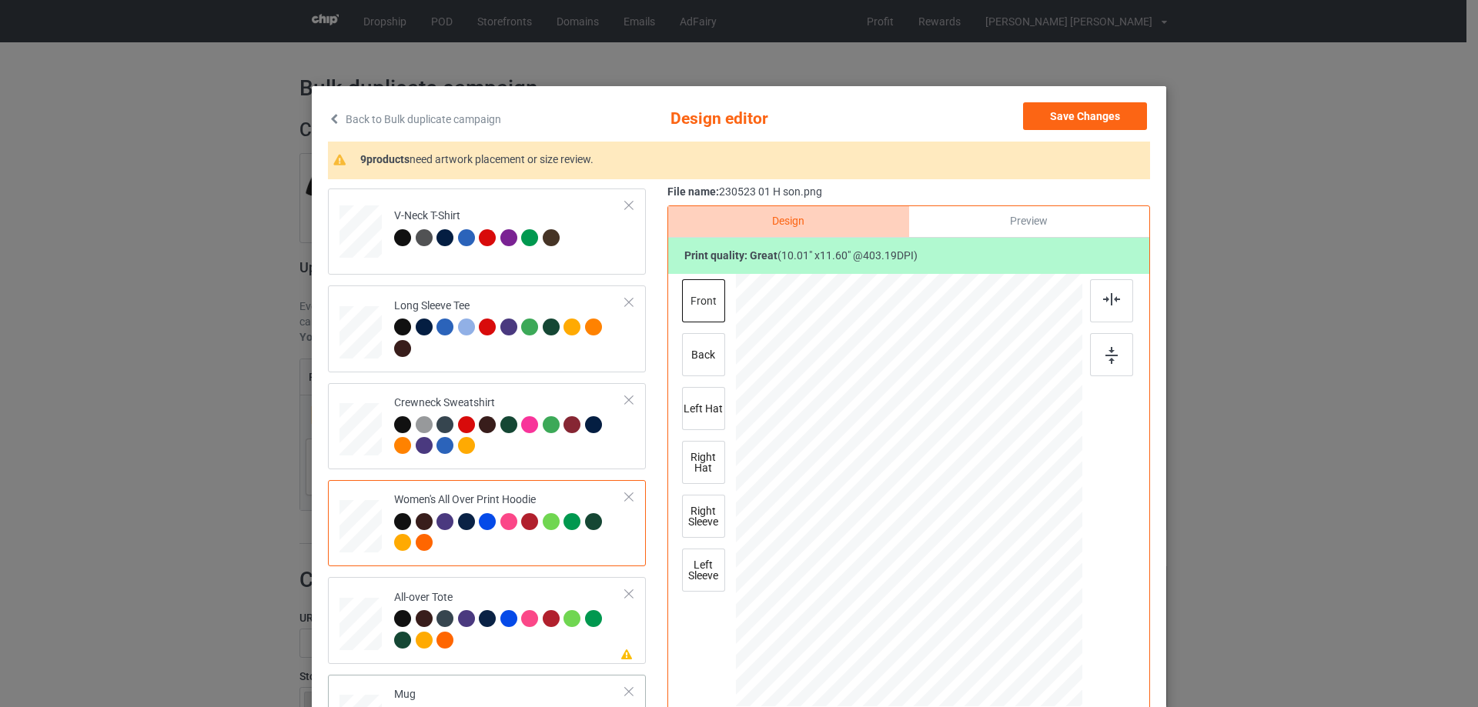
scroll to position [616, 0]
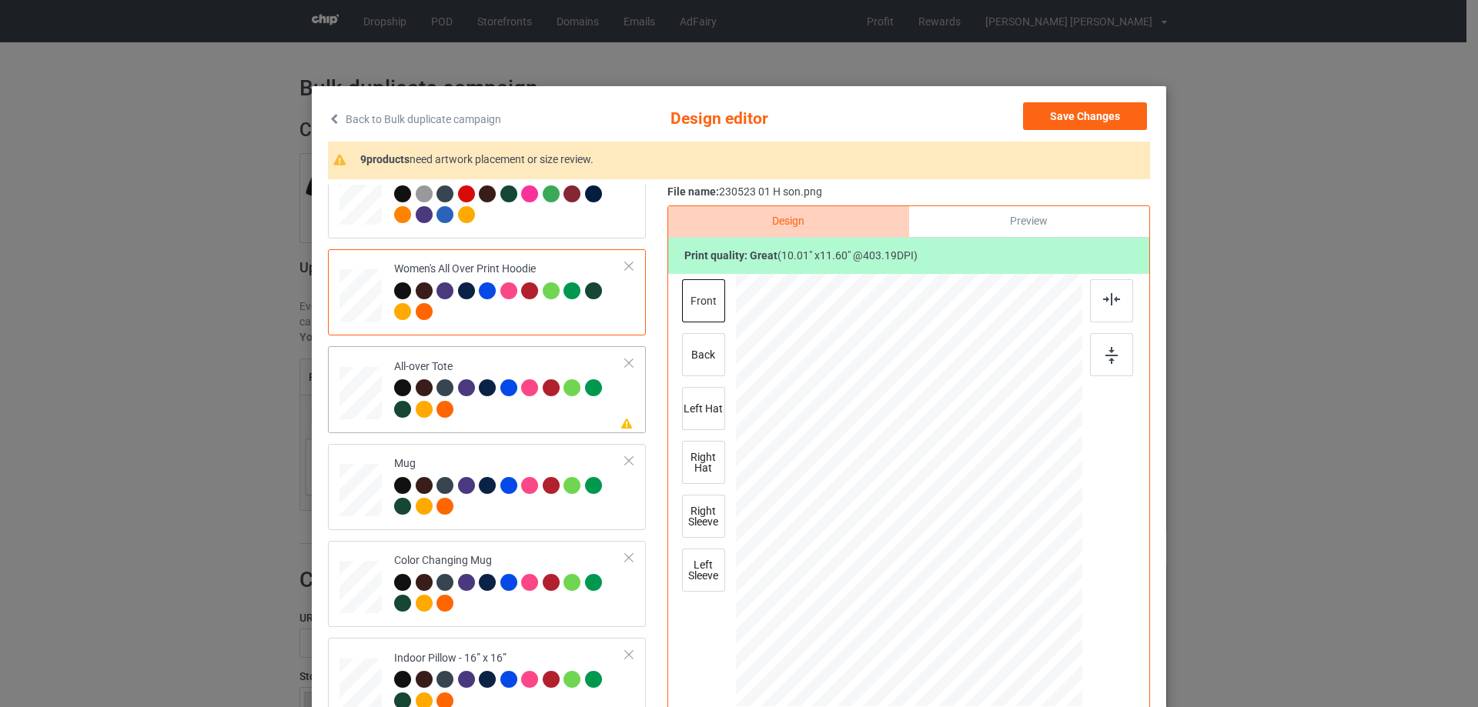
click at [353, 388] on div at bounding box center [360, 394] width 42 height 42
click at [1015, 621] on div at bounding box center [1021, 621] width 13 height 13
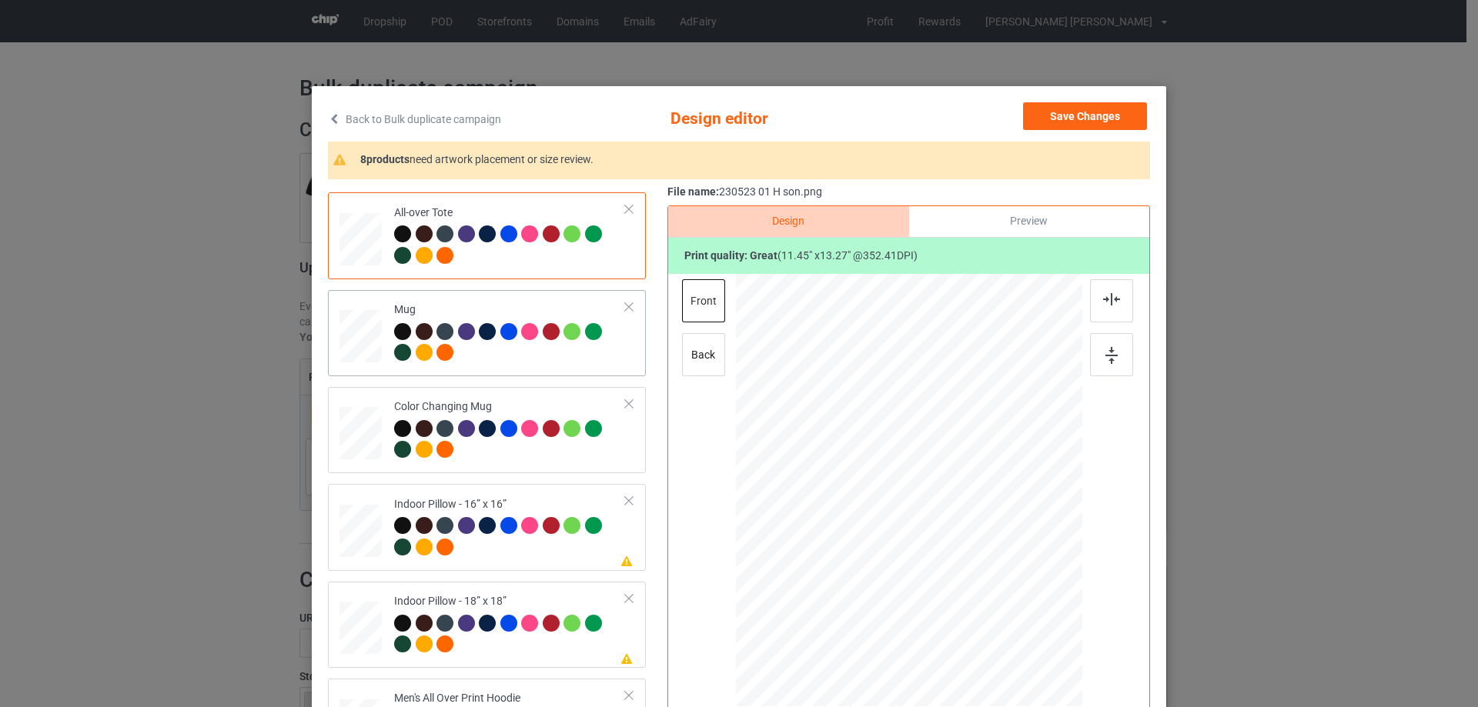
click at [370, 332] on div at bounding box center [360, 337] width 42 height 18
click at [1054, 559] on div at bounding box center [1059, 558] width 13 height 13
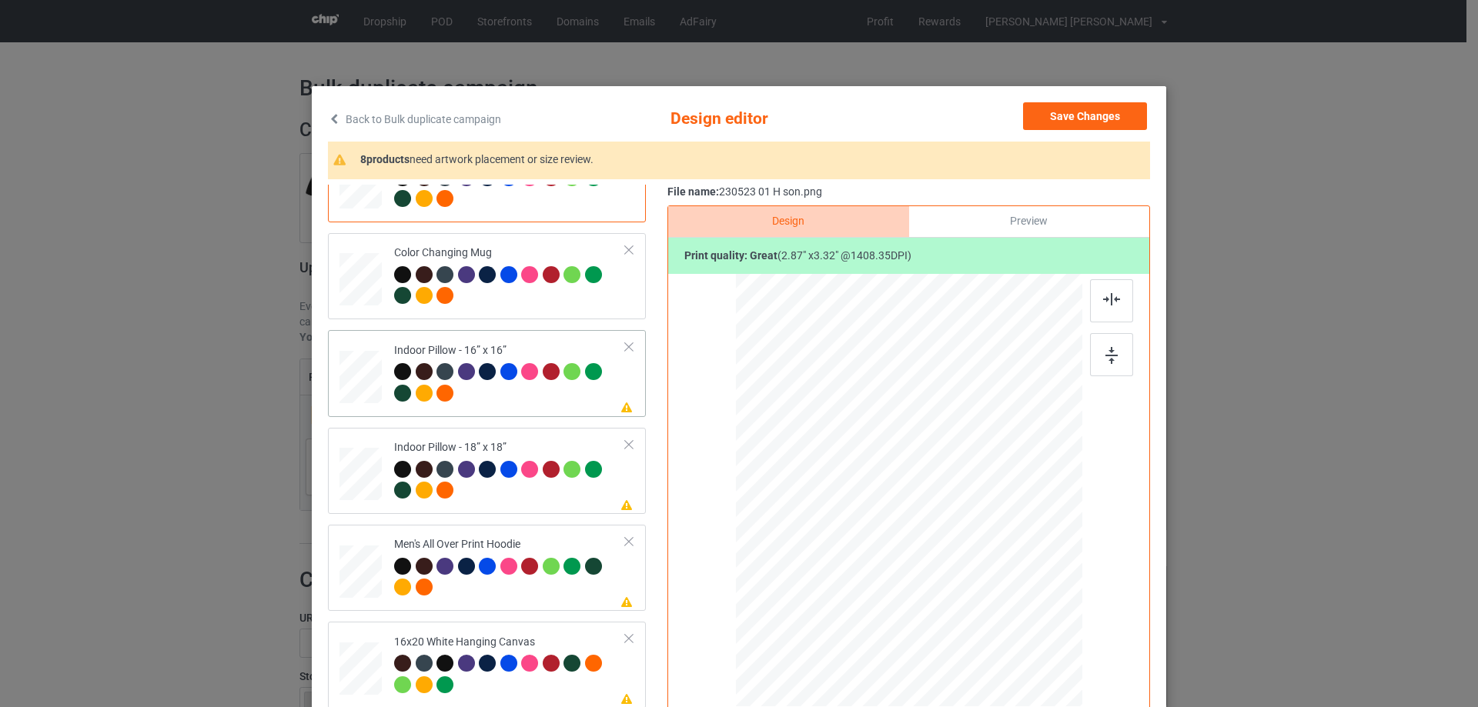
click at [346, 389] on div at bounding box center [360, 377] width 42 height 42
click at [1006, 606] on div at bounding box center [1009, 607] width 13 height 13
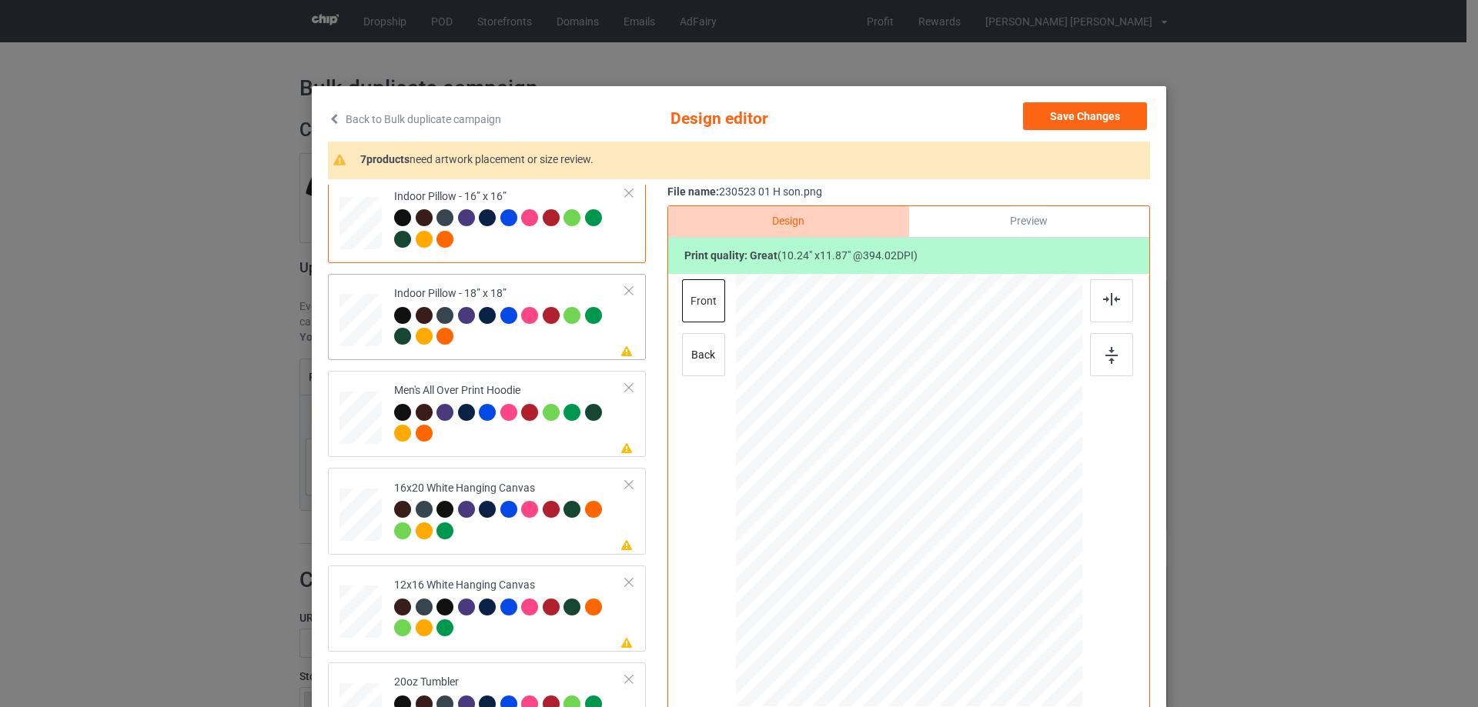
click at [354, 316] on div at bounding box center [360, 320] width 42 height 42
click at [1007, 606] on div at bounding box center [1010, 609] width 13 height 13
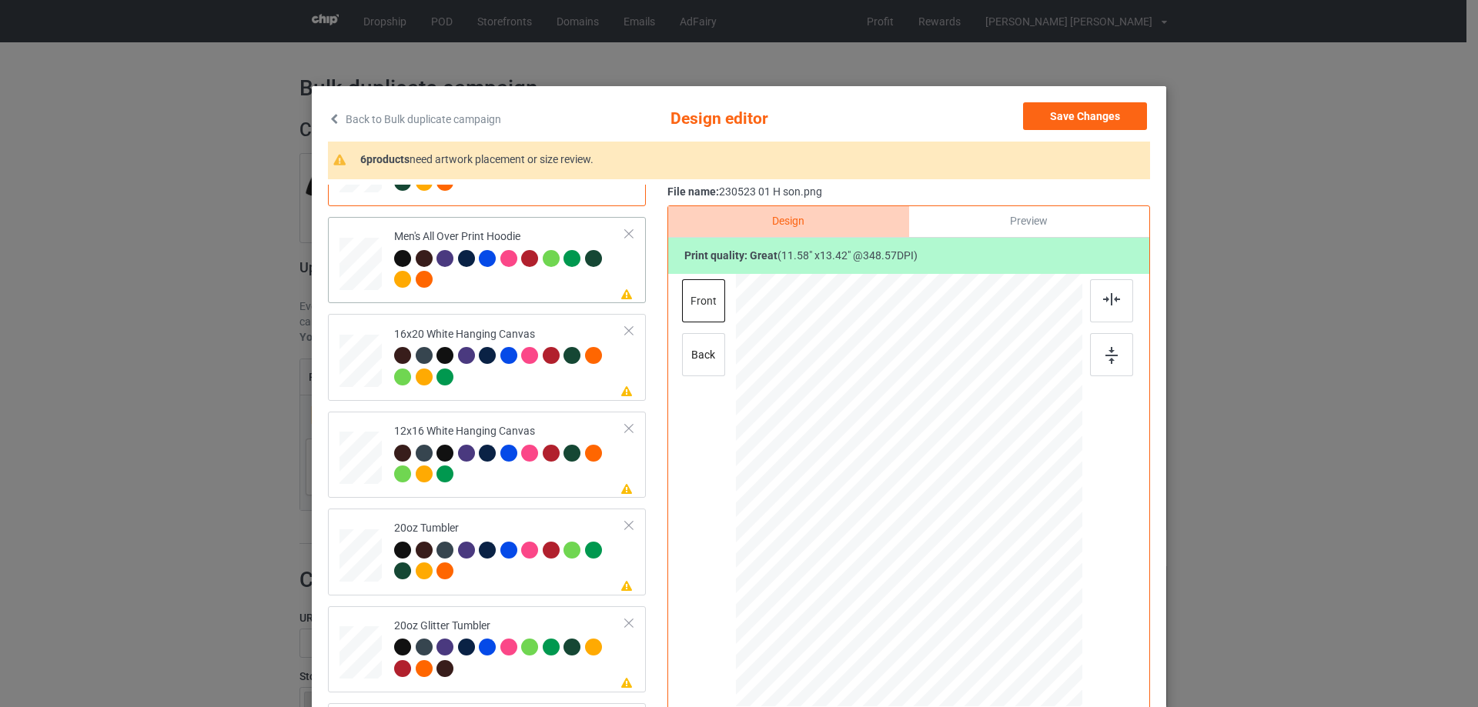
click at [359, 264] on div at bounding box center [360, 264] width 42 height 45
drag, startPoint x: 1010, startPoint y: 612, endPoint x: 972, endPoint y: 514, distance: 104.8
click at [972, 514] on div at bounding box center [909, 490] width 346 height 368
drag, startPoint x: 919, startPoint y: 521, endPoint x: 914, endPoint y: 477, distance: 44.2
click at [914, 477] on div at bounding box center [903, 447] width 93 height 109
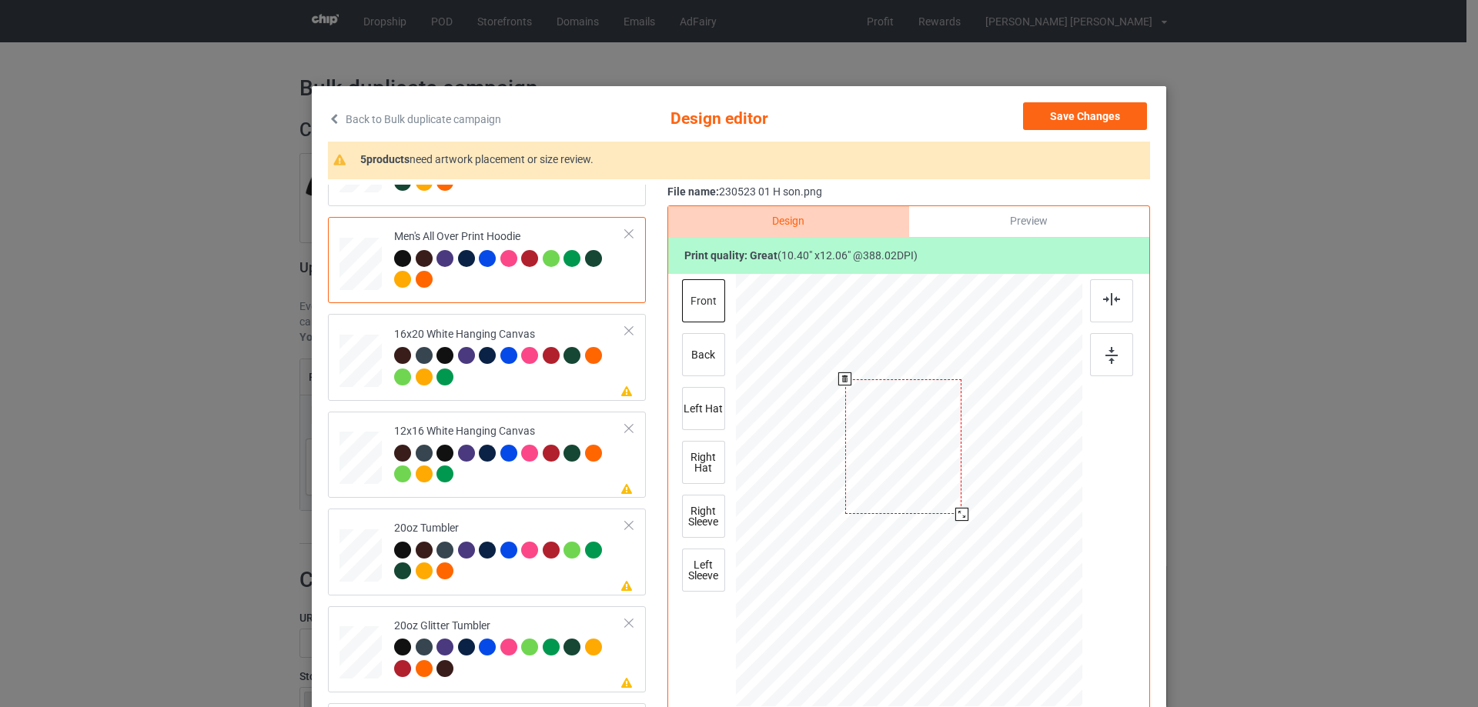
click at [955, 513] on div at bounding box center [961, 514] width 13 height 13
click at [1117, 301] on div at bounding box center [1111, 300] width 43 height 43
click at [1114, 302] on img at bounding box center [1111, 299] width 17 height 12
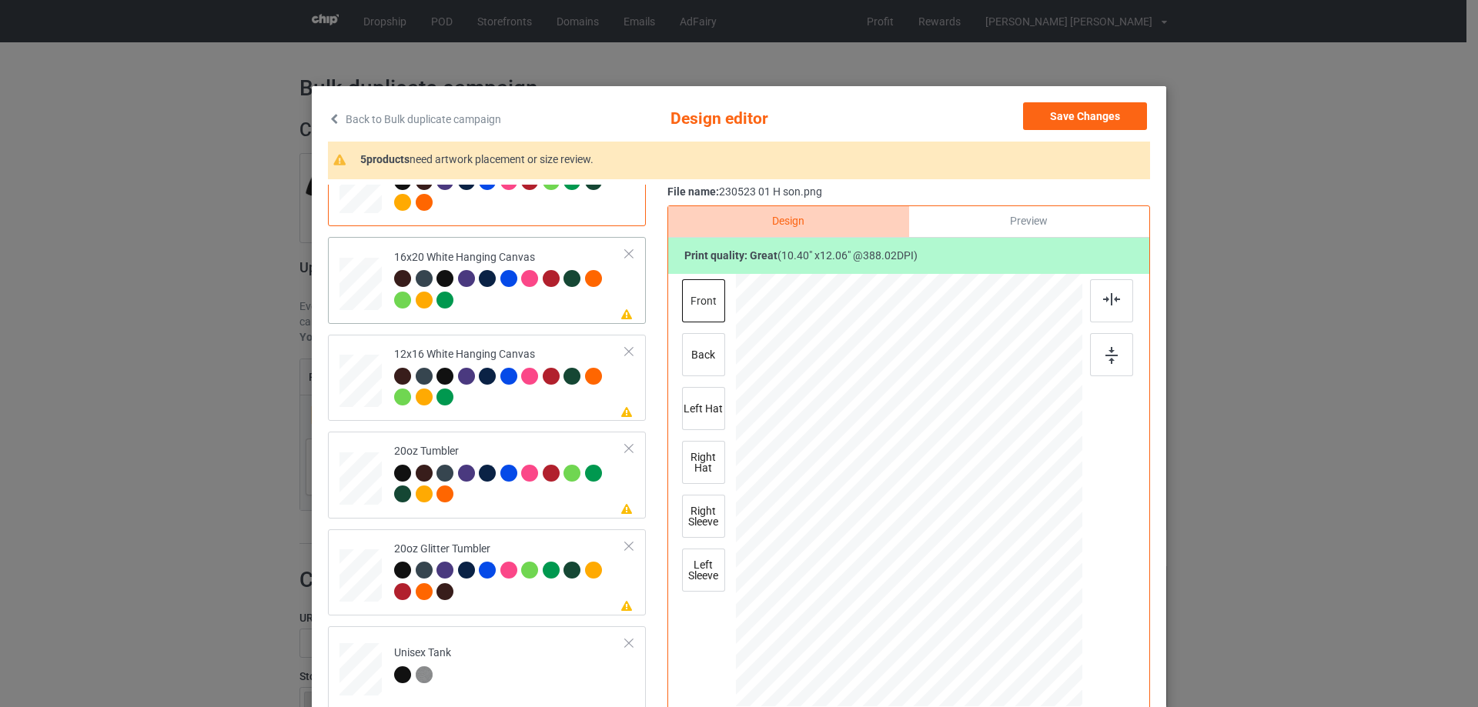
click at [366, 269] on div at bounding box center [360, 284] width 42 height 53
drag, startPoint x: 1056, startPoint y: 670, endPoint x: 1067, endPoint y: 683, distance: 16.9
click at [1069, 683] on div at bounding box center [1075, 683] width 13 height 13
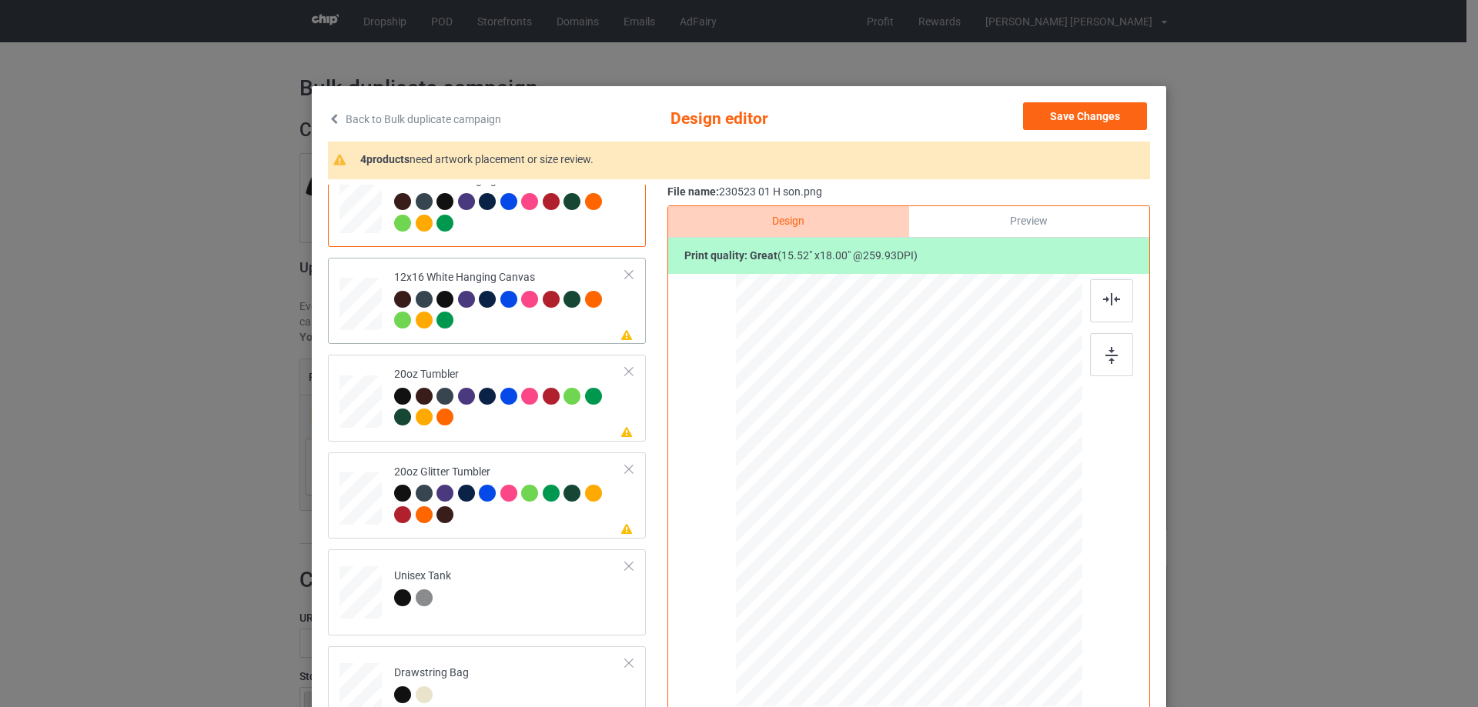
click at [347, 305] on div at bounding box center [361, 304] width 40 height 53
click at [1057, 671] on div at bounding box center [1063, 670] width 13 height 13
click at [350, 392] on div at bounding box center [360, 401] width 40 height 25
drag, startPoint x: 879, startPoint y: 553, endPoint x: 883, endPoint y: 560, distance: 7.9
click at [883, 560] on div at bounding box center [887, 557] width 13 height 13
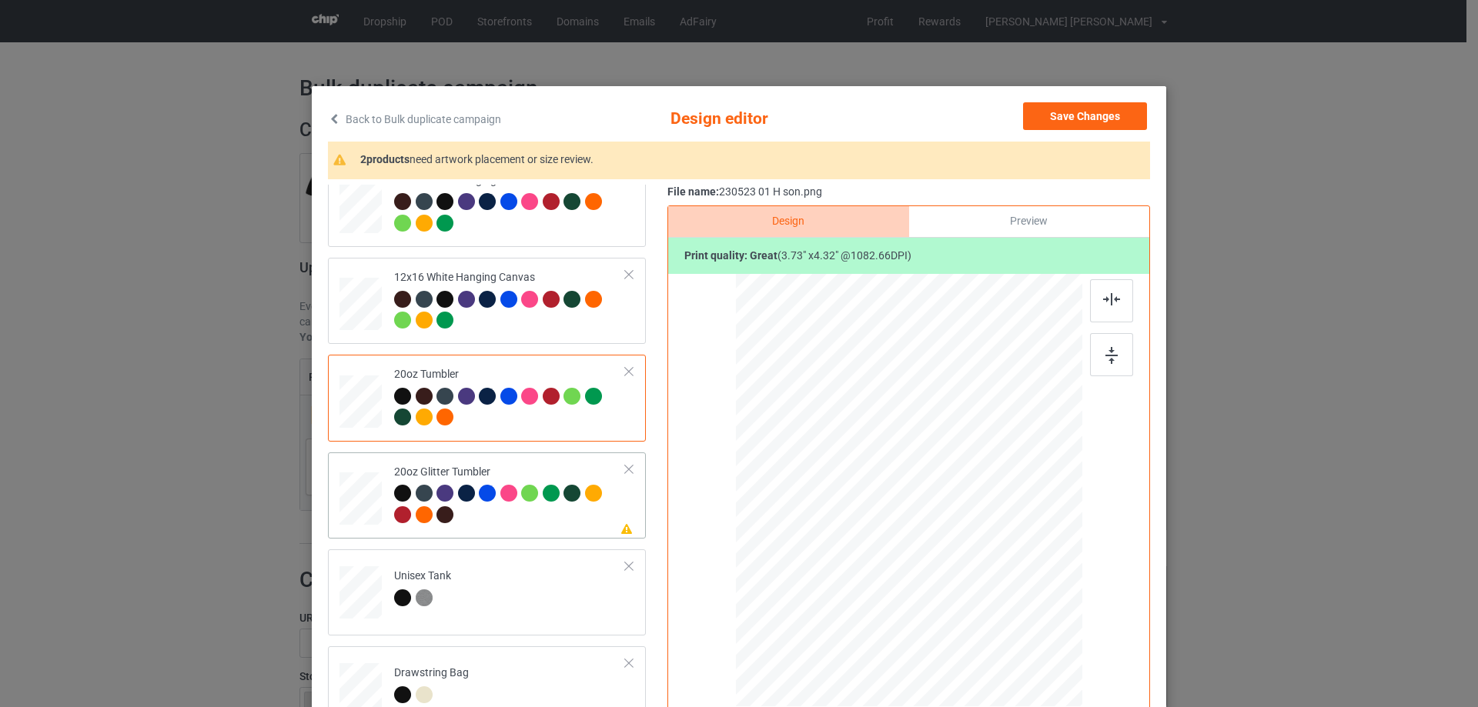
drag, startPoint x: 355, startPoint y: 493, endPoint x: 370, endPoint y: 496, distance: 15.7
click at [356, 494] on div at bounding box center [361, 499] width 40 height 34
click at [895, 550] on div at bounding box center [897, 546] width 13 height 13
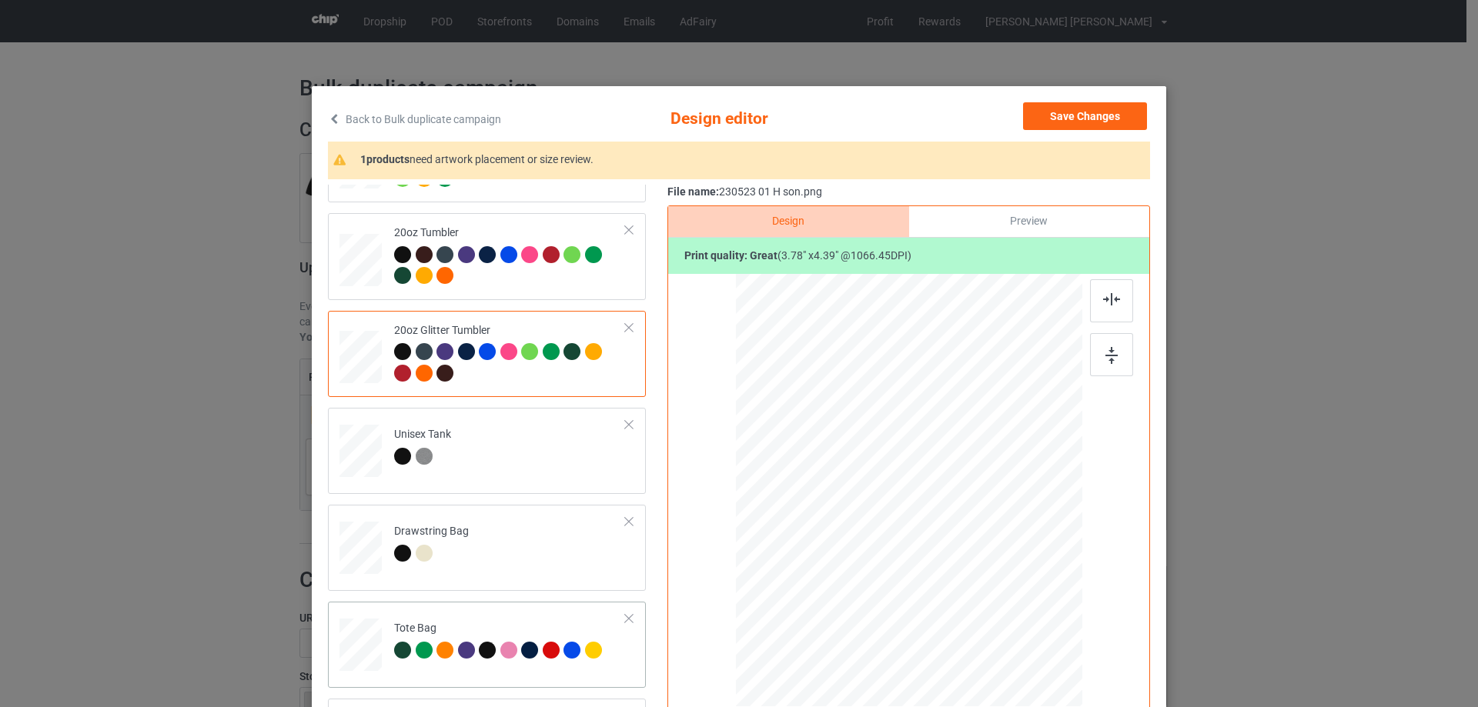
click at [362, 664] on div at bounding box center [361, 652] width 20 height 23
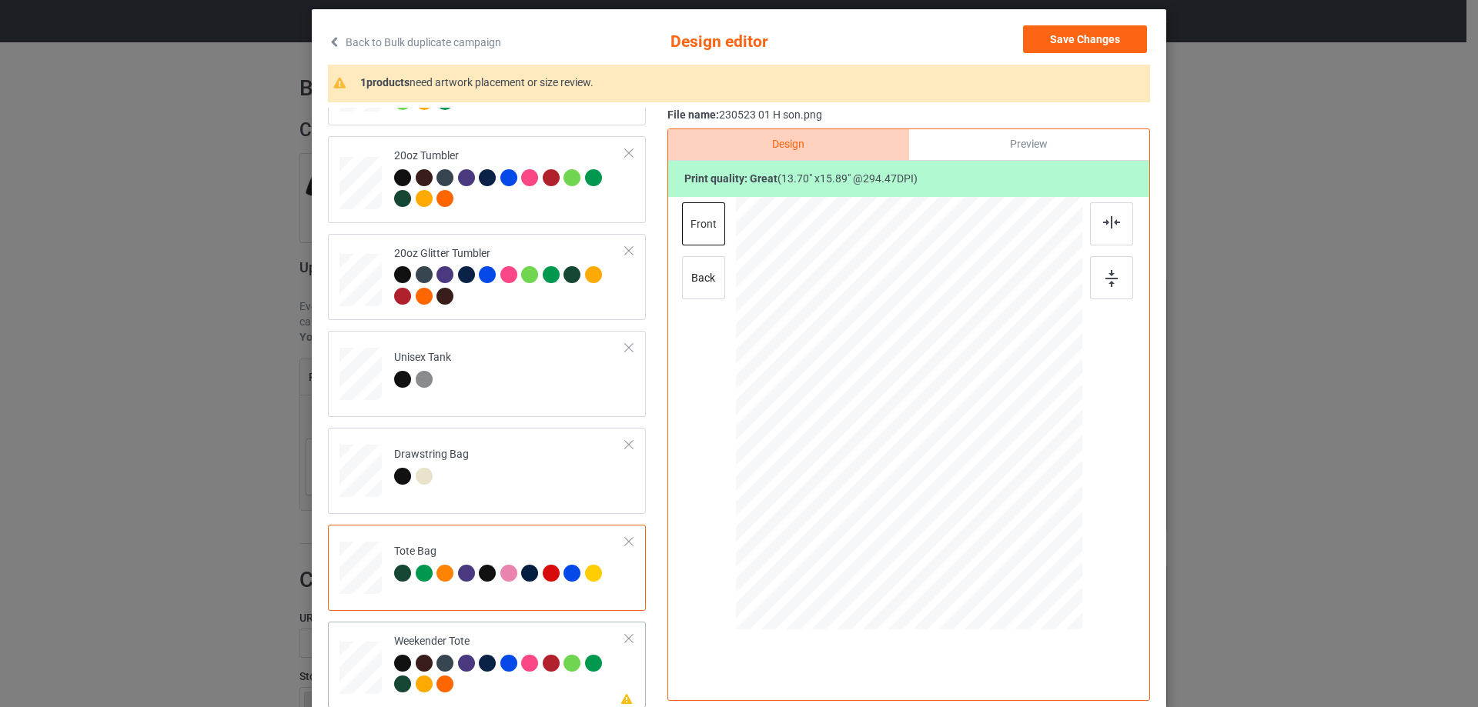
scroll to position [181, 0]
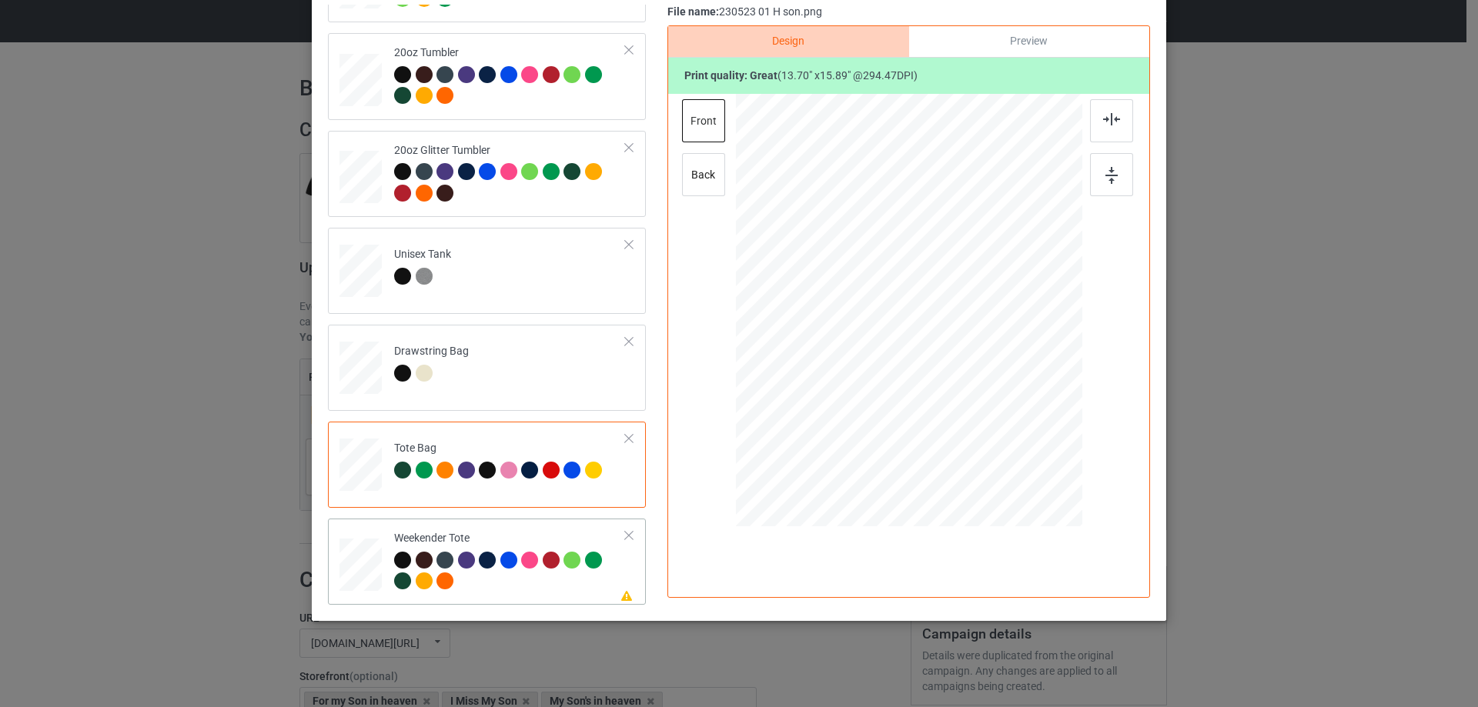
click at [368, 568] on div at bounding box center [360, 565] width 42 height 27
drag, startPoint x: 1006, startPoint y: 430, endPoint x: 984, endPoint y: 387, distance: 48.5
click at [984, 387] on div at bounding box center [908, 310] width 345 height 223
click at [958, 372] on div at bounding box center [908, 303] width 145 height 169
click at [1103, 113] on img at bounding box center [1111, 119] width 17 height 12
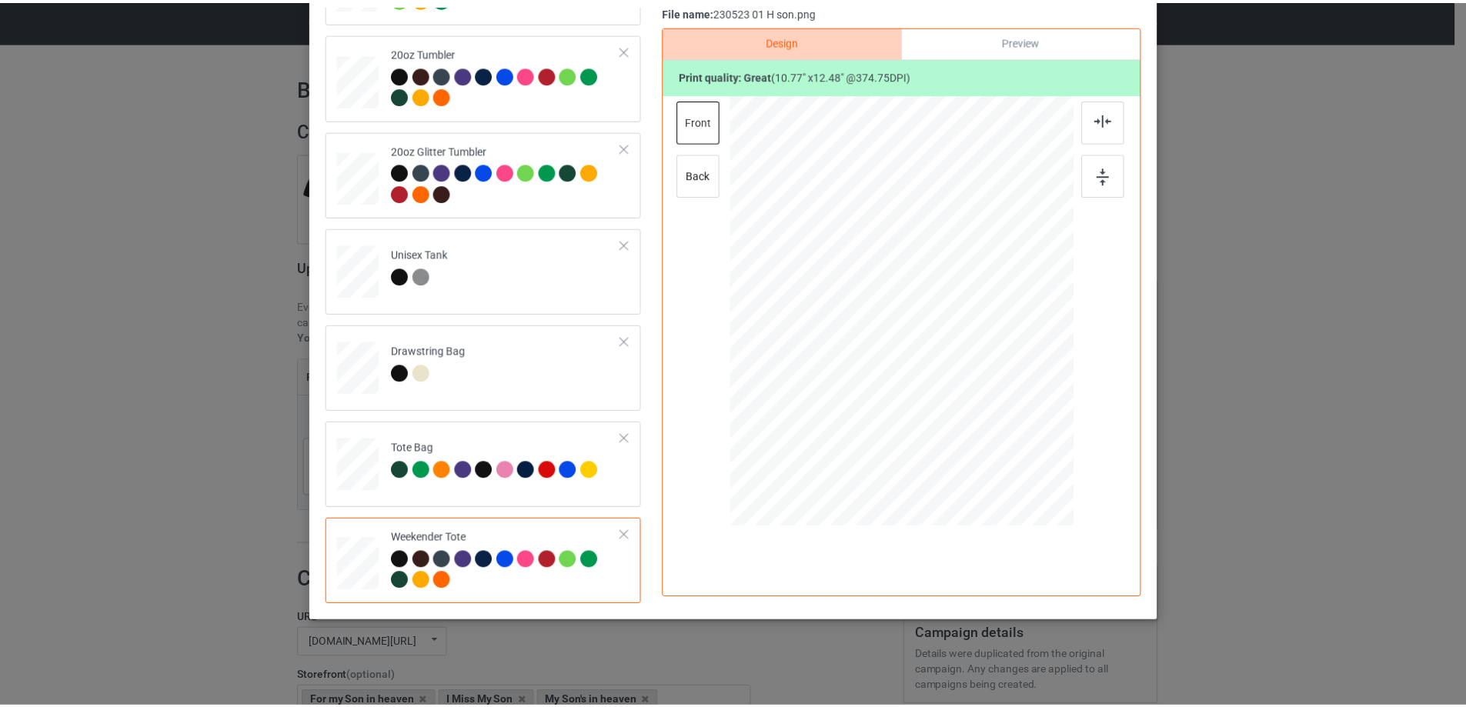
scroll to position [27, 0]
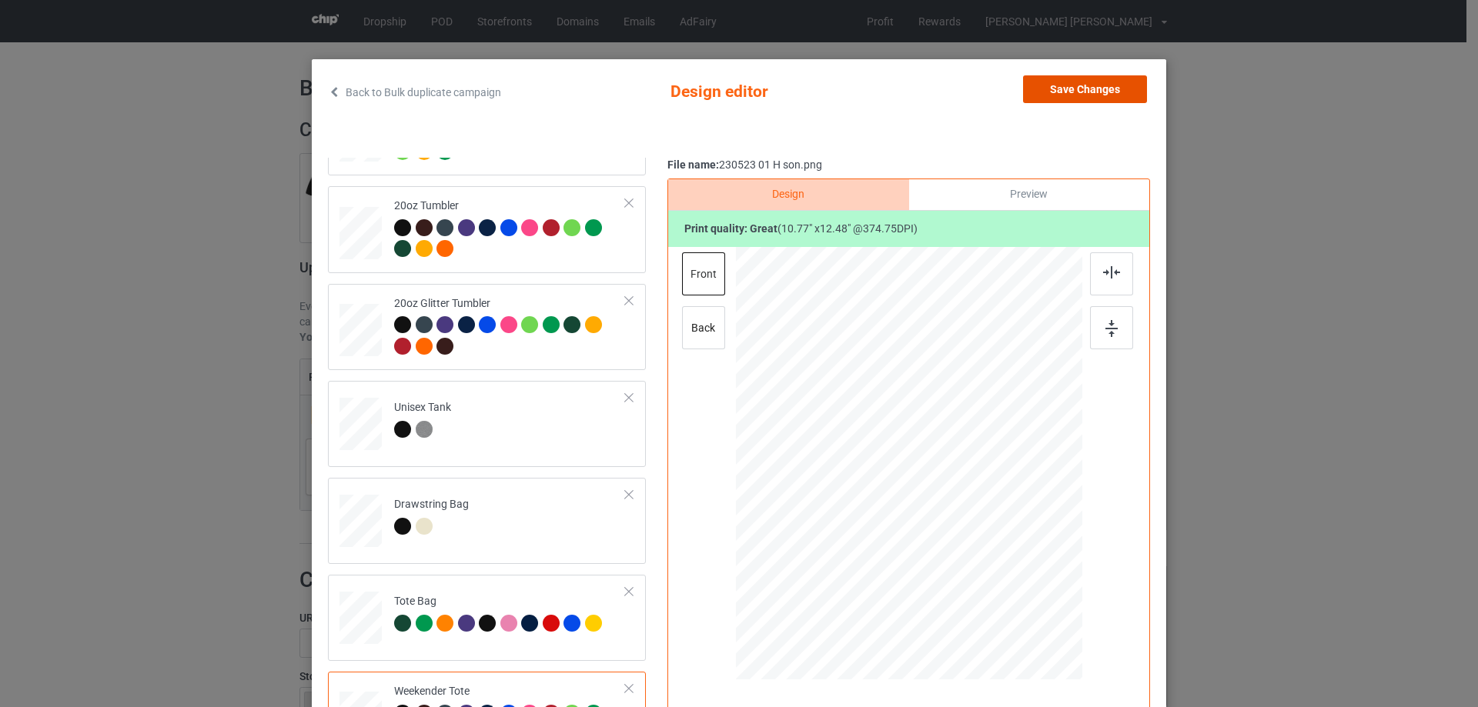
click at [1122, 85] on button "Save Changes" at bounding box center [1085, 89] width 124 height 28
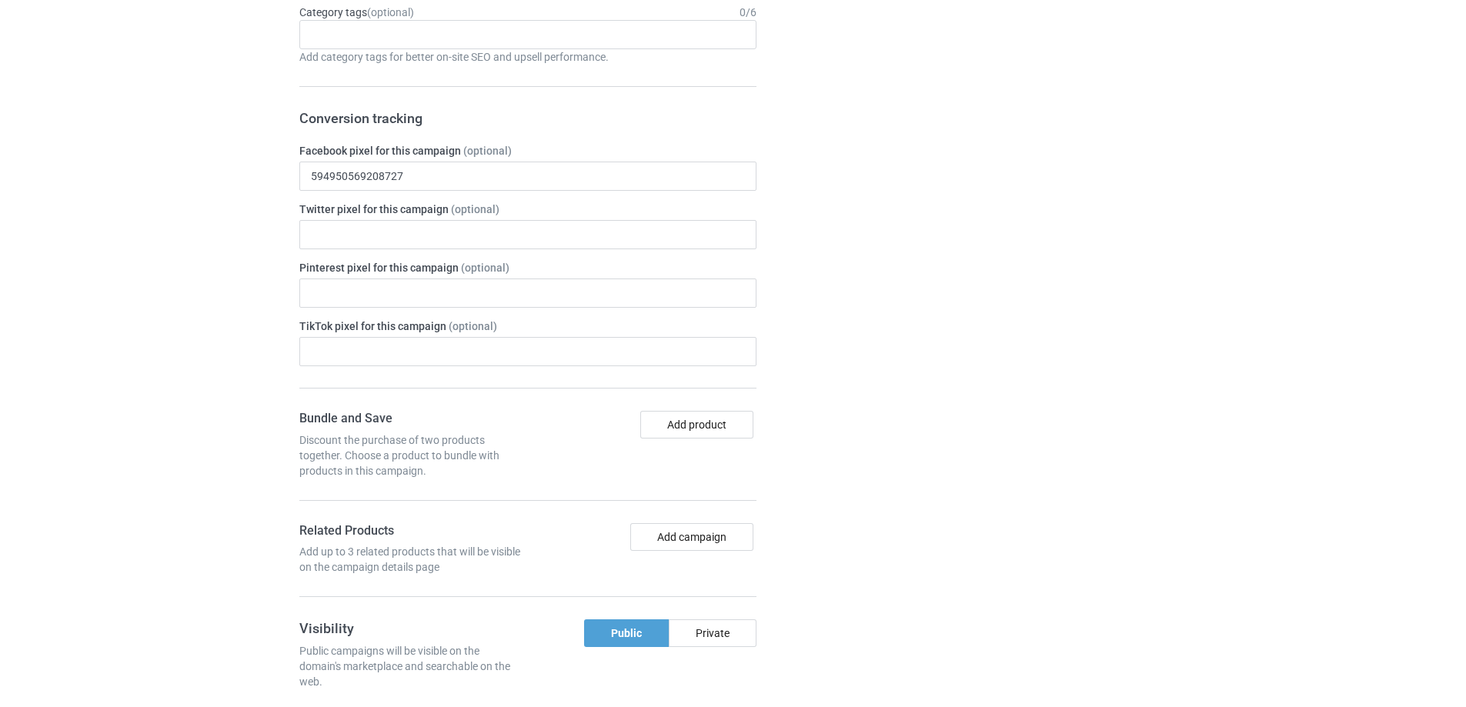
scroll to position [1291, 0]
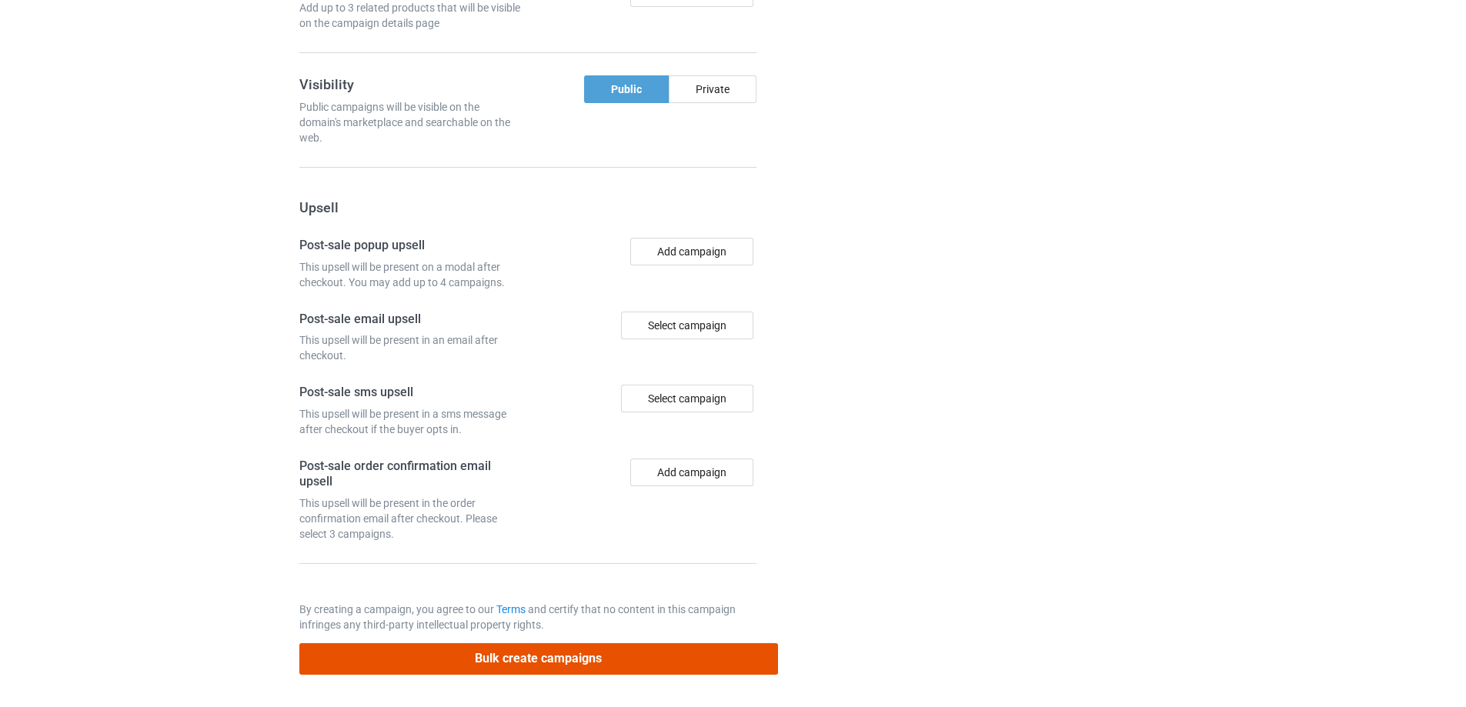
click at [583, 665] on button "Bulk create campaigns" at bounding box center [538, 659] width 479 height 32
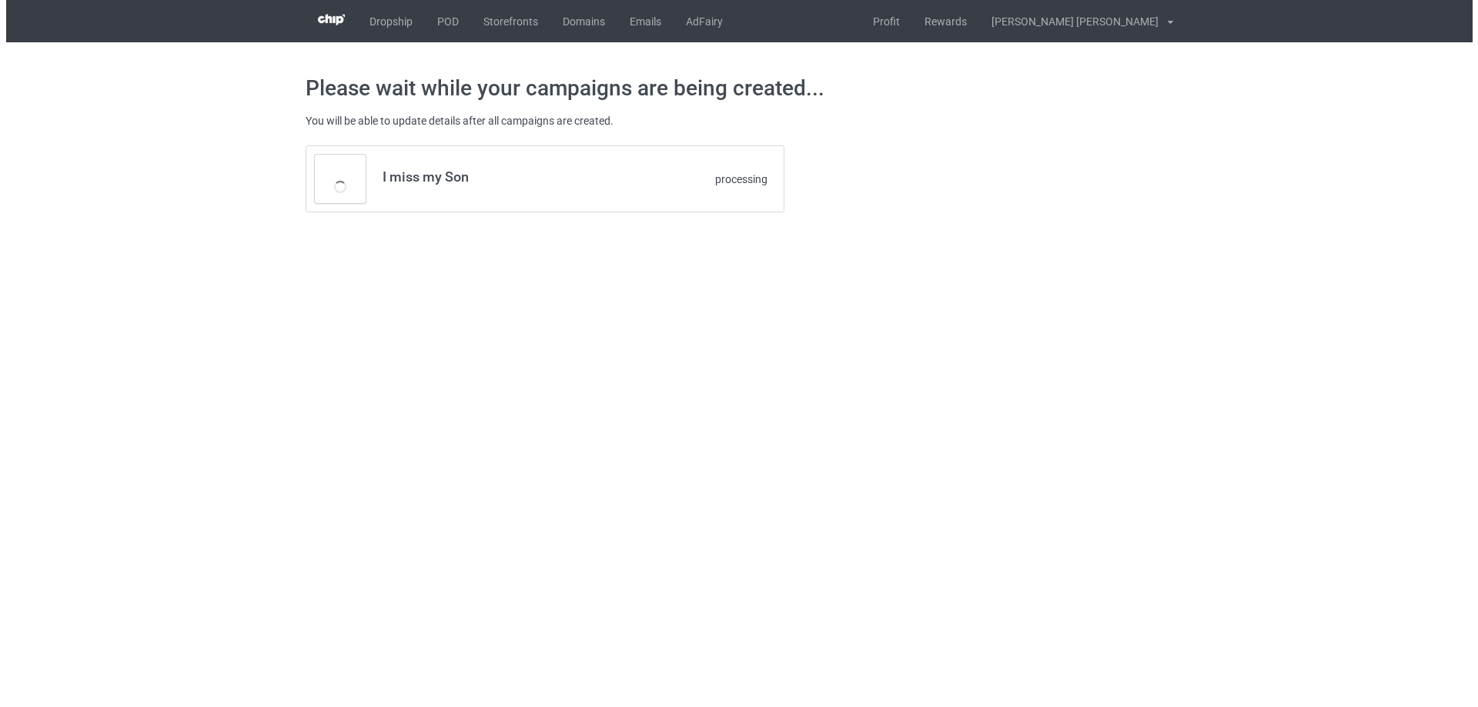
scroll to position [0, 0]
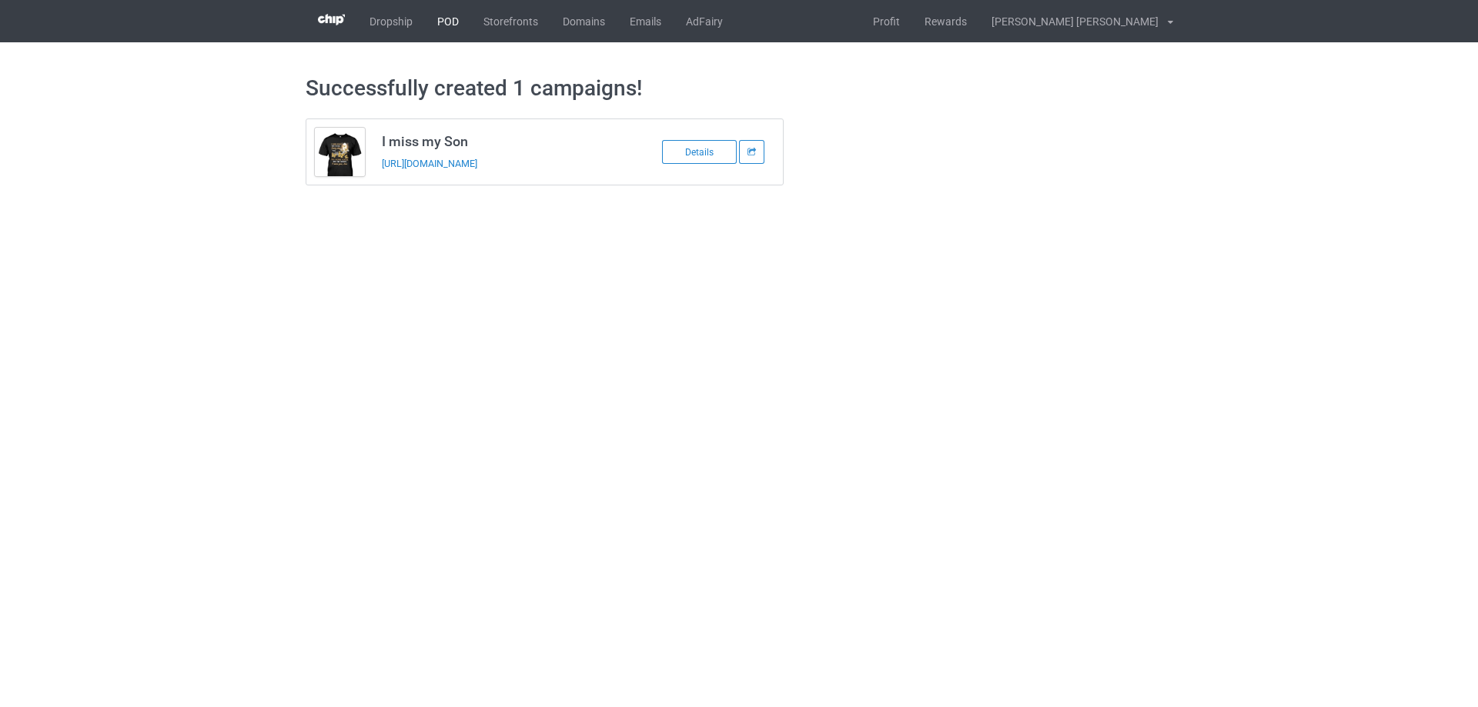
click at [436, 27] on link "POD" at bounding box center [448, 21] width 46 height 42
